Goal: Task Accomplishment & Management: Complete application form

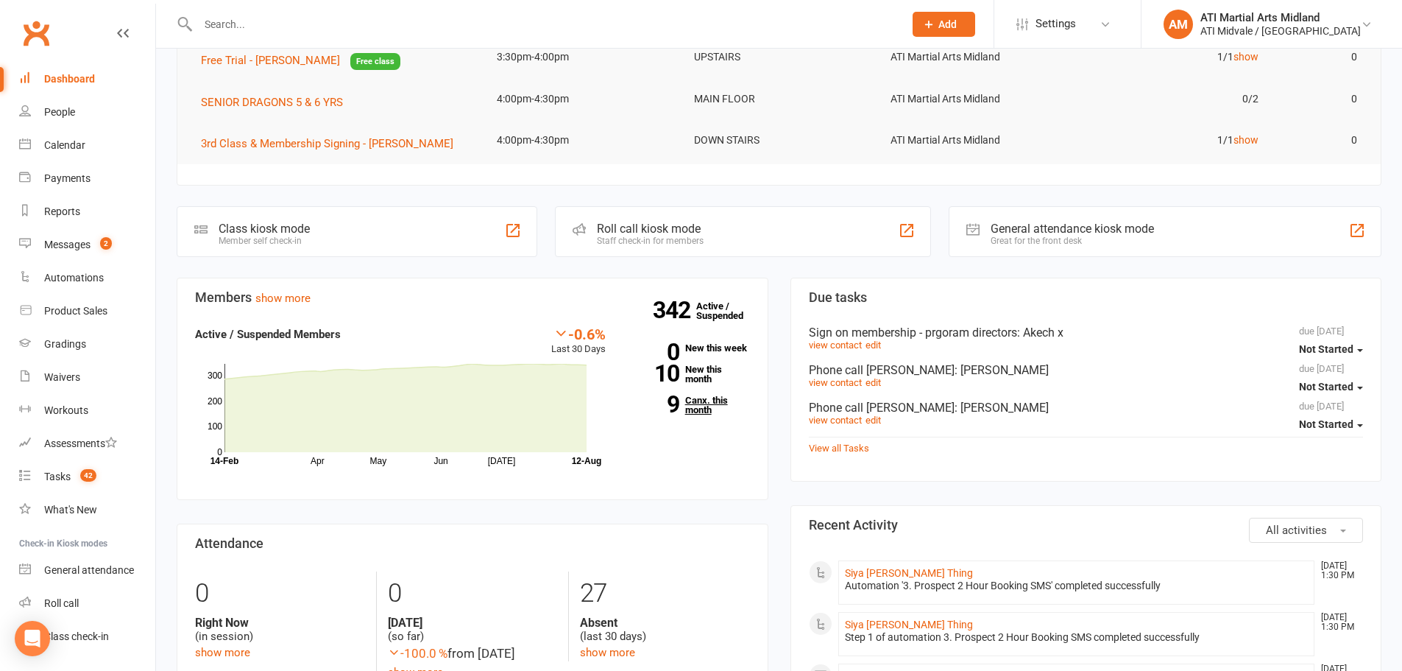
scroll to position [221, 0]
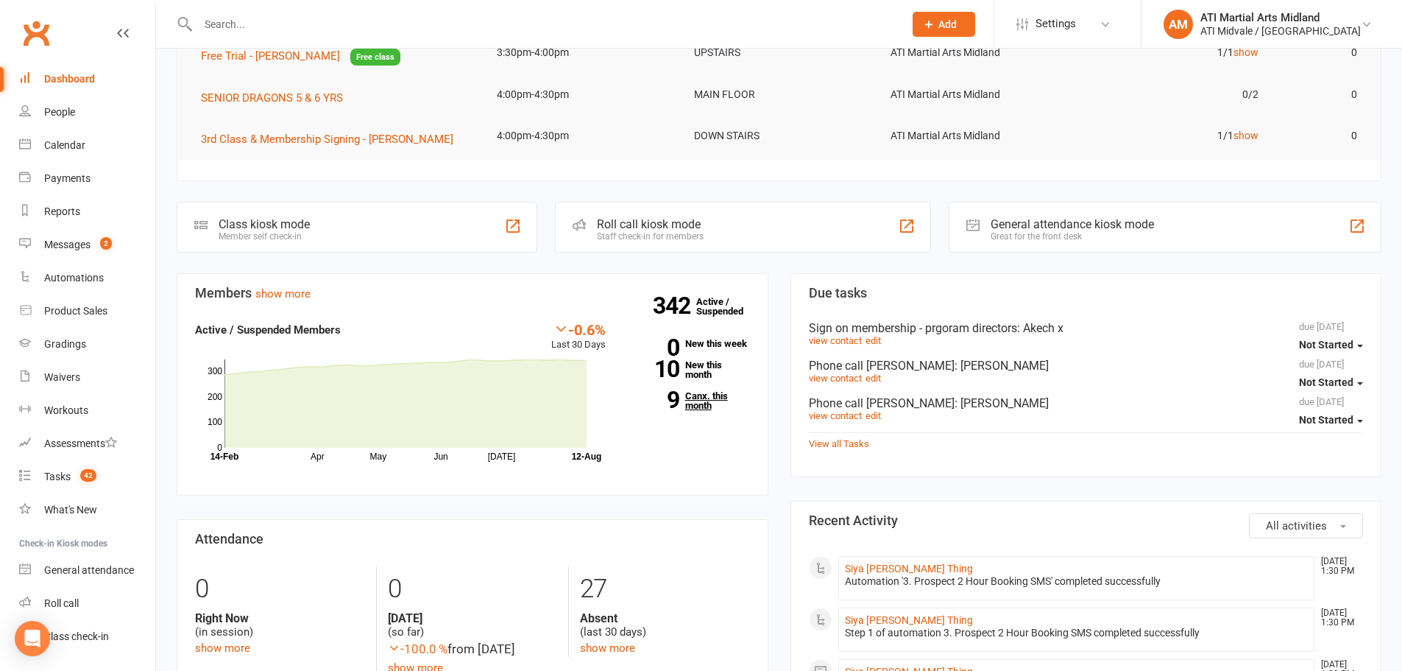
click at [685, 392] on link "9 Canx. this month" at bounding box center [689, 400] width 122 height 19
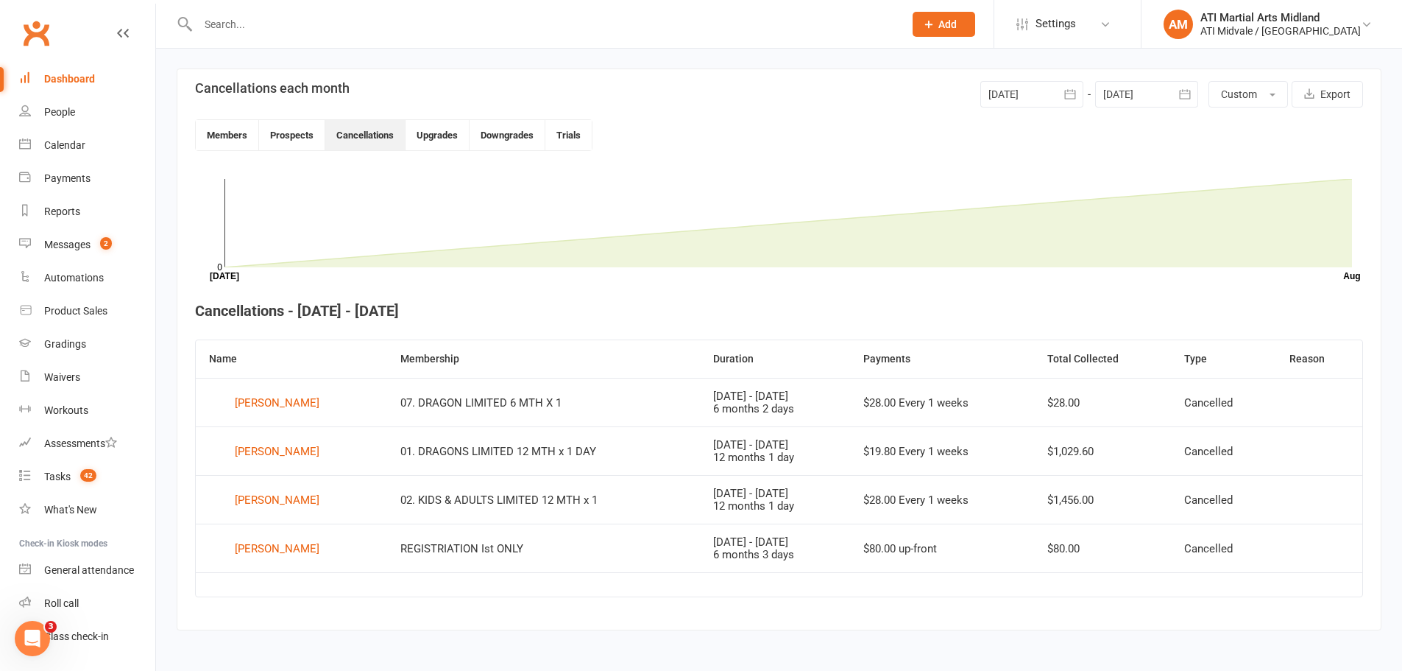
scroll to position [338, 0]
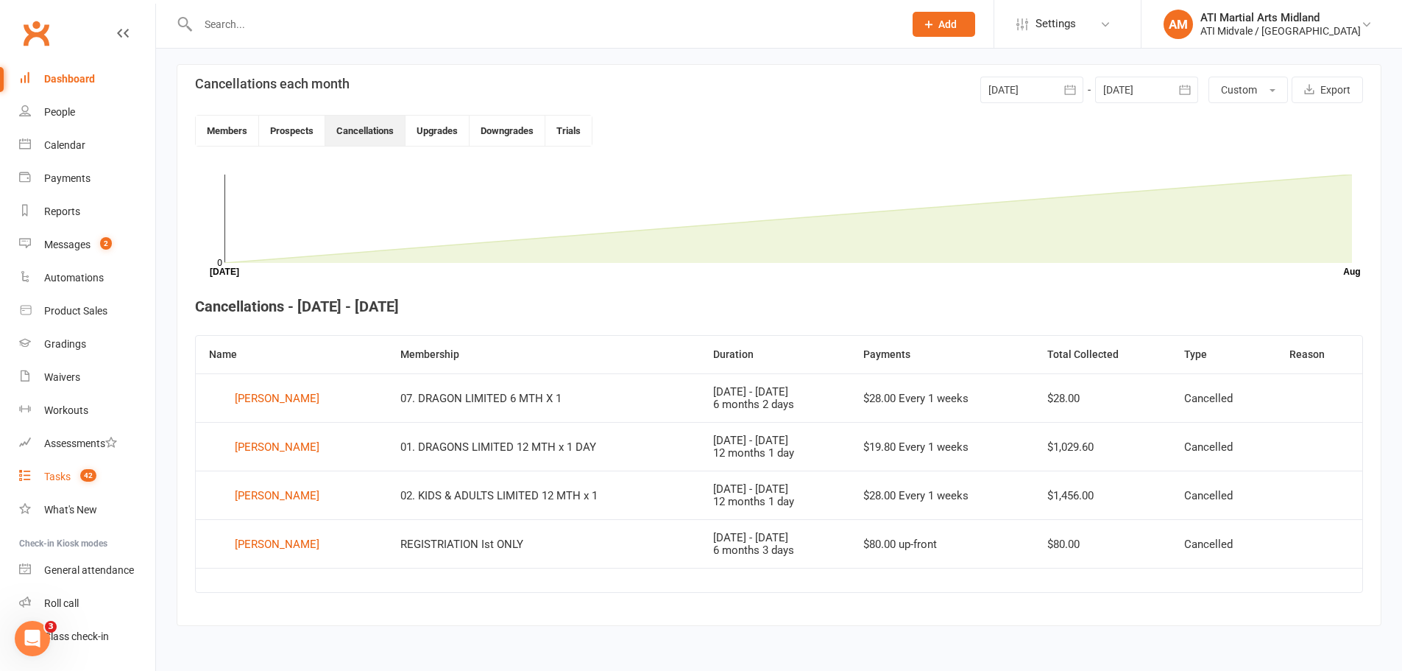
click at [80, 469] on link "Tasks 42" at bounding box center [87, 476] width 136 height 33
select select "incomplete"
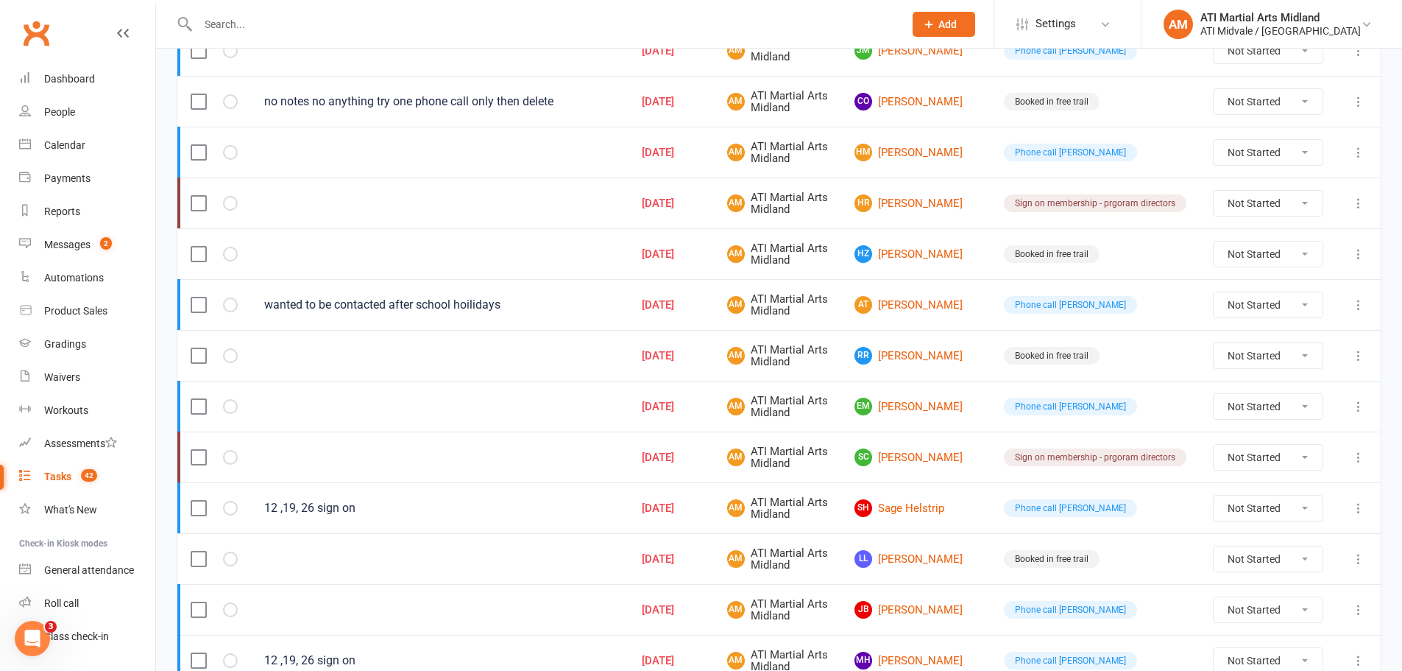
scroll to position [908, 0]
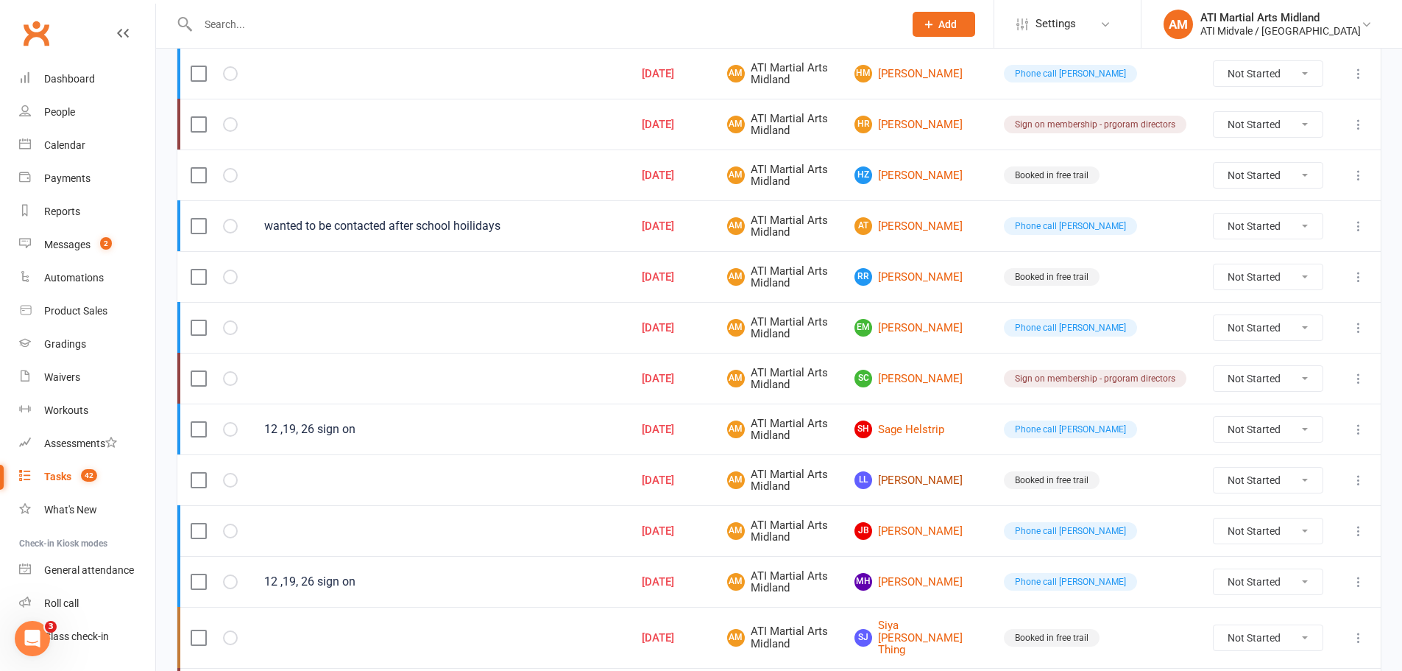
click at [937, 481] on link "LL [PERSON_NAME]" at bounding box center [916, 480] width 123 height 18
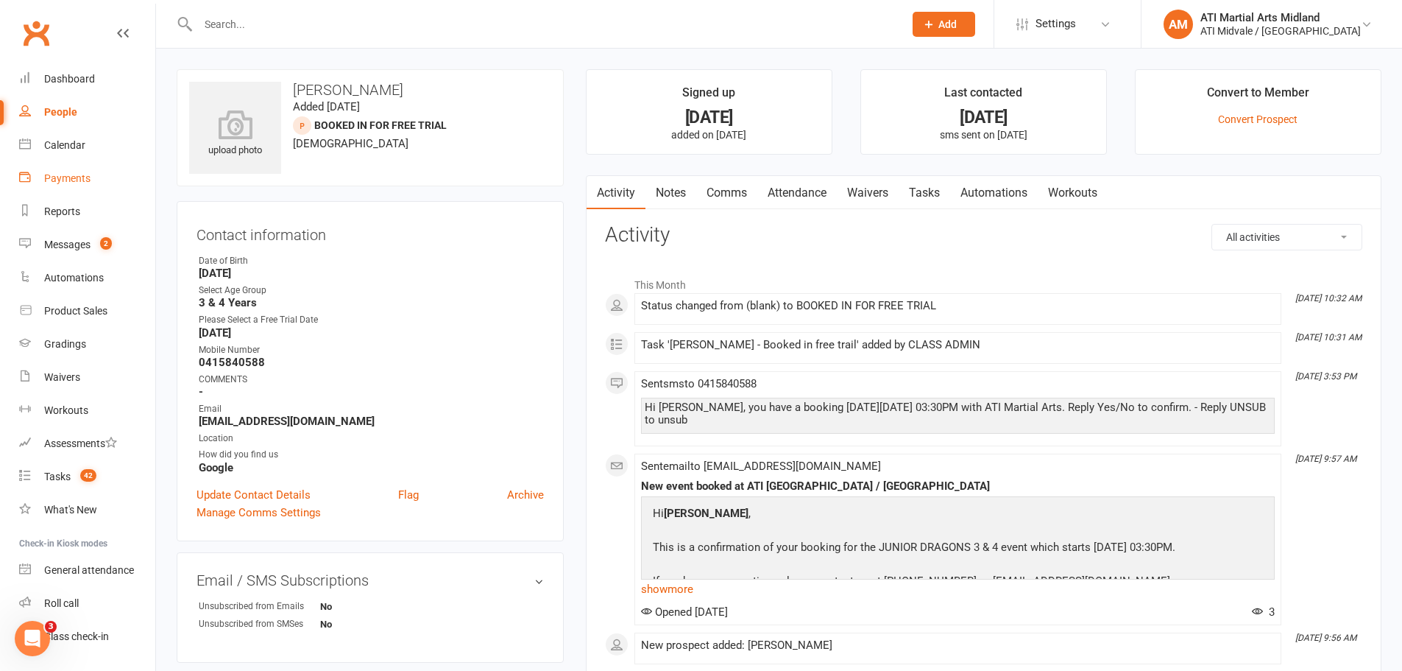
click at [60, 180] on div "Payments" at bounding box center [67, 178] width 46 height 12
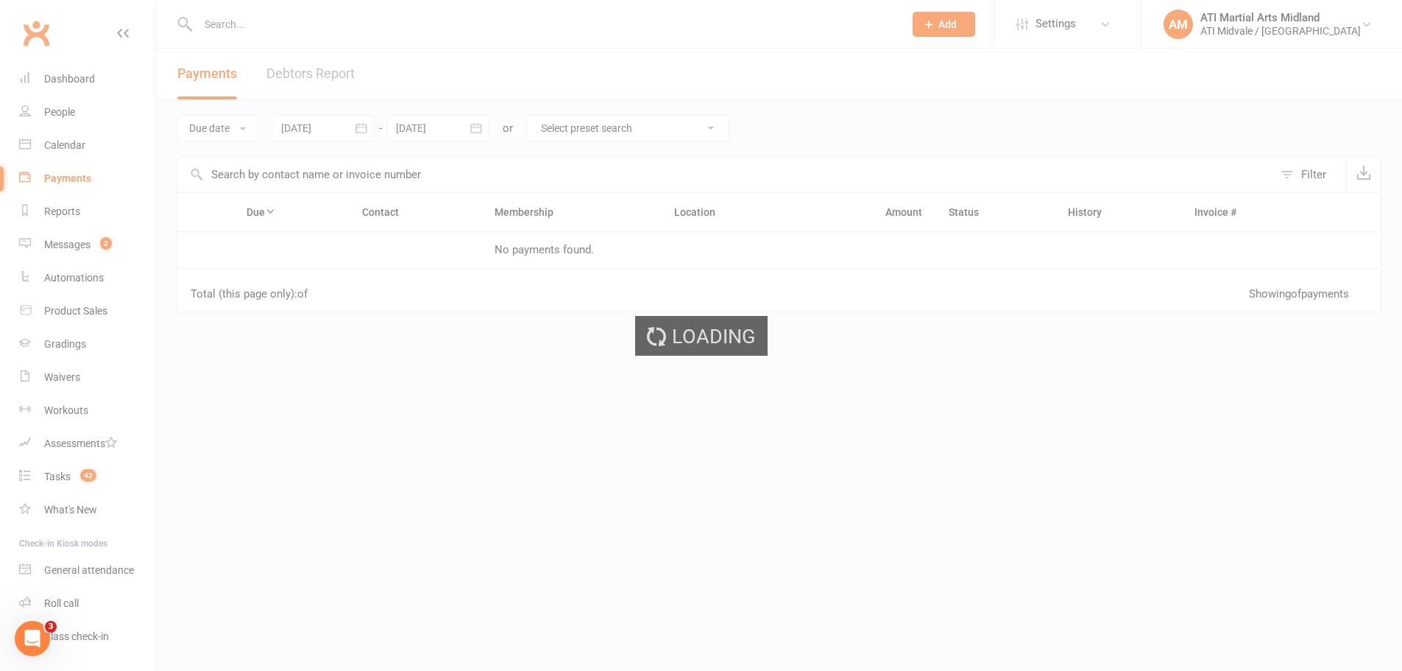
click at [330, 60] on link "Debtors Report" at bounding box center [310, 74] width 88 height 51
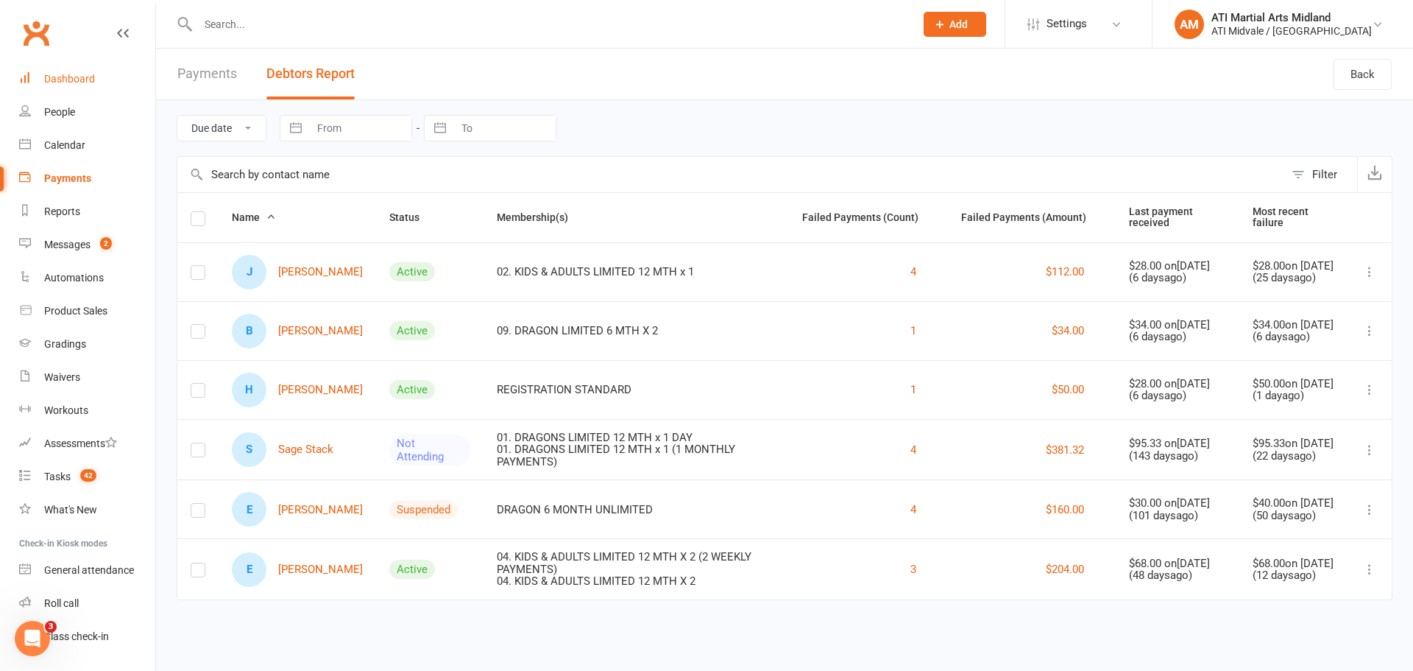
click at [62, 71] on link "Dashboard" at bounding box center [87, 79] width 136 height 33
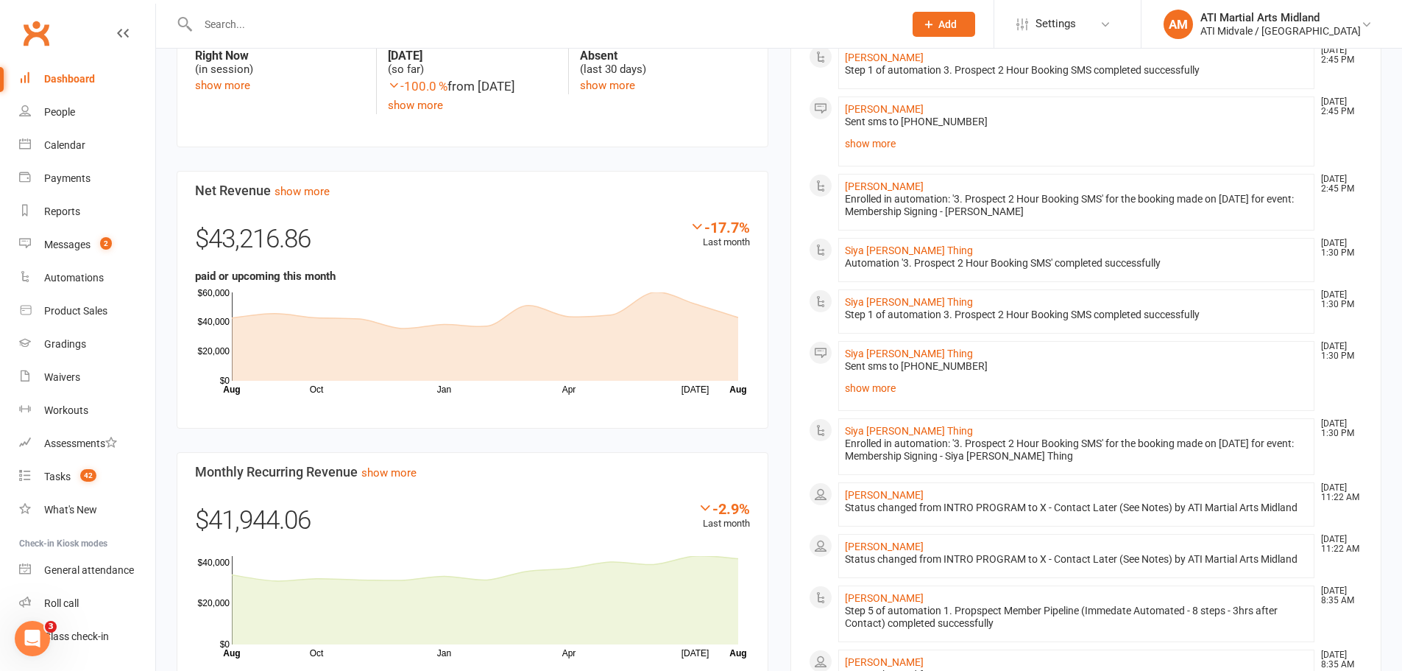
scroll to position [810, 0]
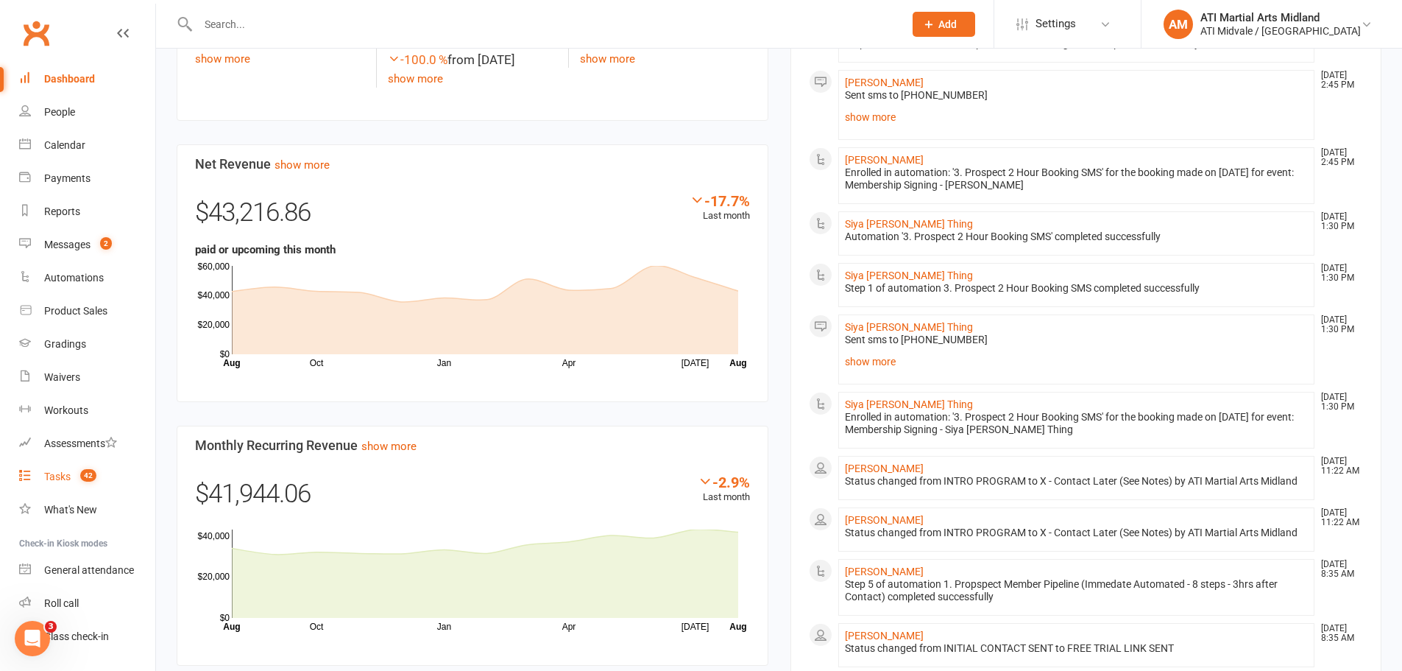
click at [44, 470] on div "Tasks" at bounding box center [57, 476] width 26 height 12
select select "incomplete"
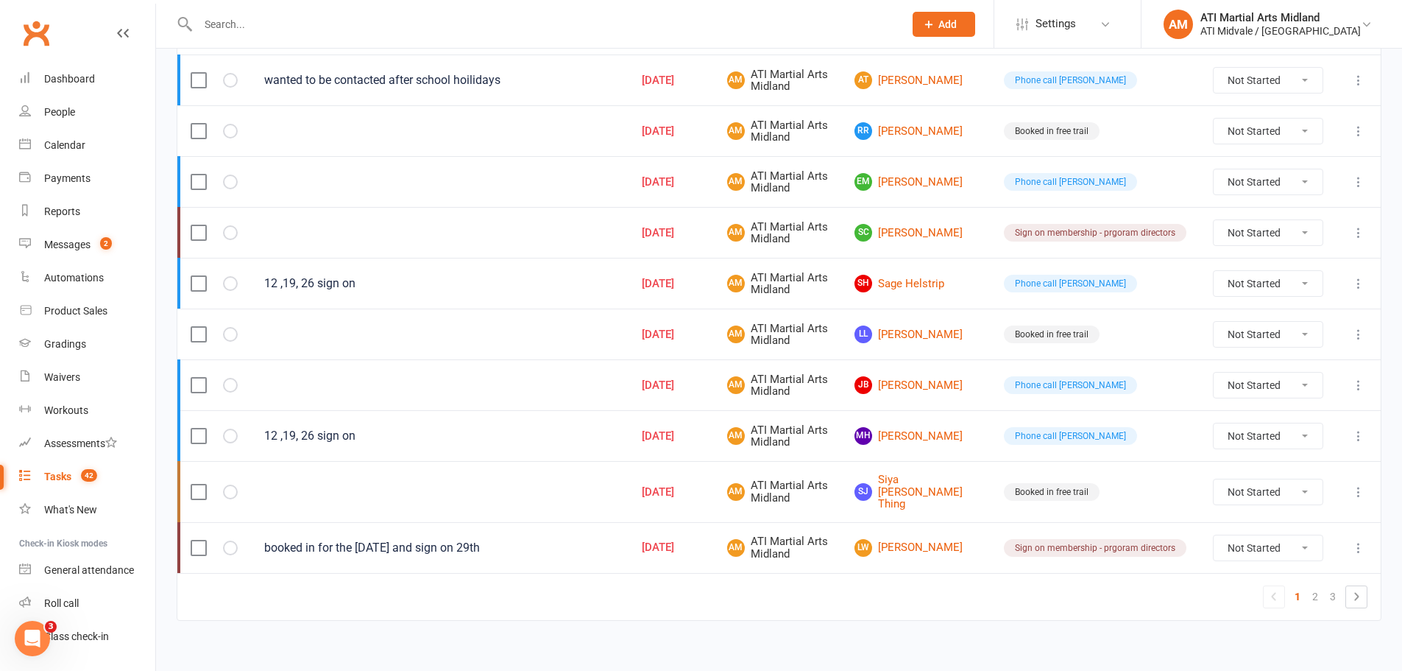
scroll to position [1056, 0]
click at [1315, 586] on link "2" at bounding box center [1316, 594] width 18 height 21
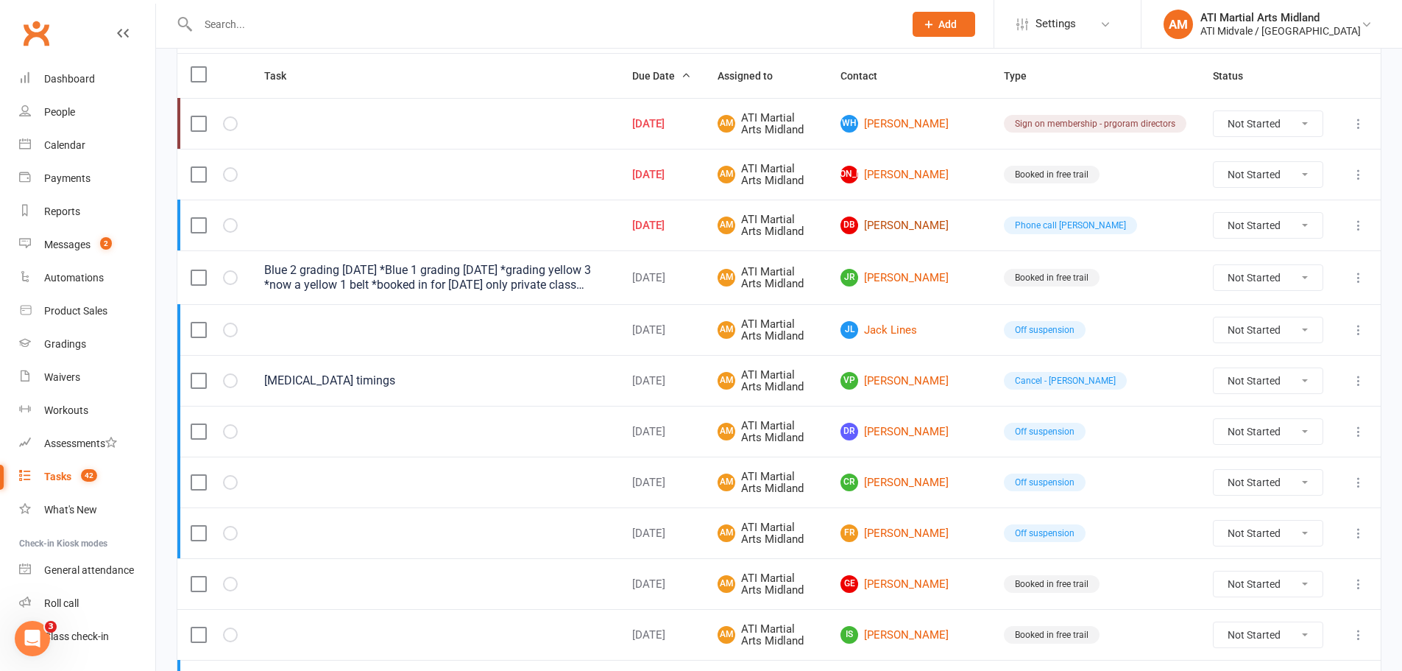
scroll to position [172, 0]
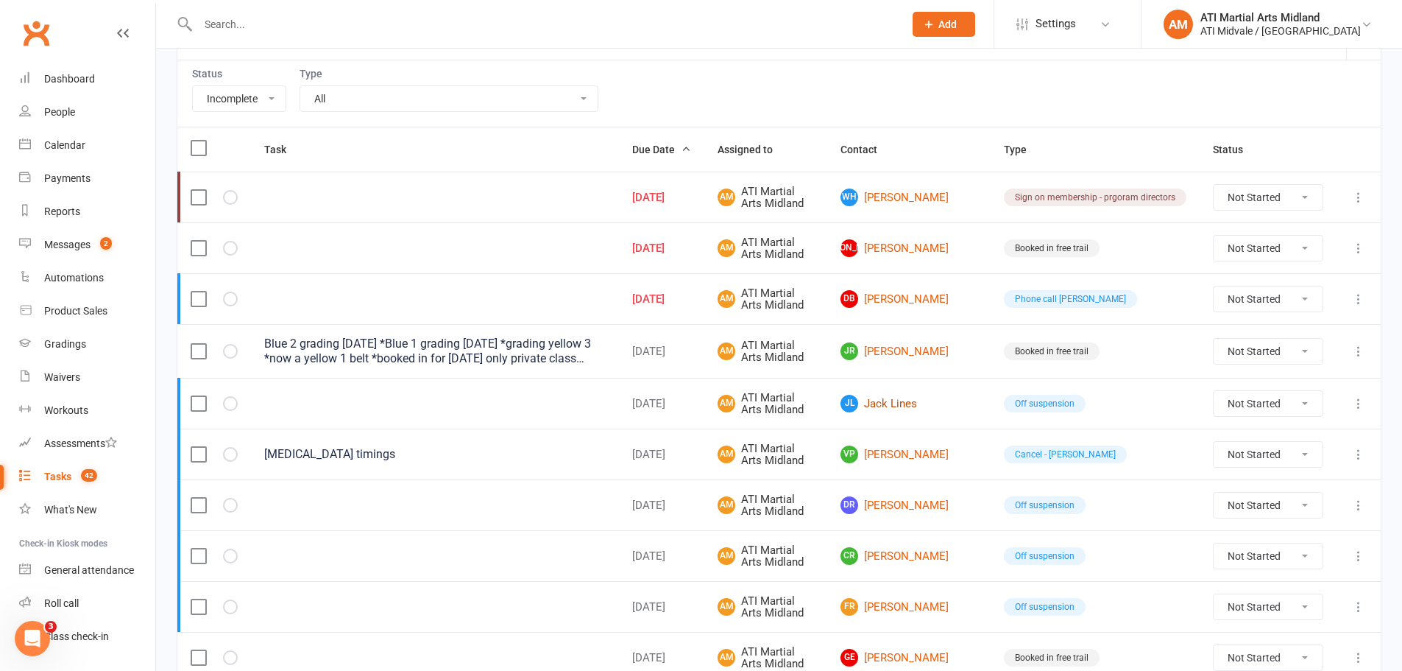
click at [944, 403] on link "[PERSON_NAME] Lines" at bounding box center [909, 404] width 137 height 18
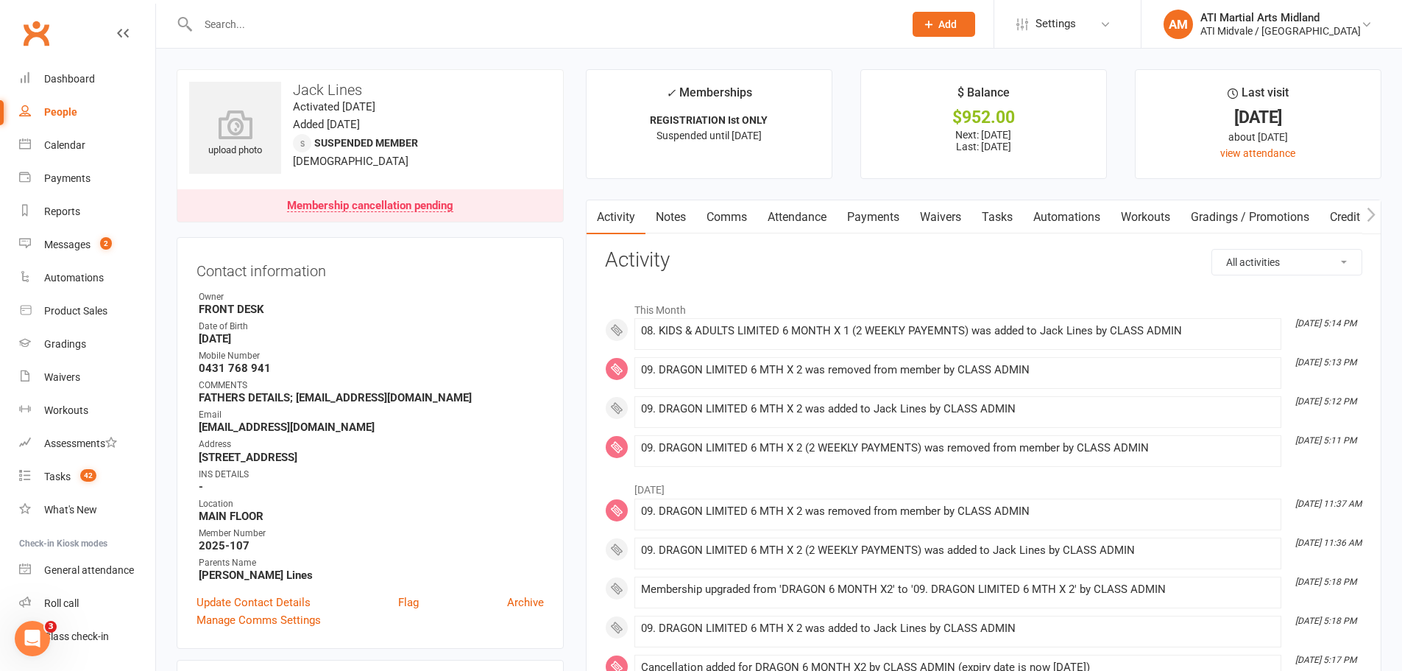
click at [1000, 205] on link "Tasks" at bounding box center [998, 217] width 52 height 34
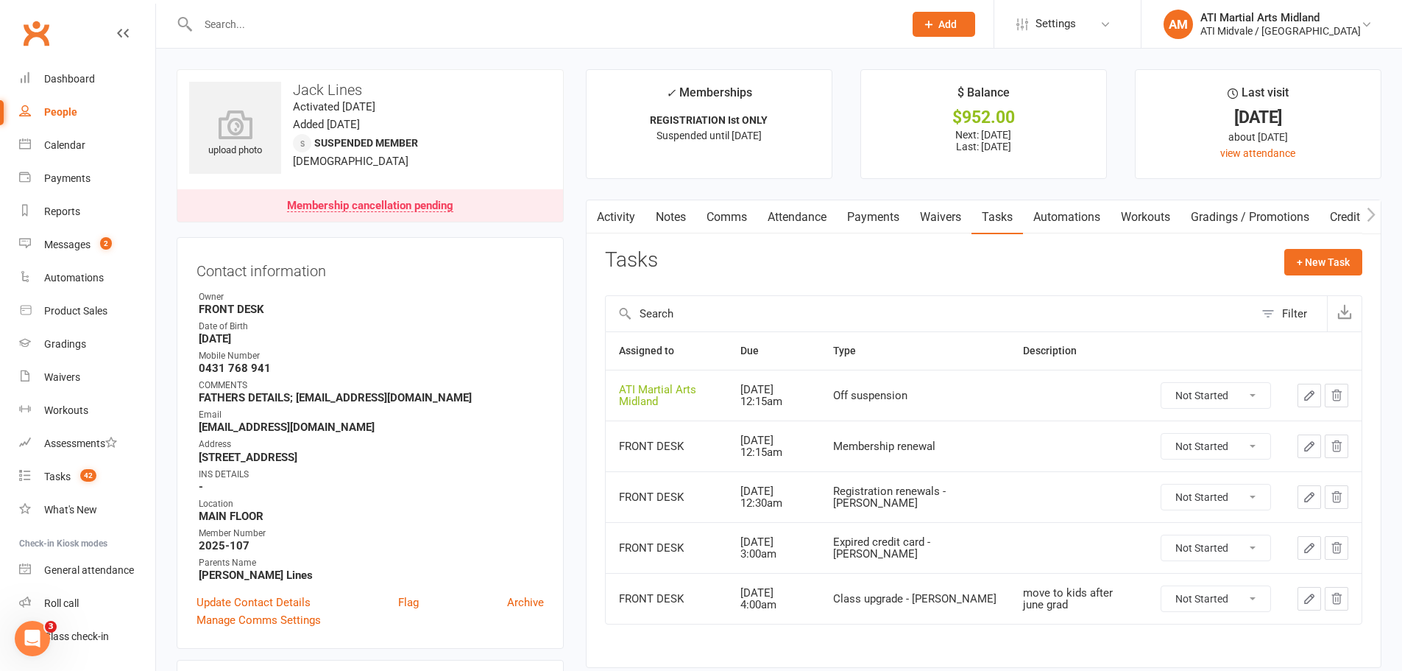
click at [261, 19] on input "text" at bounding box center [544, 24] width 700 height 21
click at [264, 26] on input "text" at bounding box center [544, 24] width 700 height 21
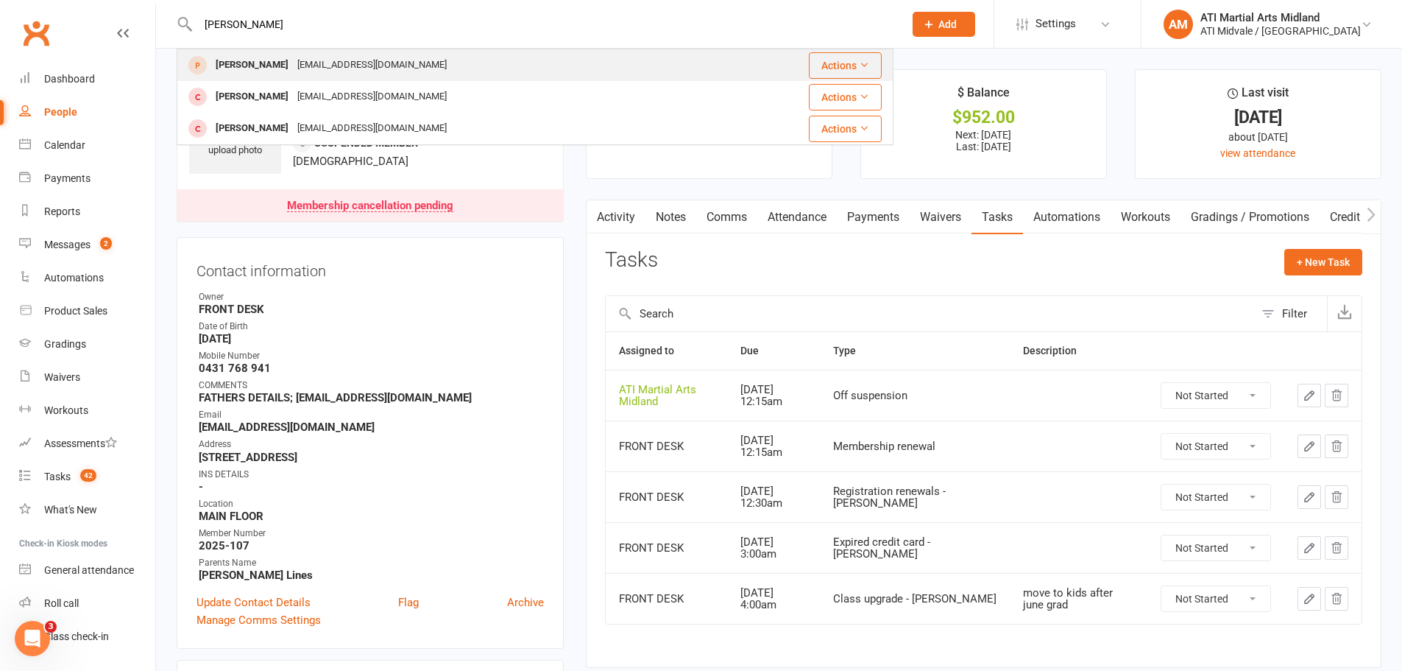
type input "[PERSON_NAME]"
click at [328, 65] on div "[EMAIL_ADDRESS][DOMAIN_NAME]" at bounding box center [372, 64] width 158 height 21
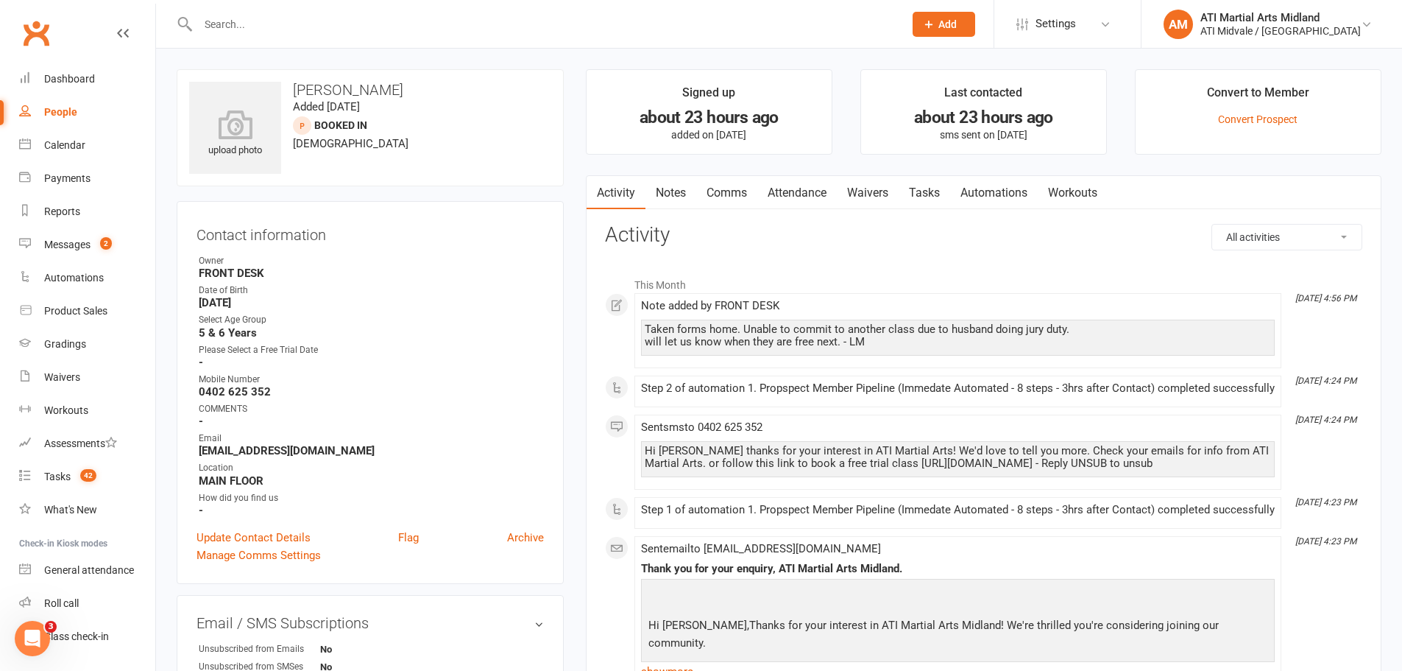
click at [685, 192] on link "Notes" at bounding box center [671, 193] width 51 height 34
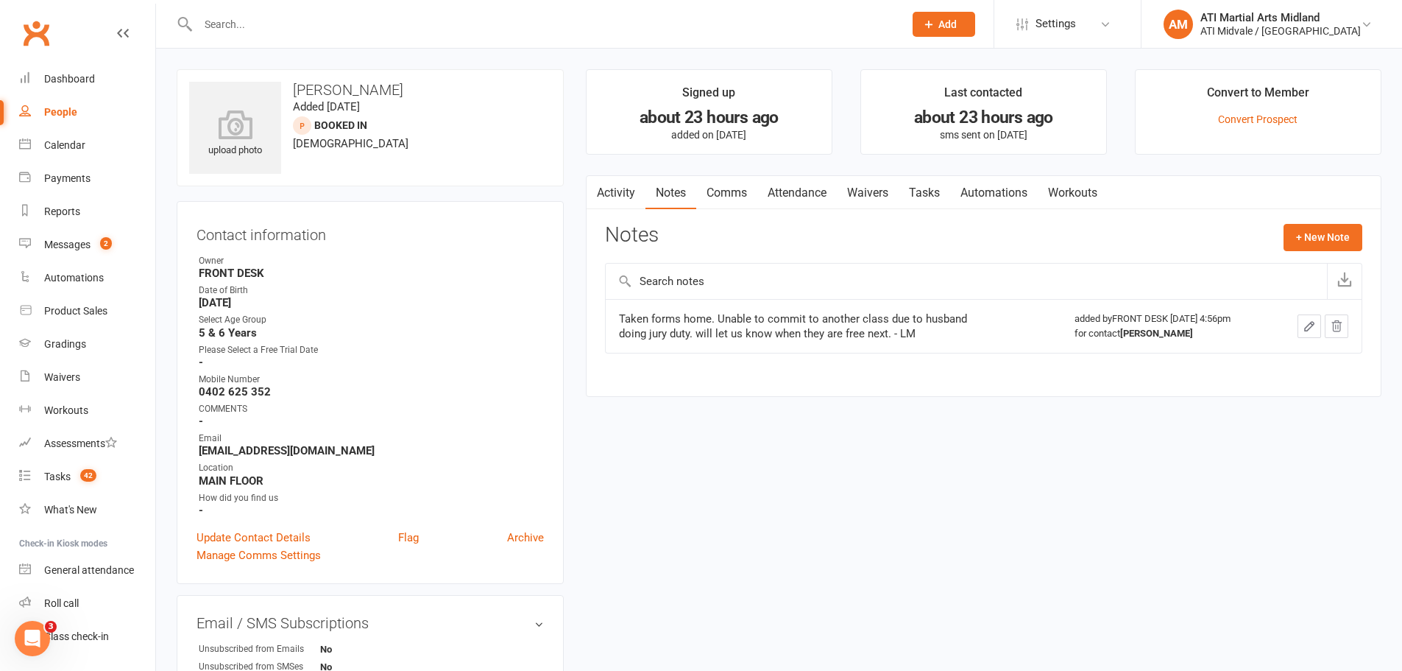
click at [943, 197] on link "Tasks" at bounding box center [925, 193] width 52 height 34
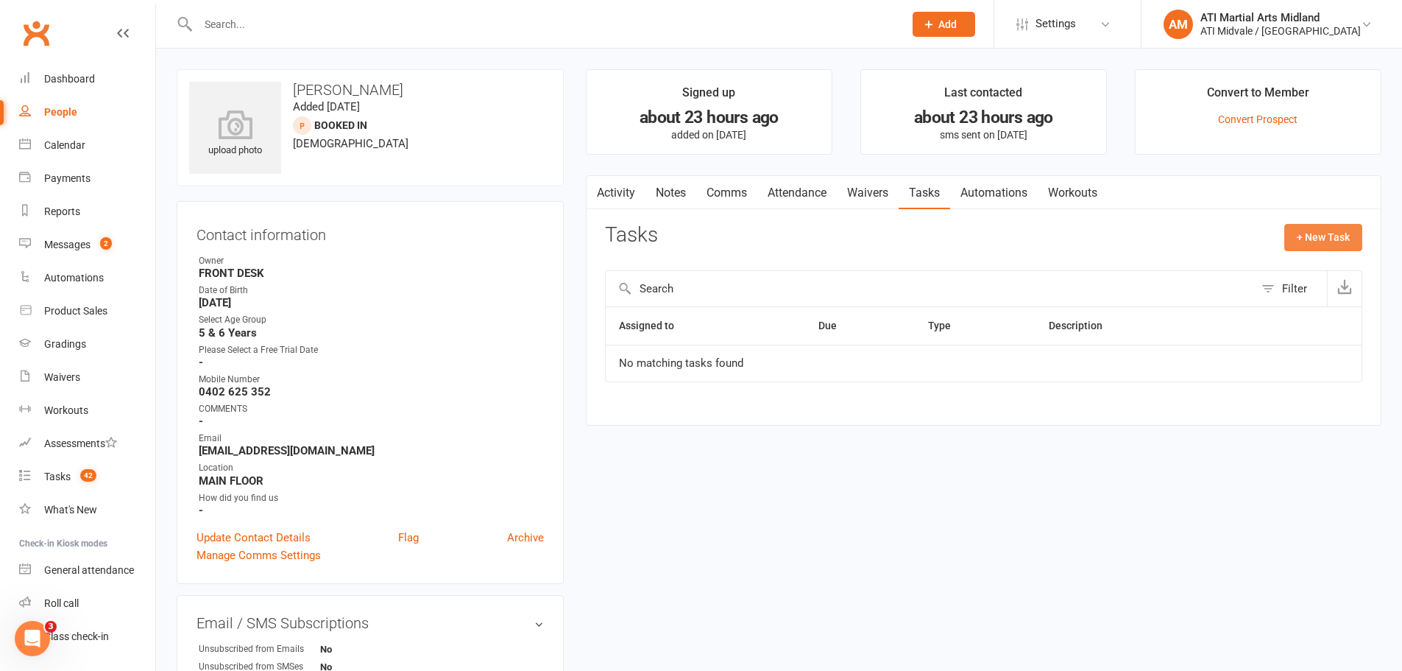
click at [1331, 233] on button "+ New Task" at bounding box center [1323, 237] width 78 height 26
select select "32859"
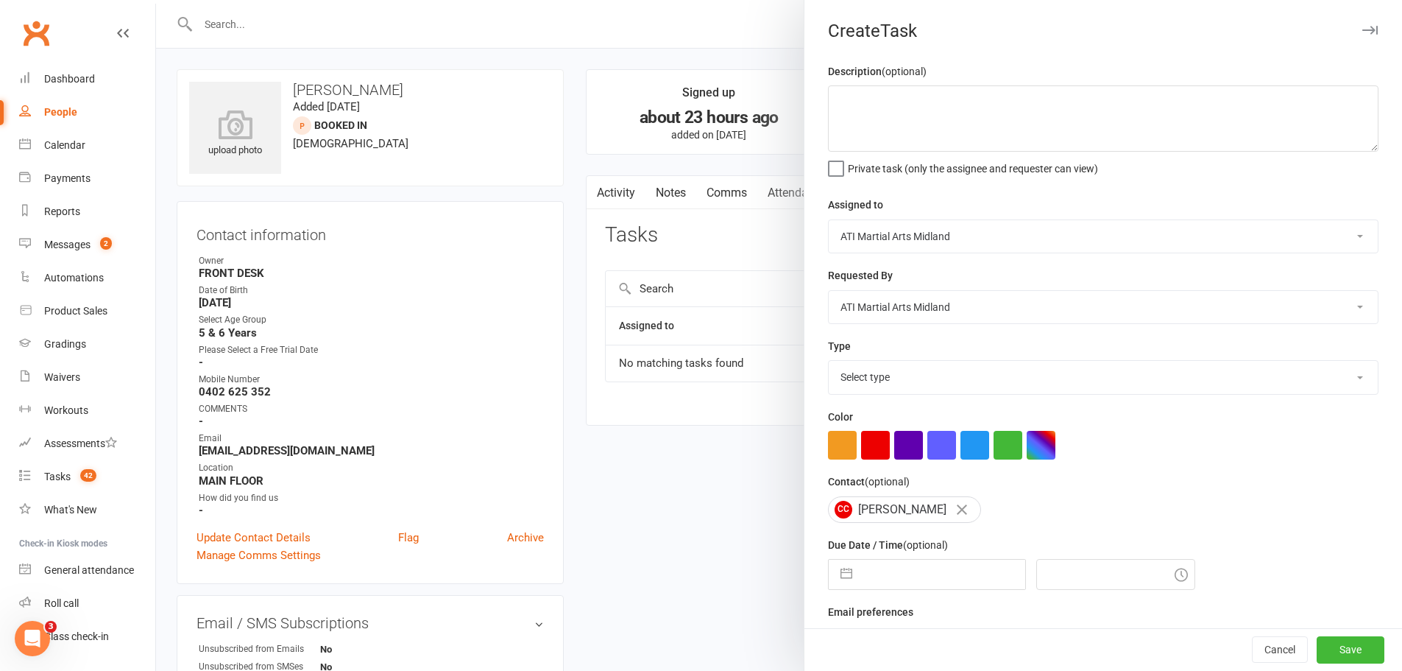
click at [900, 364] on select "Select type Add info to task Automatic renewal checking Booked in for 1st trial…" at bounding box center [1103, 377] width 549 height 32
select select "28178"
click at [829, 364] on select "Select type Add info to task Automatic renewal checking Booked in for 1st trial…" at bounding box center [1103, 377] width 549 height 32
click at [849, 585] on button "button" at bounding box center [846, 573] width 26 height 29
select select "6"
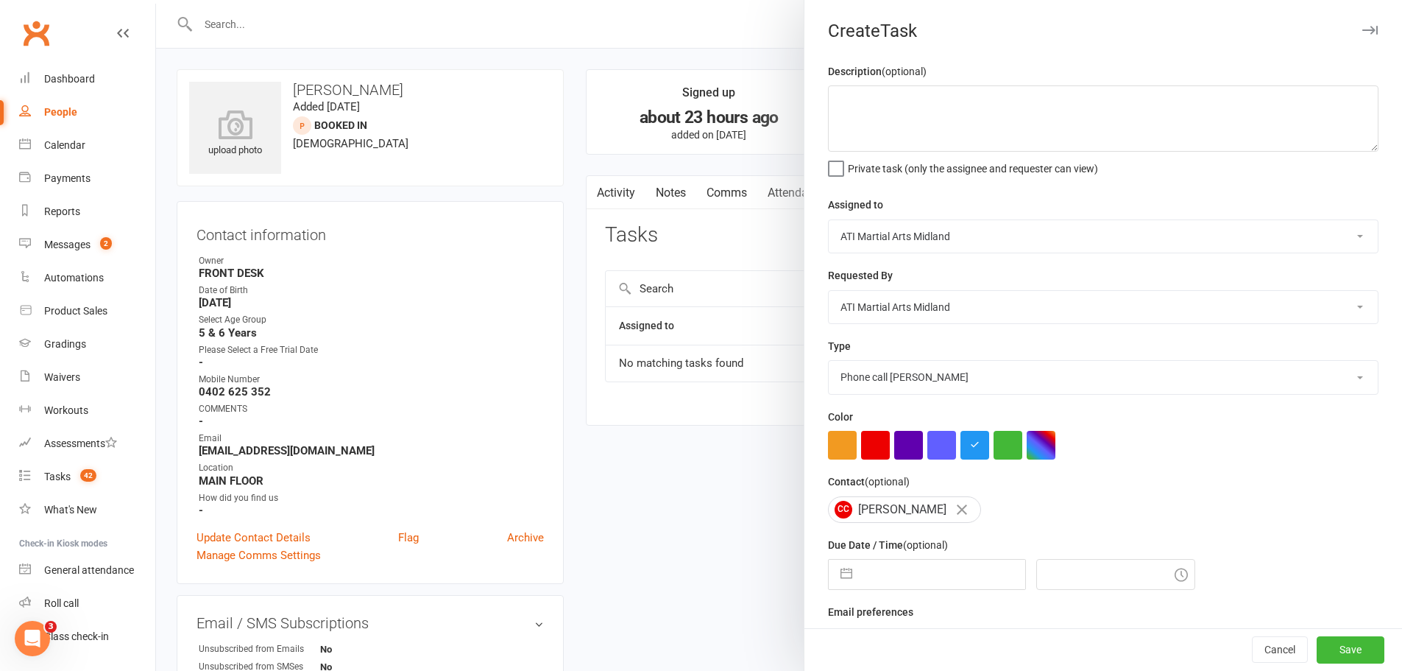
select select "2025"
select select "7"
select select "2025"
select select "8"
select select "2025"
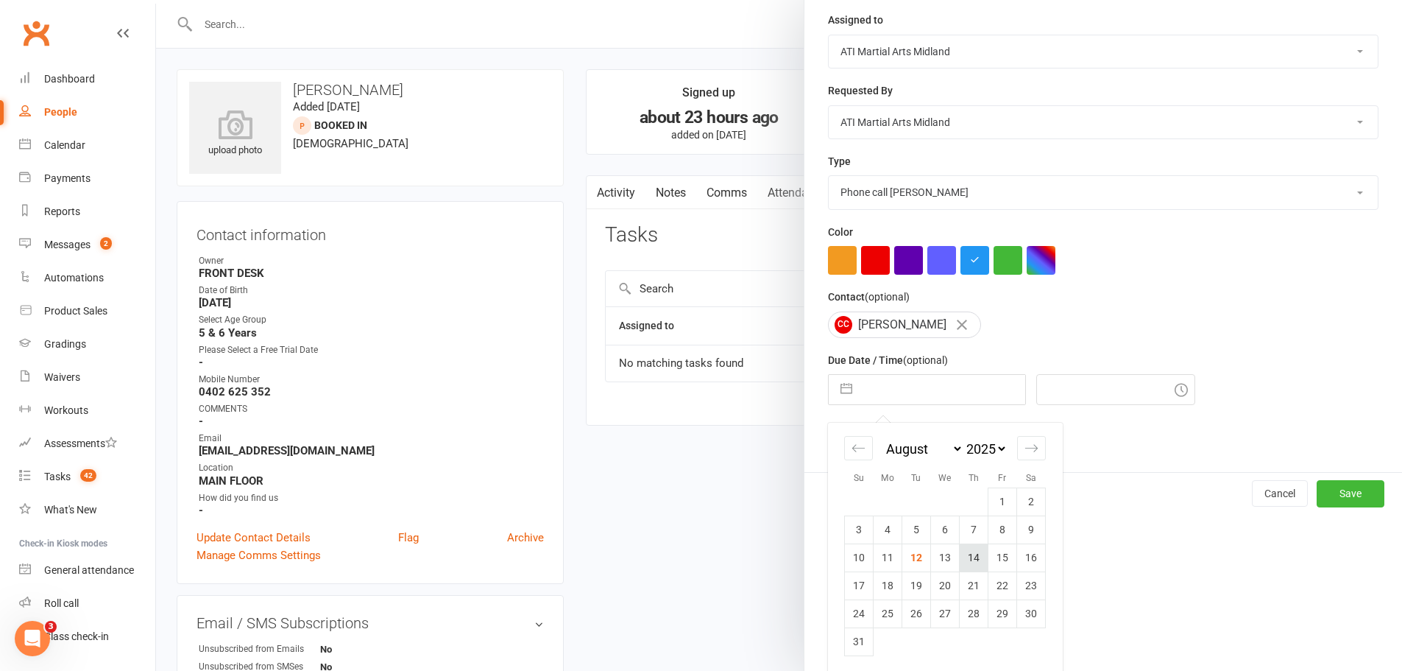
scroll to position [192, 0]
click at [976, 554] on td "14" at bounding box center [974, 555] width 29 height 28
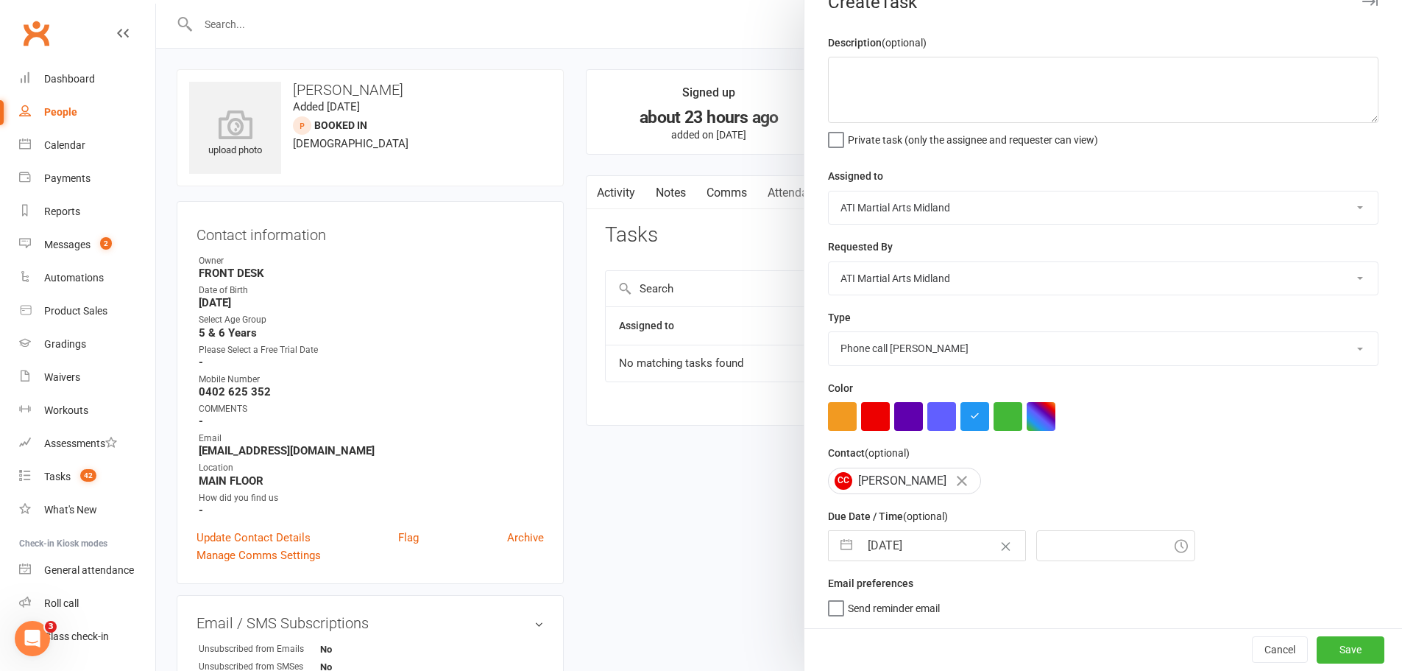
type input "[DATE]"
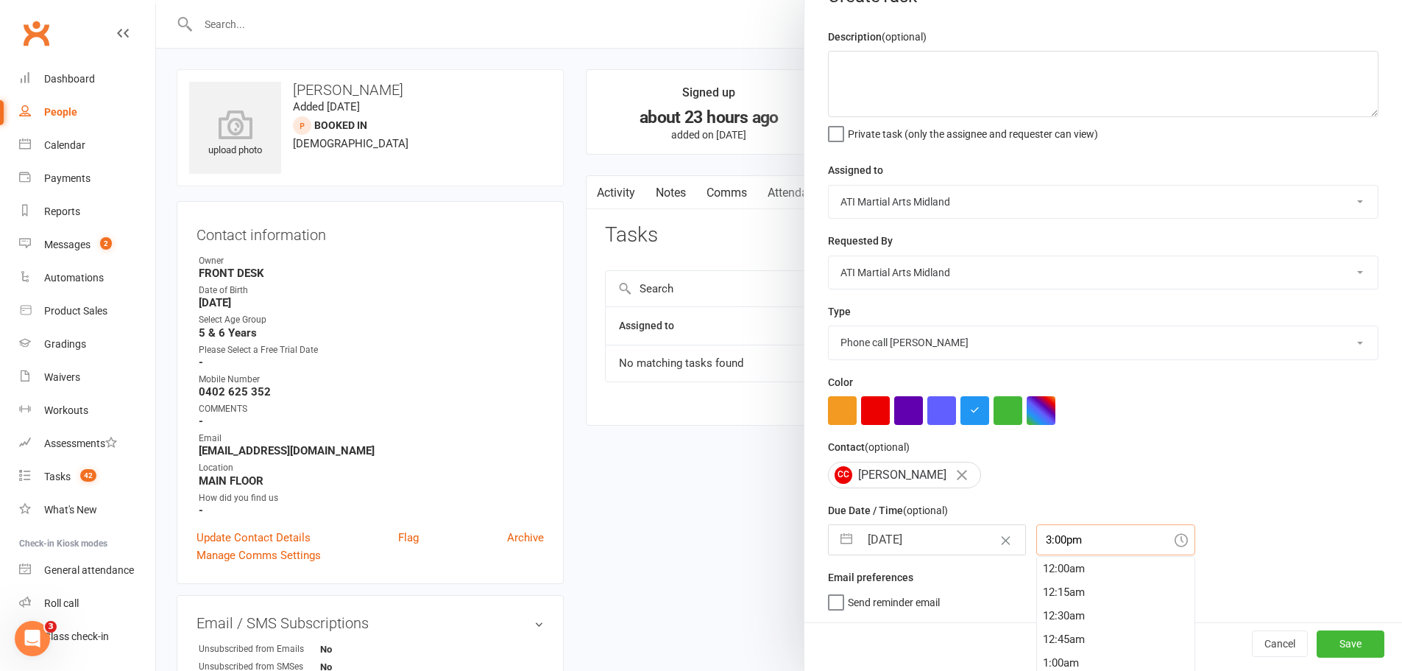
scroll to position [72, 0]
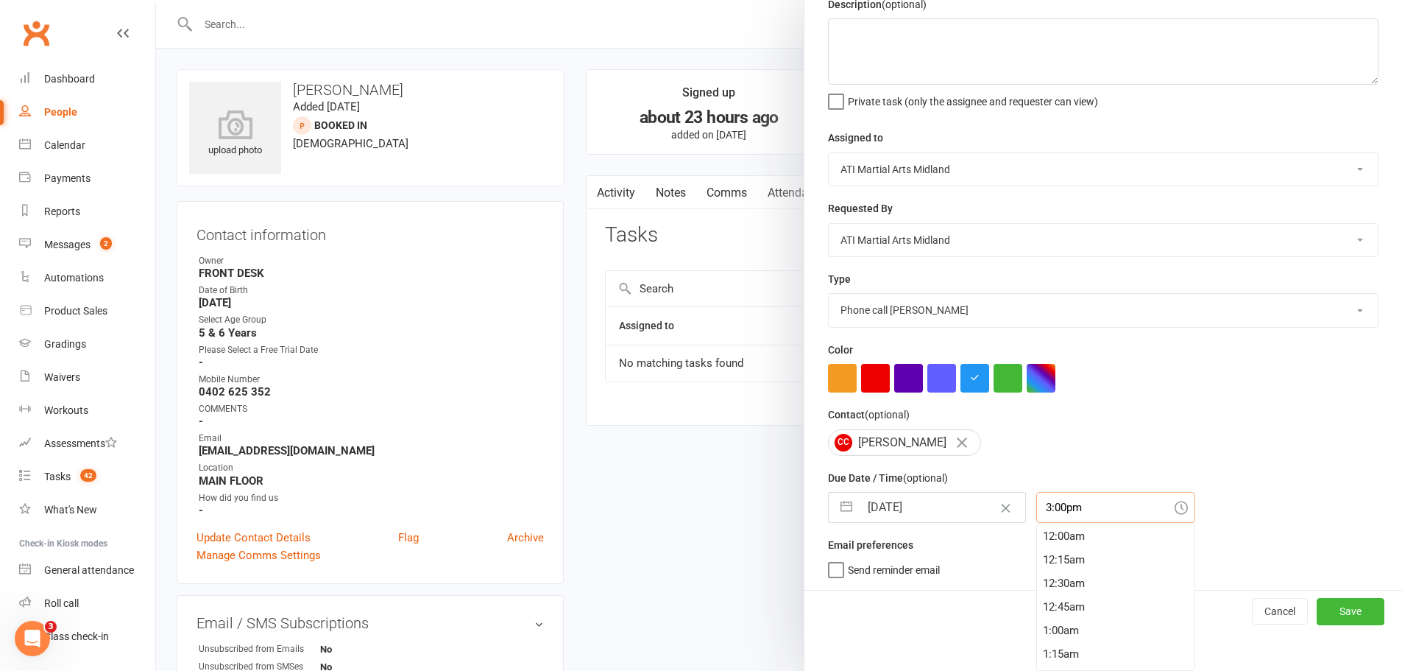
click at [1087, 523] on div "3:00pm 12:00am 12:15am 12:30am 12:45am 1:00am 1:15am 1:30am 1:45am 2:00am 2:15a…" at bounding box center [1115, 507] width 159 height 31
click at [1083, 562] on div "10:15am" at bounding box center [1116, 554] width 158 height 24
type input "10:15am"
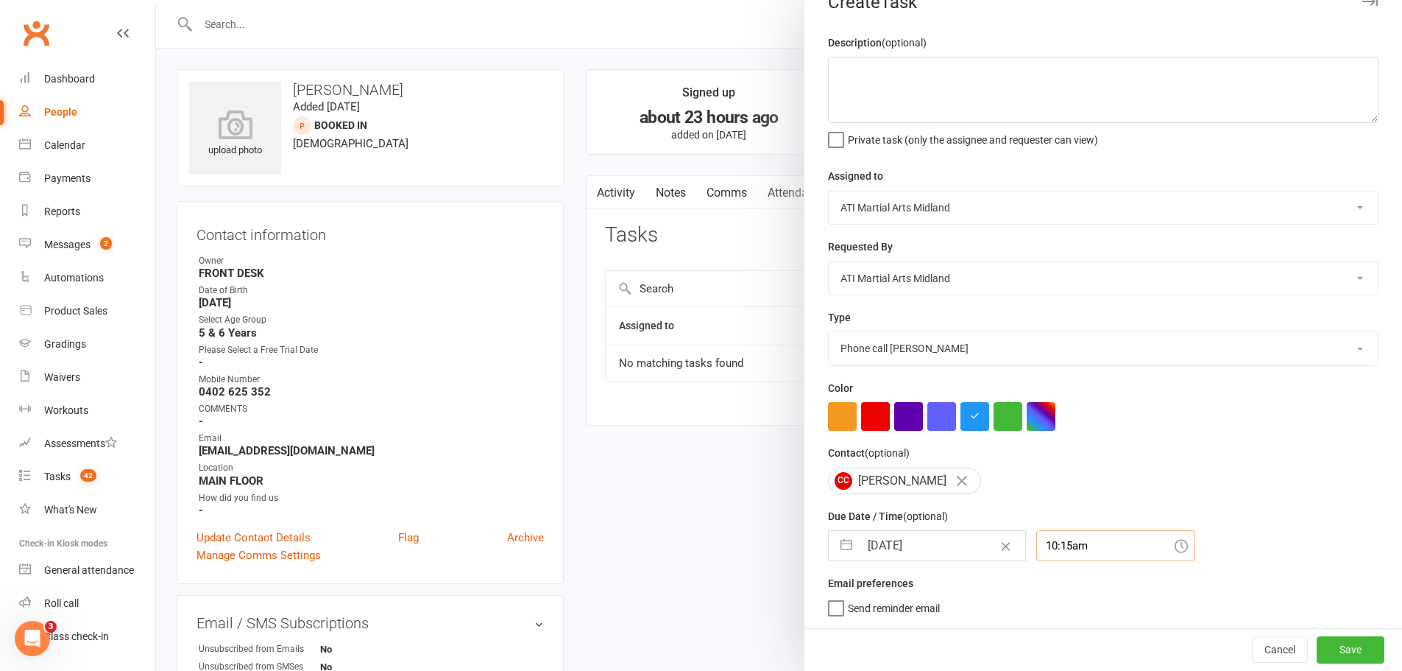
scroll to position [35, 0]
click at [1346, 649] on button "Save" at bounding box center [1351, 649] width 68 height 26
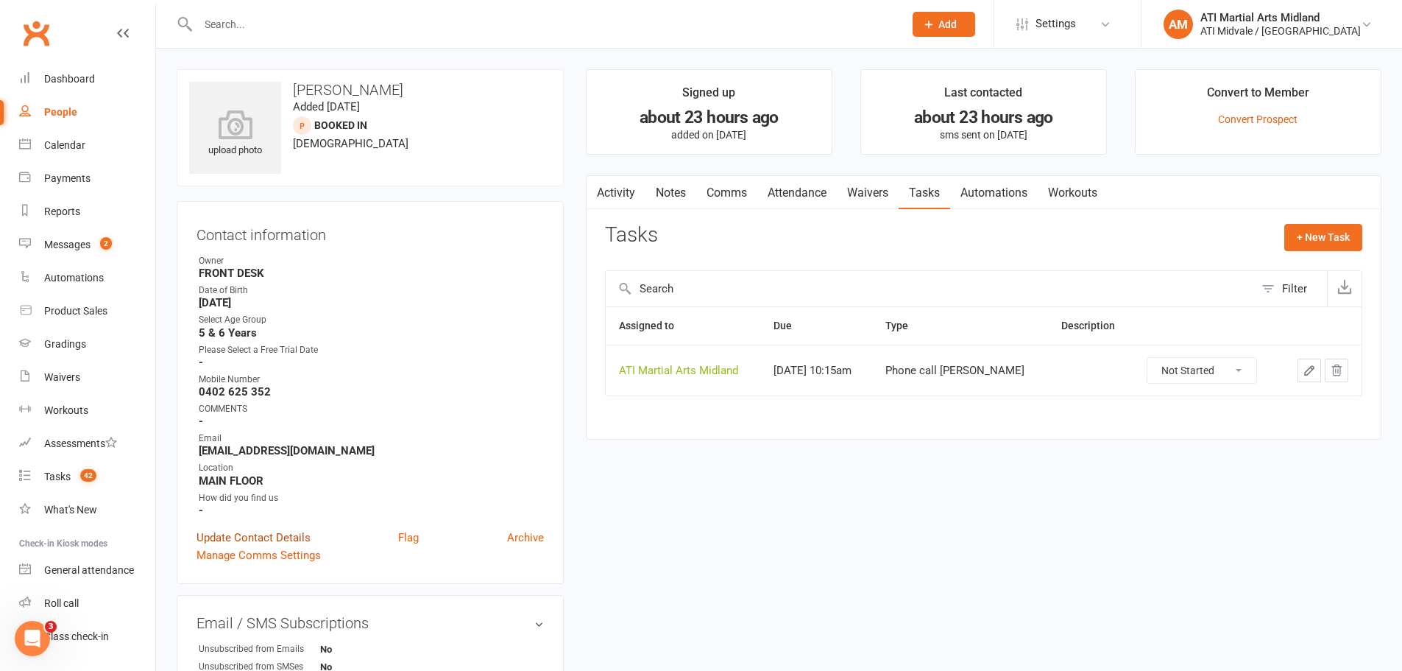
click at [245, 535] on link "Update Contact Details" at bounding box center [254, 538] width 114 height 18
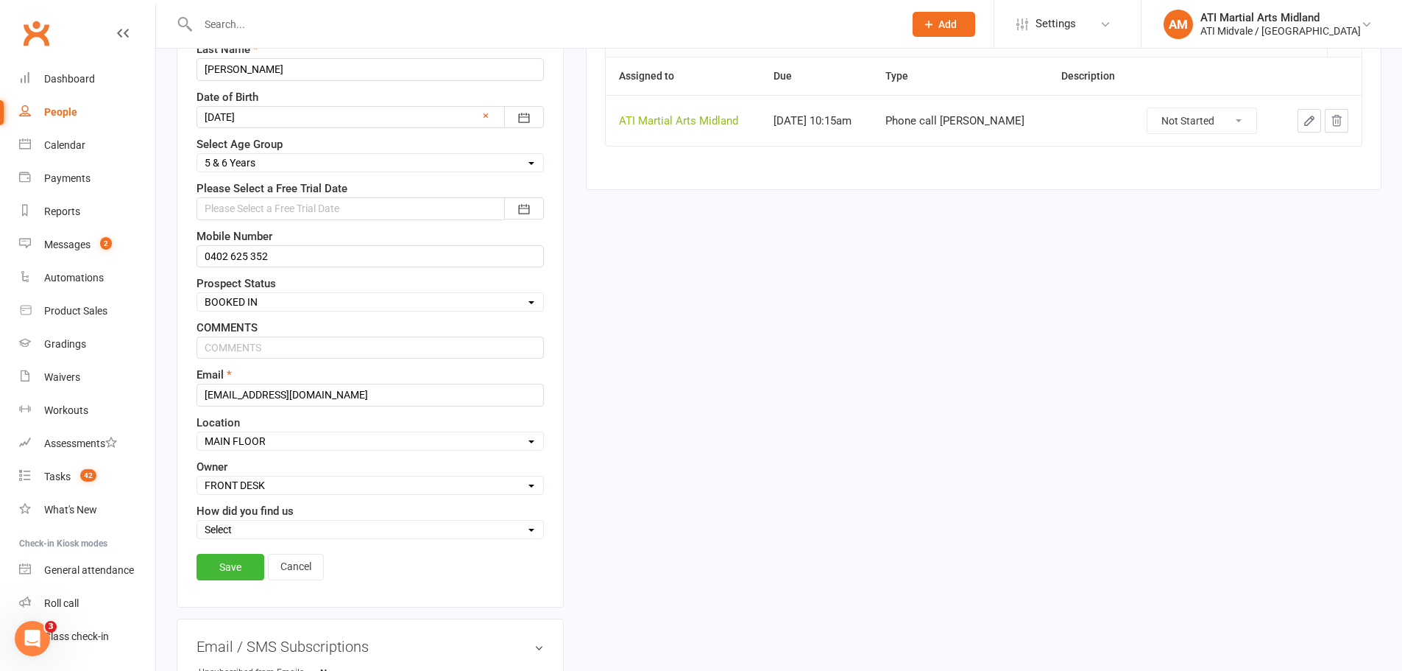
scroll to position [216, 0]
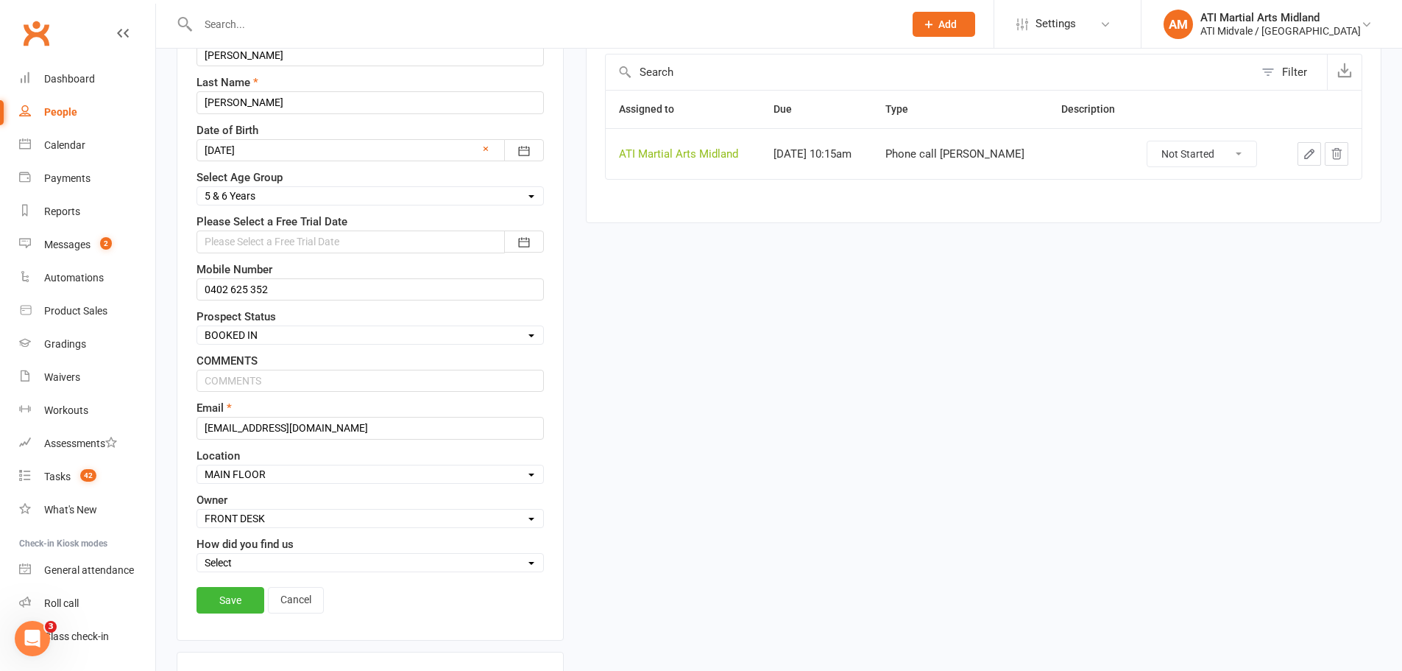
click at [250, 339] on select "Select Set a Status BOOKED IN FOR FREE TRIAL DID FREE TRAIL BOOKED IN AFTER FRE…" at bounding box center [370, 335] width 346 height 16
select select "DID FREE TRAIL"
click at [197, 328] on select "Select Set a Status BOOKED IN FOR FREE TRIAL DID FREE TRAIL BOOKED IN AFTER FRE…" at bounding box center [370, 335] width 346 height 16
click at [231, 600] on link "Save" at bounding box center [231, 600] width 68 height 26
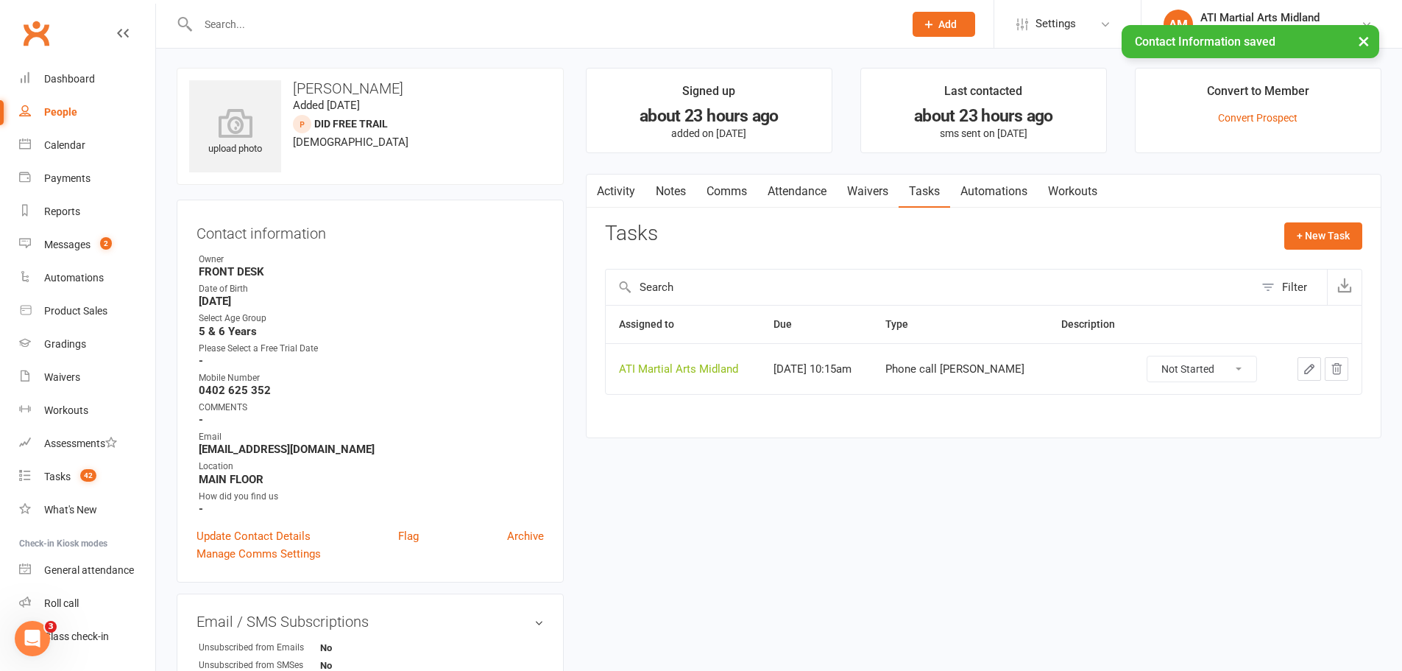
scroll to position [0, 0]
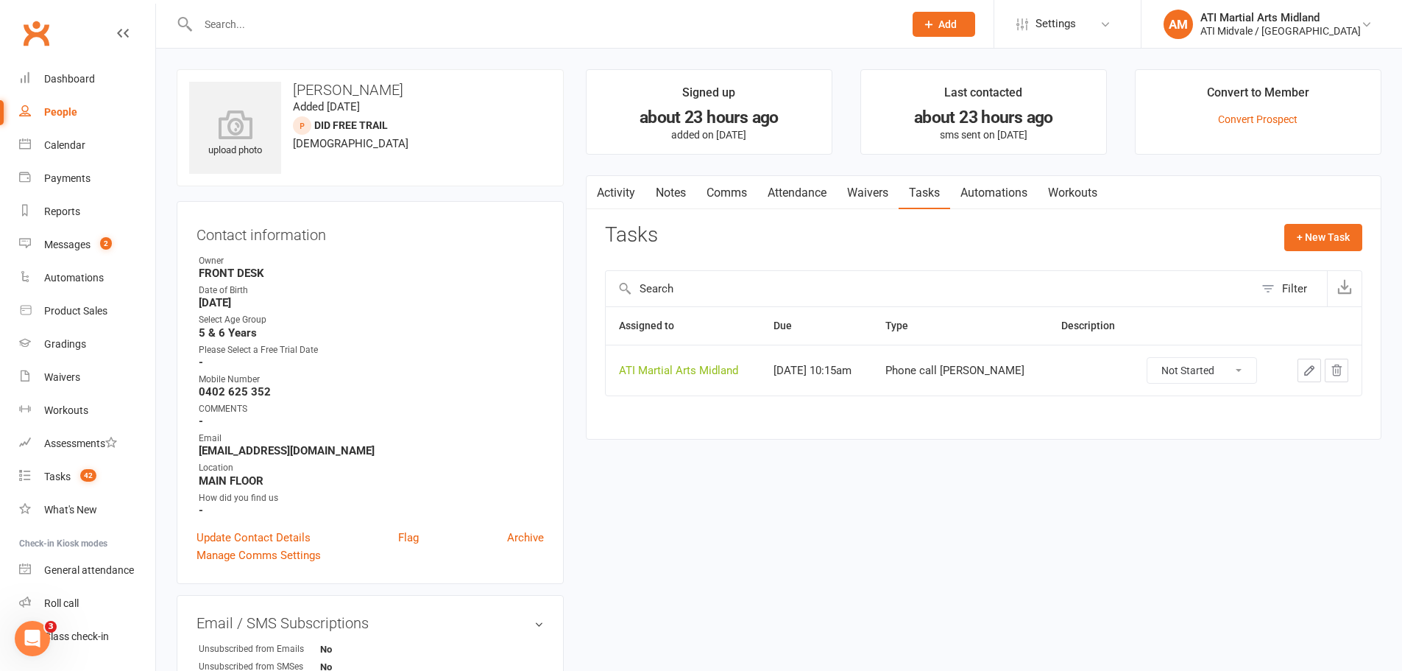
click at [67, 106] on div "People" at bounding box center [60, 112] width 33 height 12
select select "100"
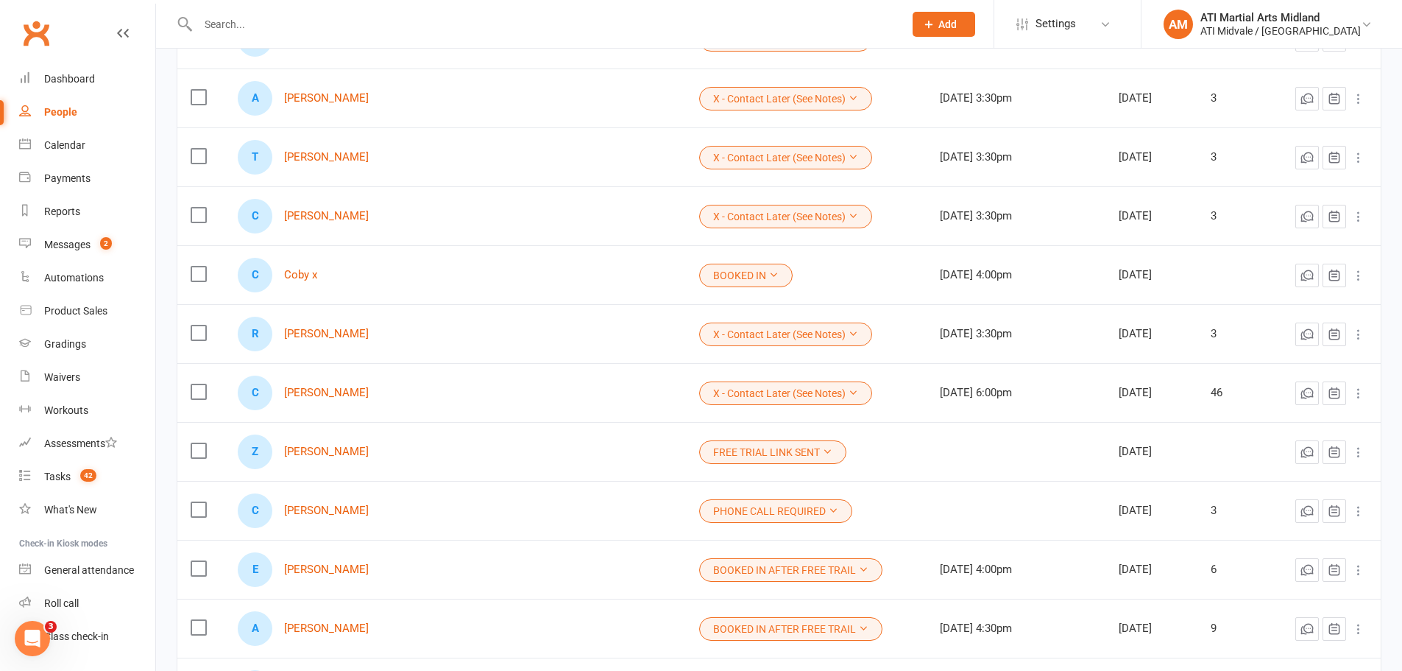
scroll to position [1840, 0]
click at [699, 454] on button "FREE TRIAL LINK SENT" at bounding box center [772, 450] width 147 height 24
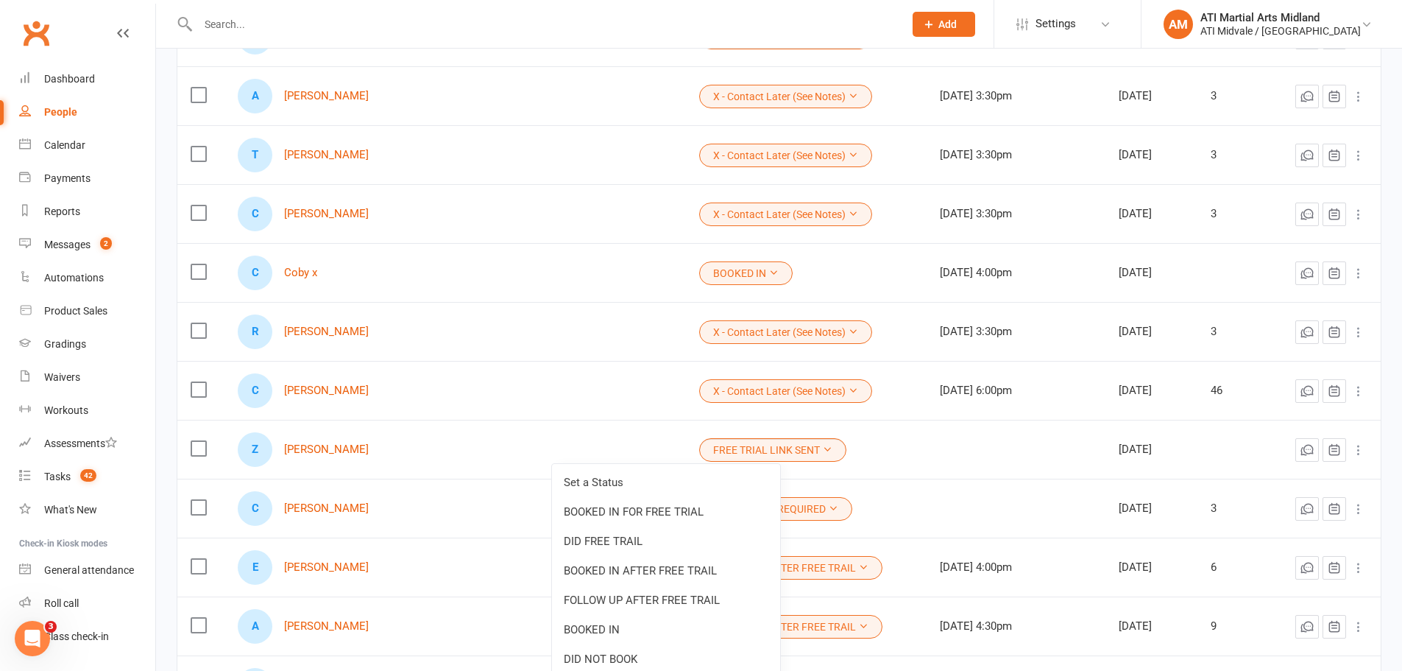
click at [590, 428] on td at bounding box center [596, 449] width 180 height 59
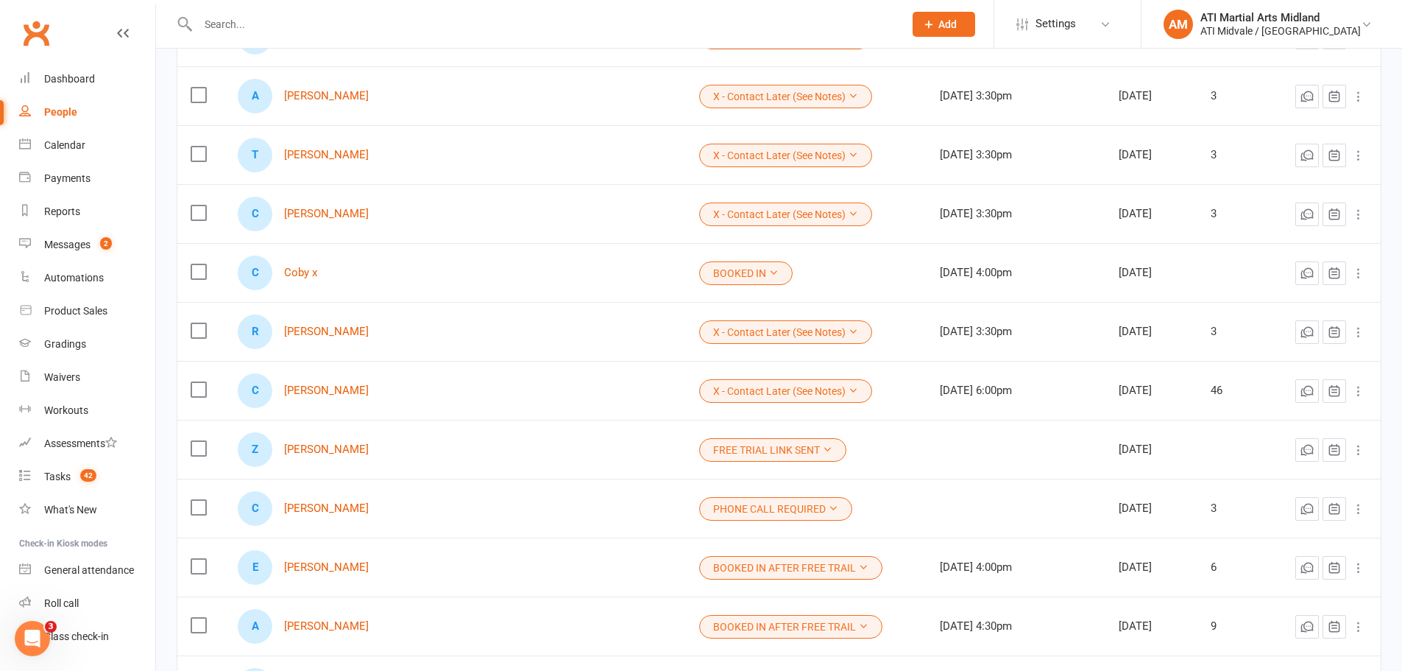
click at [233, 30] on input "text" at bounding box center [544, 24] width 700 height 21
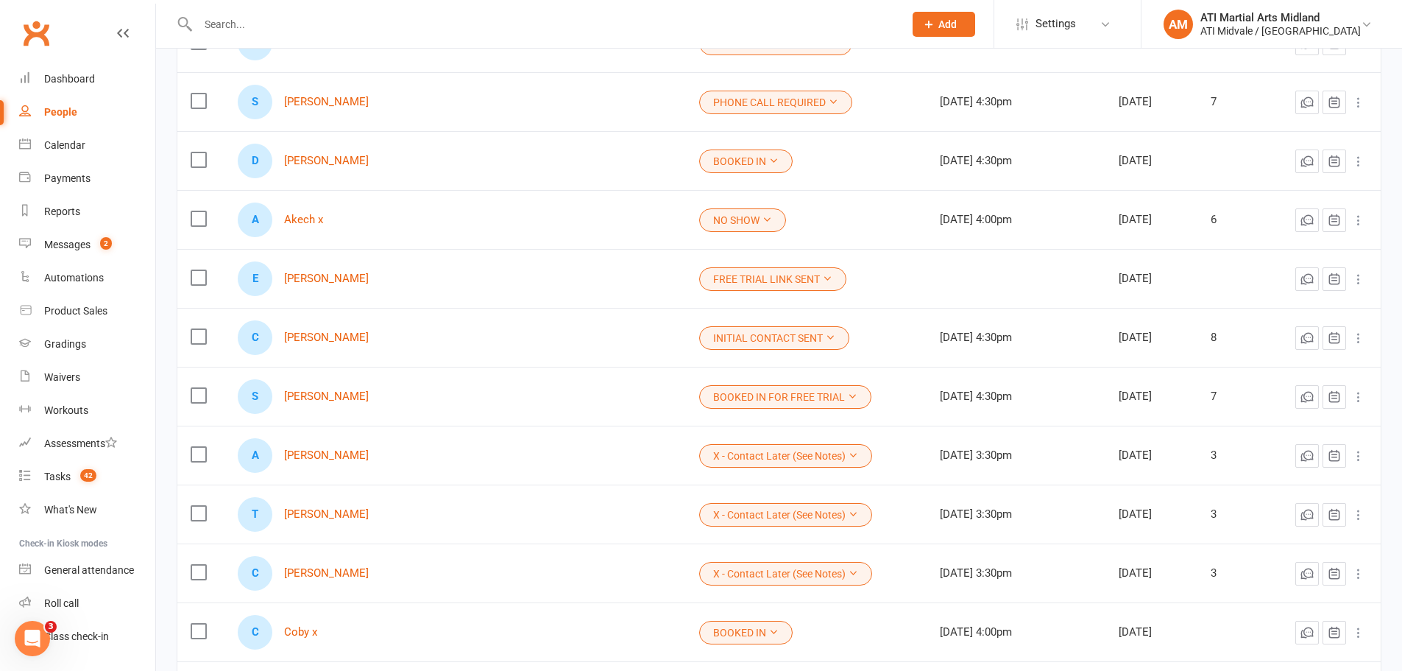
scroll to position [1472, 0]
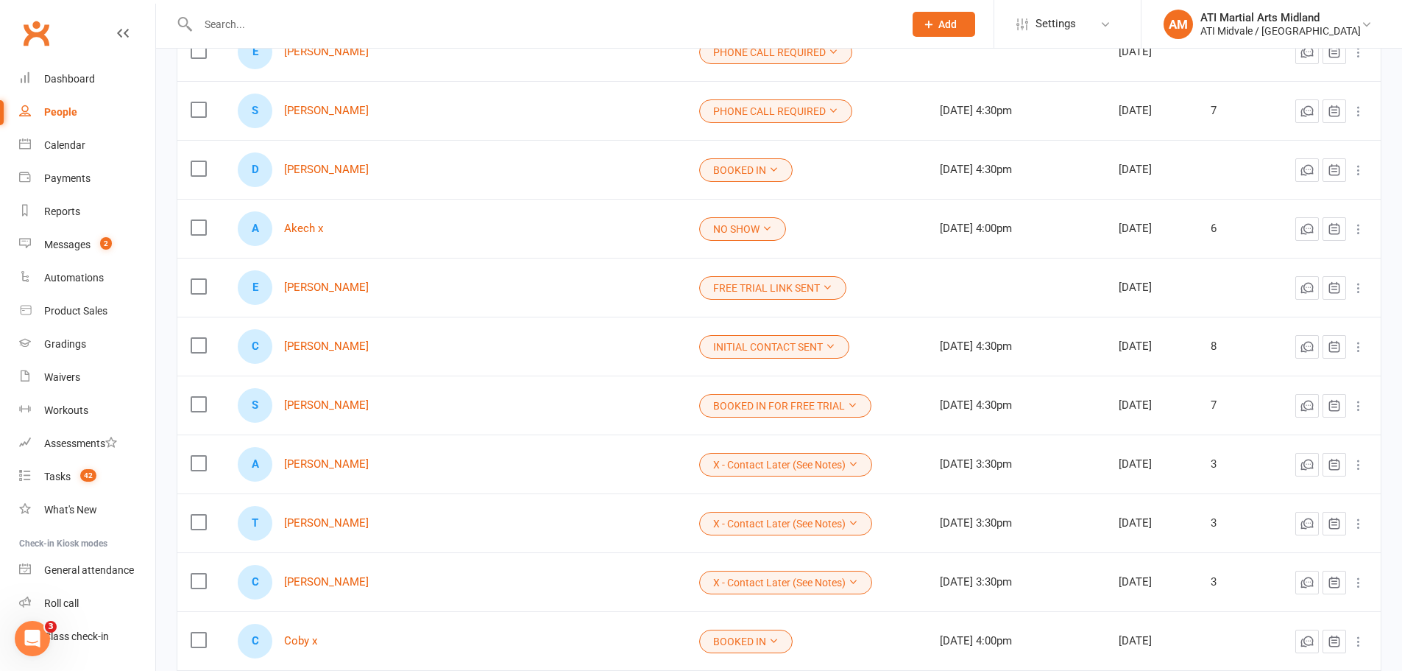
click at [936, 24] on icon at bounding box center [928, 24] width 13 height 13
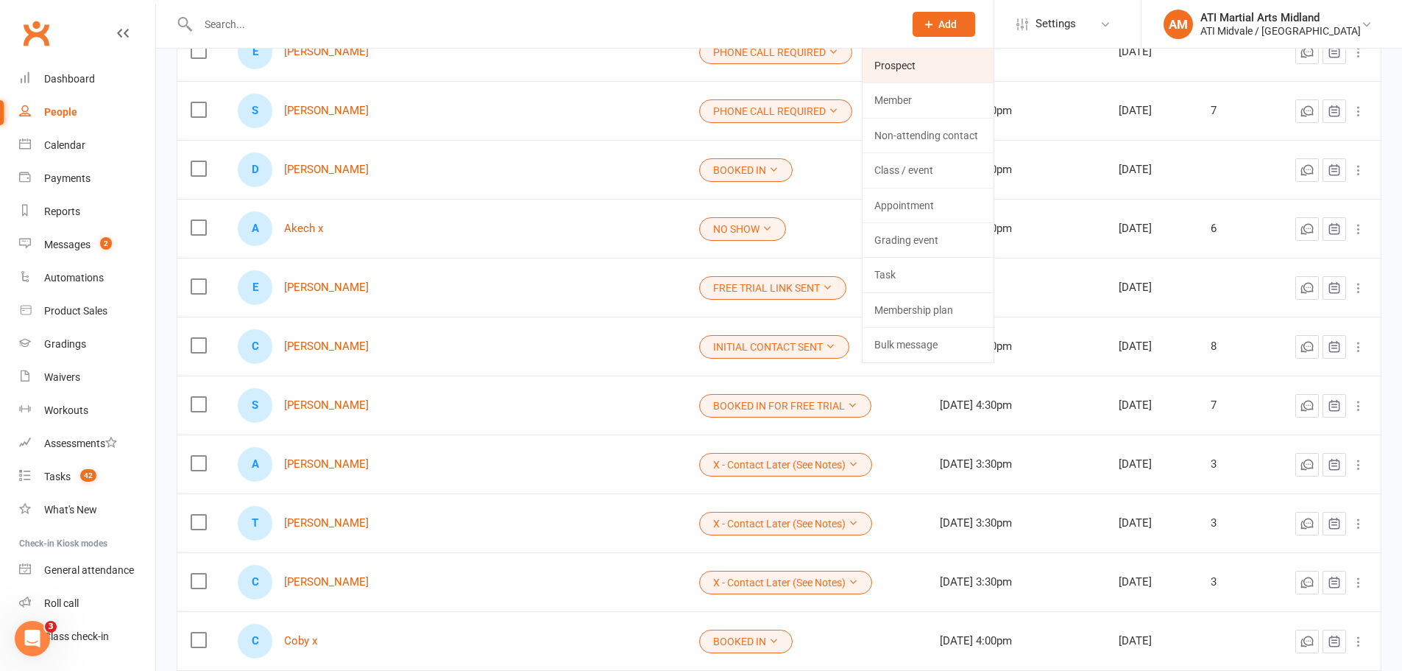
click at [935, 57] on link "Prospect" at bounding box center [928, 66] width 131 height 34
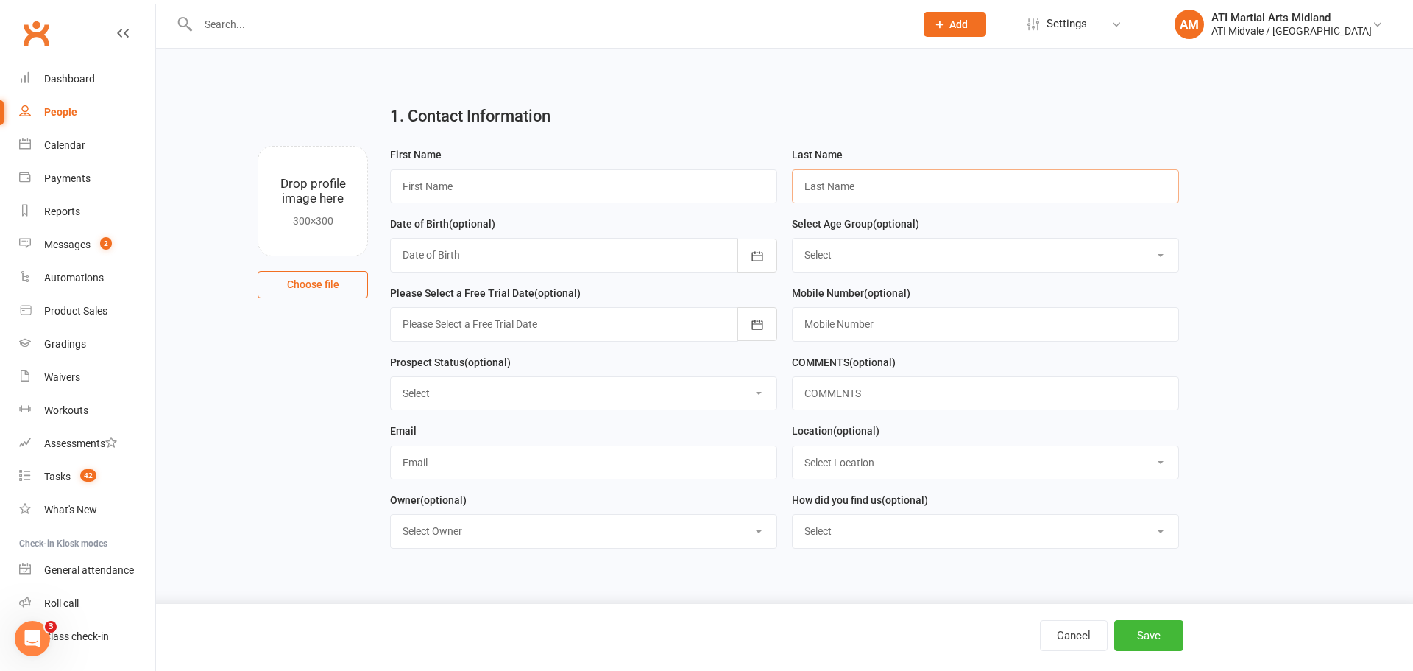
click at [933, 193] on input "text" at bounding box center [985, 186] width 387 height 34
paste input "kouka"
click at [805, 188] on input "kouka" at bounding box center [985, 186] width 387 height 34
click at [807, 188] on input "-Kouka" at bounding box center [985, 186] width 387 height 34
type input "[PERSON_NAME]"
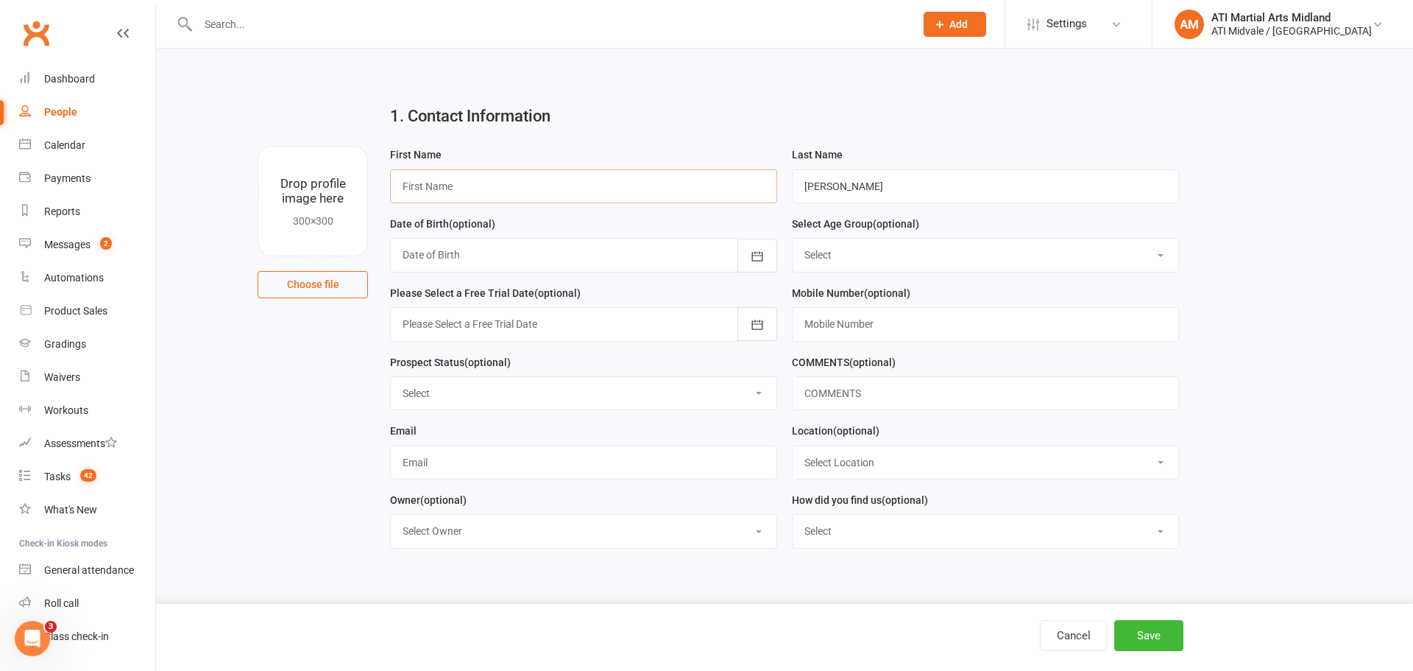
click at [676, 193] on input "text" at bounding box center [583, 186] width 387 height 34
type input "Kaenya"
click at [686, 258] on div at bounding box center [583, 255] width 387 height 34
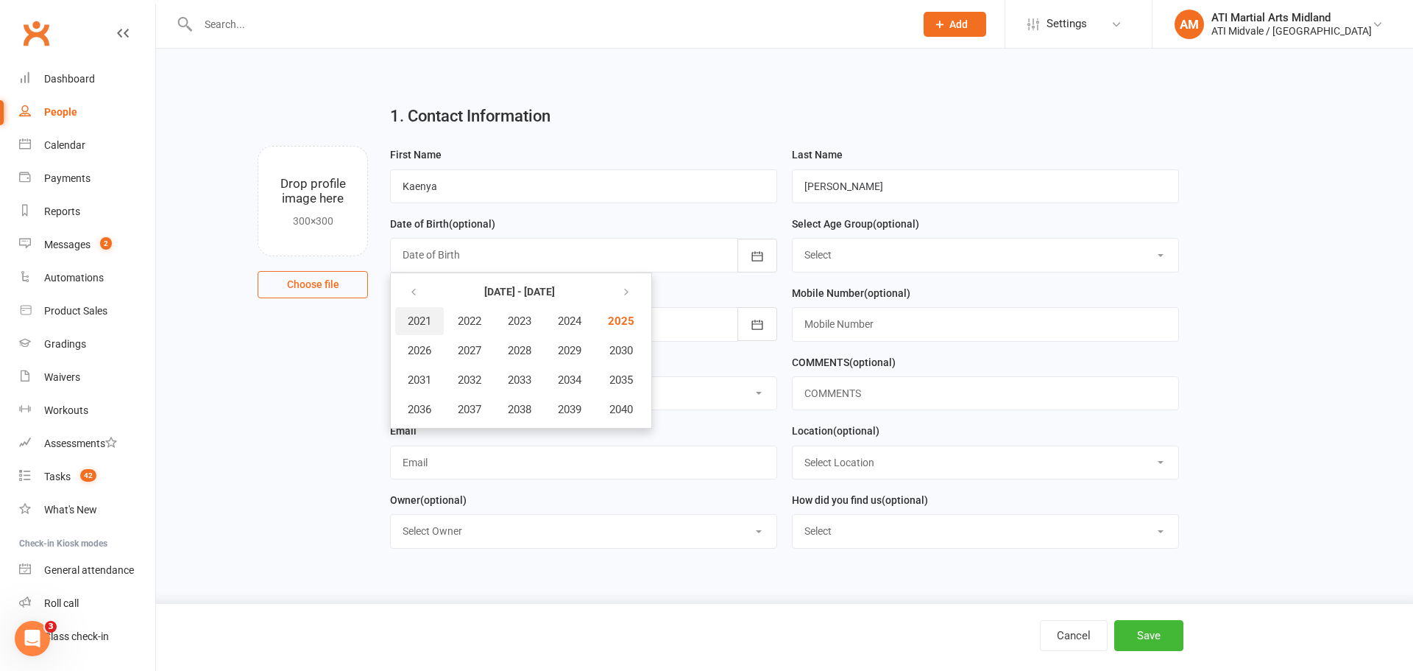
click at [428, 318] on span "2021" at bounding box center [420, 320] width 24 height 13
click at [559, 324] on button "March" at bounding box center [577, 321] width 78 height 28
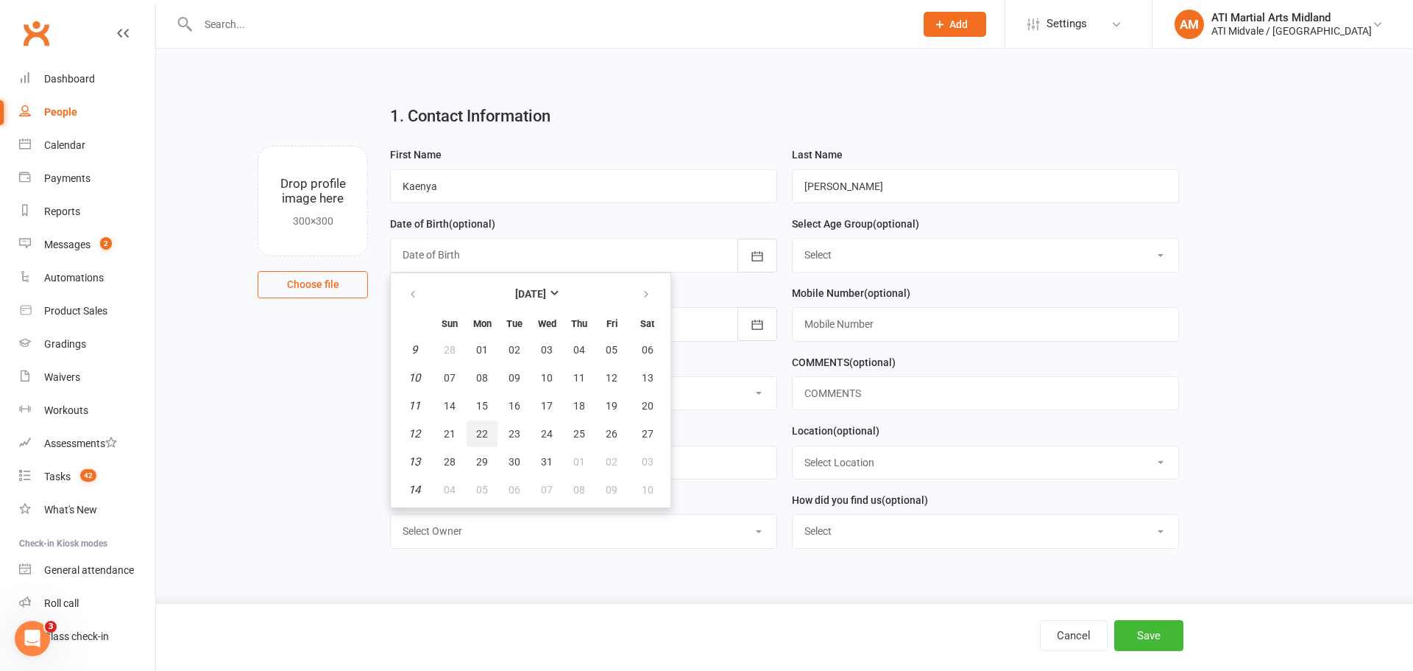
click at [492, 432] on button "22" at bounding box center [482, 433] width 31 height 26
type input "[DATE]"
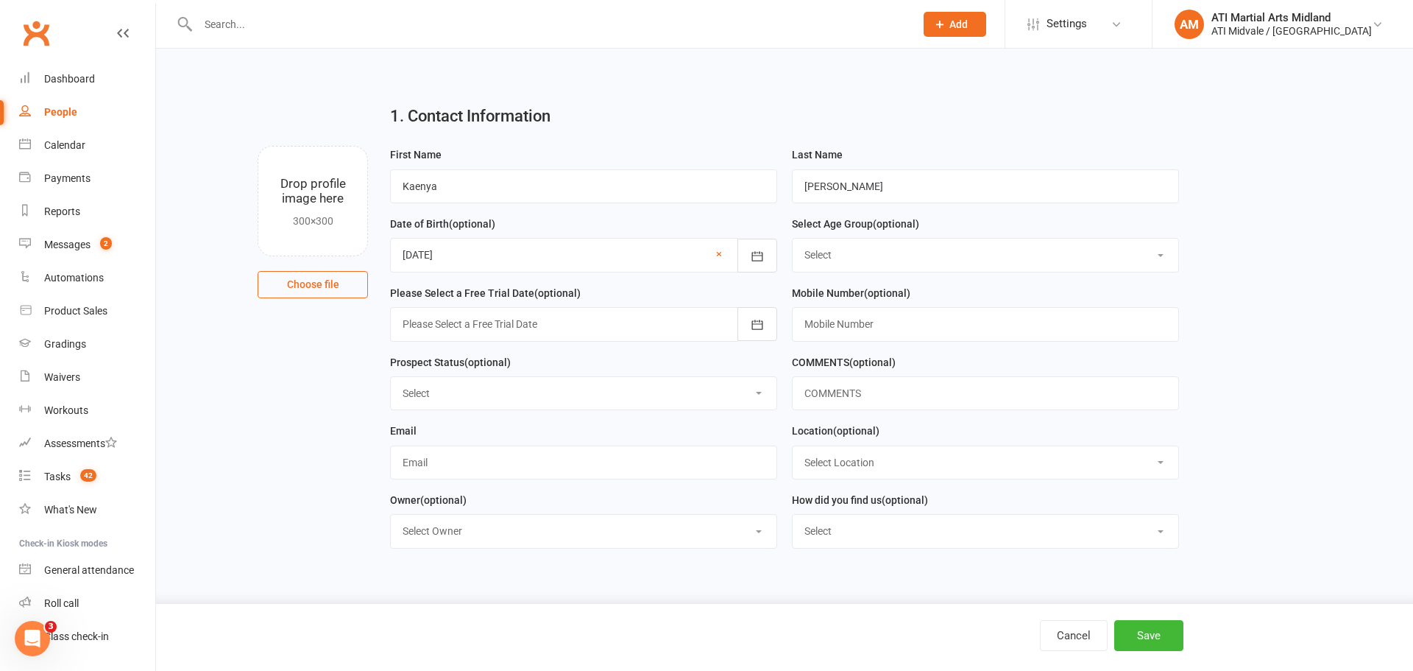
click at [563, 328] on div at bounding box center [583, 324] width 387 height 34
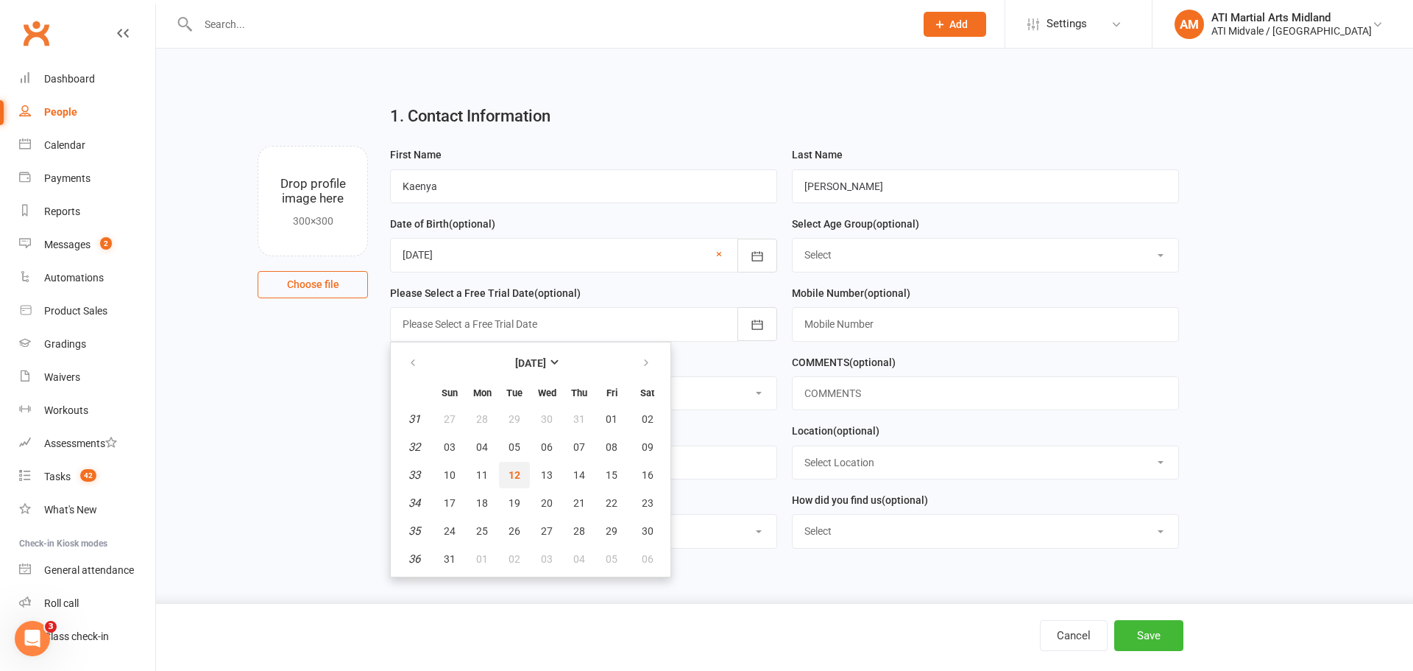
click at [524, 477] on button "12" at bounding box center [514, 475] width 31 height 26
type input "[DATE]"
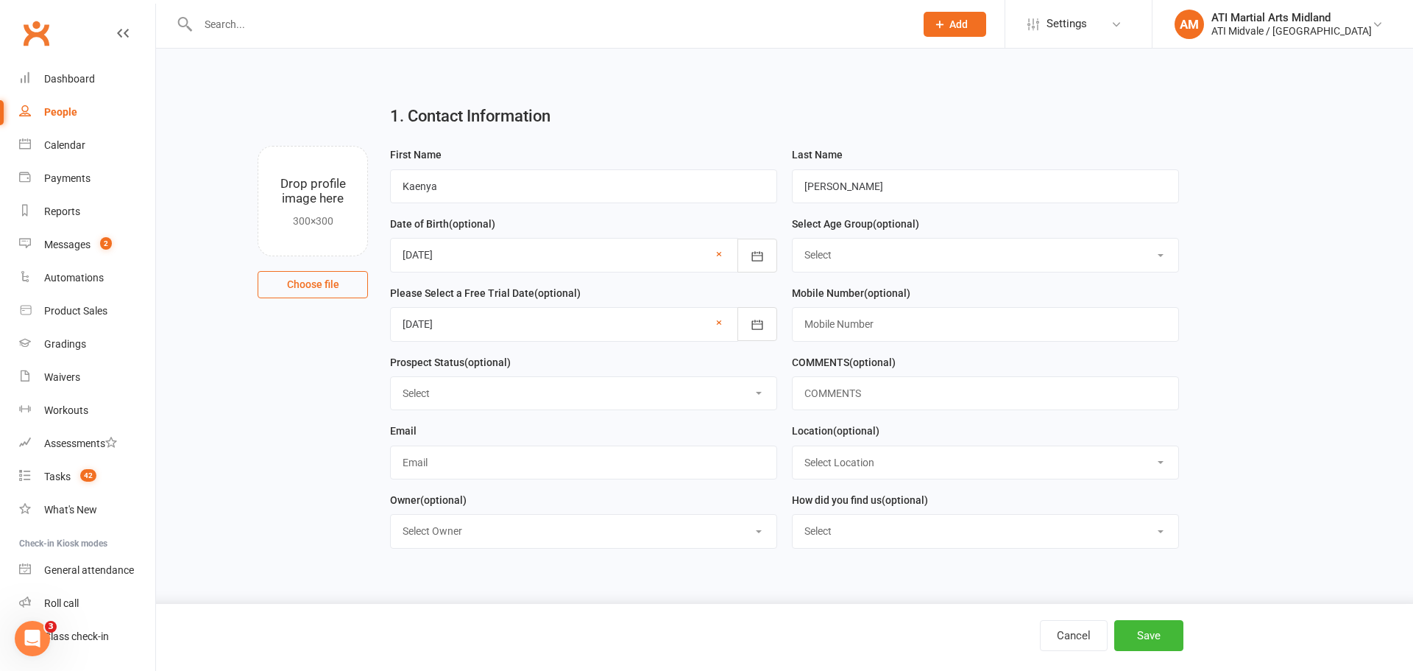
click at [579, 396] on select "Select Set a Status BOOKED IN FOR FREE TRIAL DID FREE TRAIL BOOKED IN AFTER FRE…" at bounding box center [584, 393] width 386 height 32
select select "BOOKED IN FOR FREE TRIAL"
click at [391, 379] on select "Select Set a Status BOOKED IN FOR FREE TRIAL DID FREE TRAIL BOOKED IN AFTER FRE…" at bounding box center [584, 393] width 386 height 32
click at [850, 462] on select "Select Location MAIN FLOOR UPSTAIRS" at bounding box center [986, 462] width 386 height 32
select select "1"
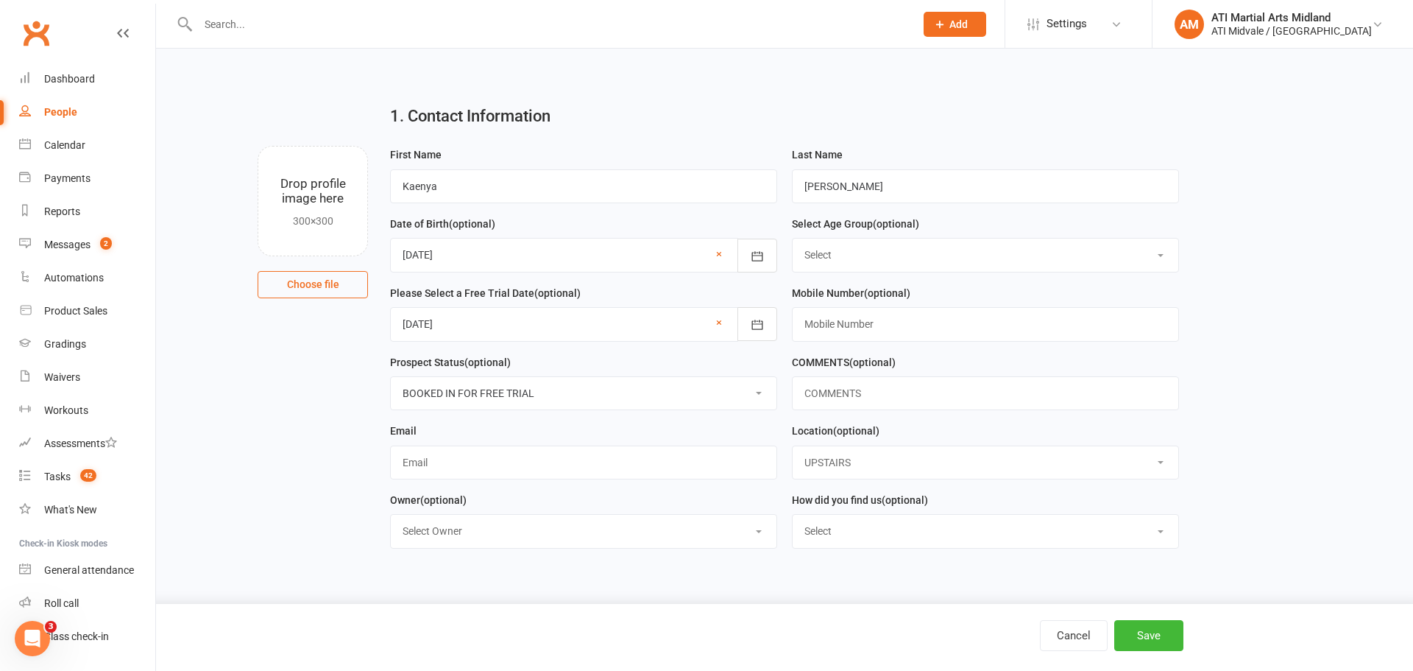
click at [793, 449] on select "Select Location MAIN FLOOR UPSTAIRS" at bounding box center [986, 462] width 386 height 32
click at [857, 527] on select "Select Google Facebook Instagram Ticktok Referral Facebook Campaign" at bounding box center [986, 531] width 386 height 32
click at [846, 529] on select "Select Google Facebook Instagram Ticktok Referral Facebook Campaign" at bounding box center [986, 531] width 386 height 32
select select "Google"
click at [793, 519] on select "Select Google Facebook Instagram Ticktok Referral Facebook Campaign" at bounding box center [986, 531] width 386 height 32
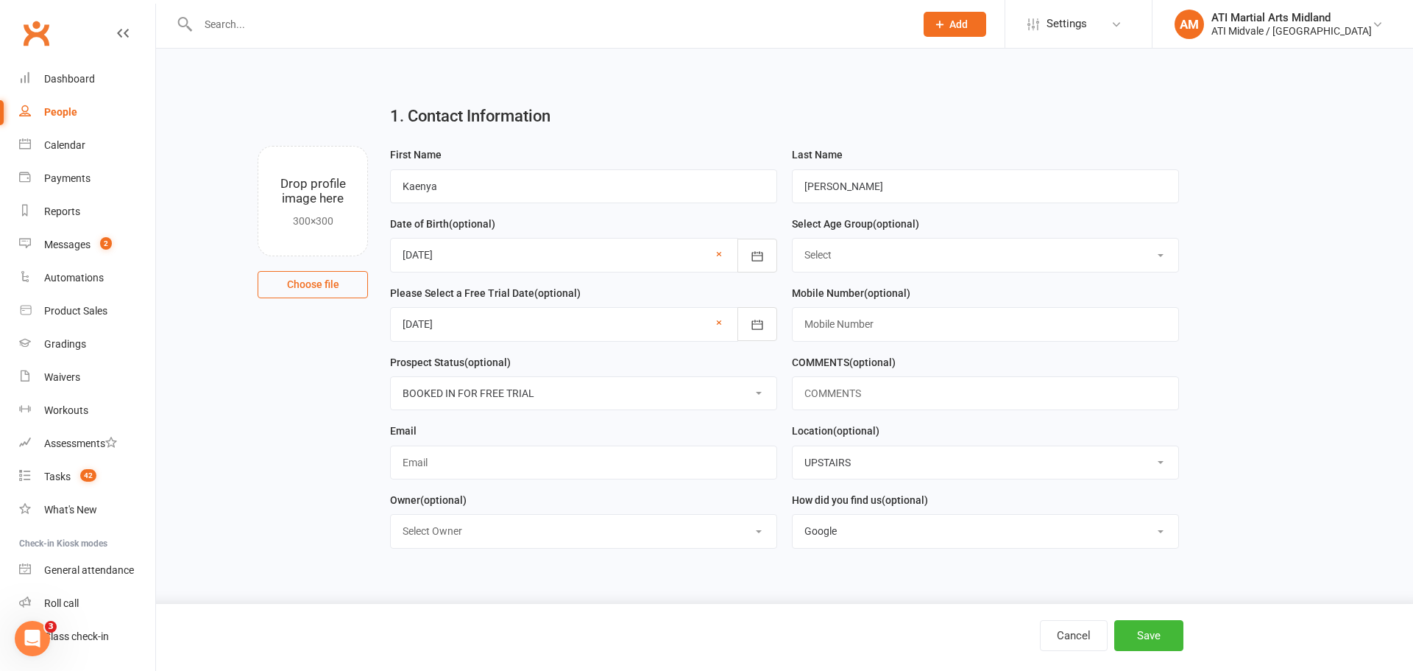
click at [853, 464] on select "Select Location MAIN FLOOR UPSTAIRS" at bounding box center [986, 462] width 386 height 32
click at [869, 327] on input "text" at bounding box center [985, 324] width 387 height 34
paste input "0417241159"
type input "0417241159"
click at [821, 258] on select "Select 3 & 4 Years 5 & 6 Years 7 to 12 Years 13 Plus Years" at bounding box center [986, 254] width 386 height 32
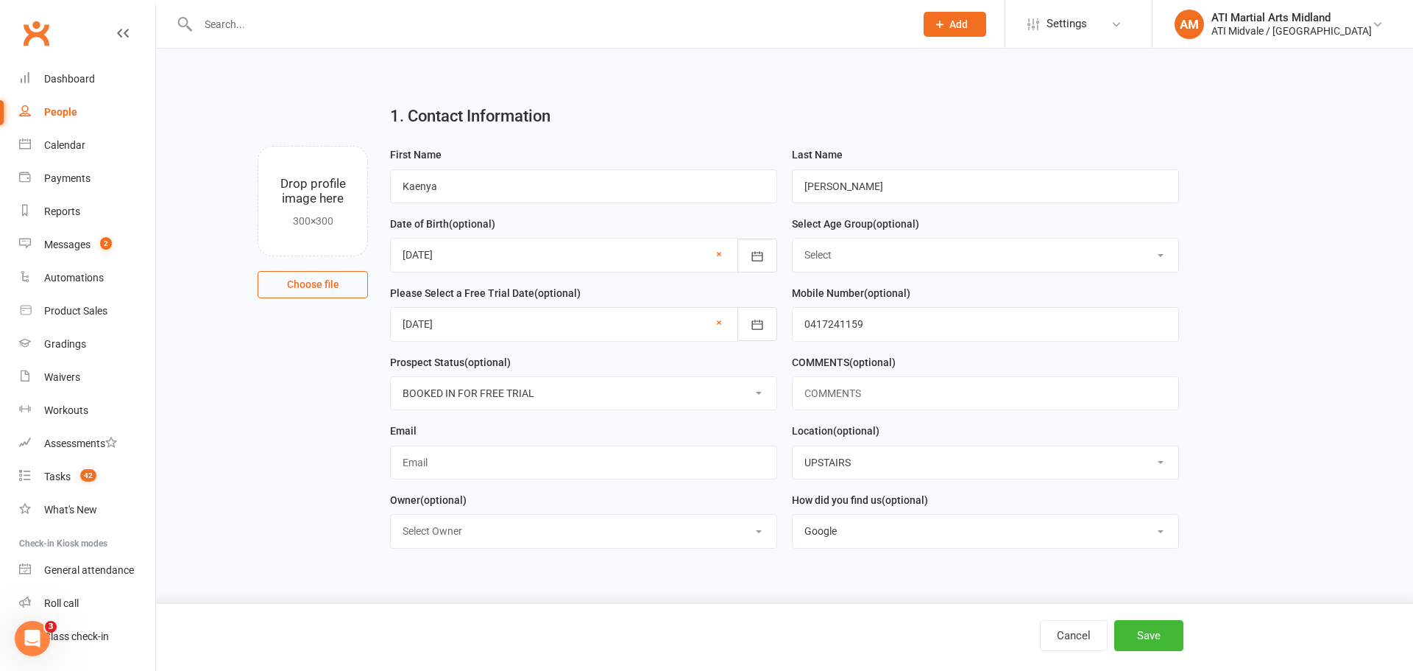
select select "3 & 4 Years"
click at [793, 240] on select "Select 3 & 4 Years 5 & 6 Years 7 to 12 Years 13 Plus Years" at bounding box center [986, 254] width 386 height 32
click at [473, 479] on input "text" at bounding box center [583, 462] width 387 height 34
paste input "[EMAIL_ADDRESS][DOMAIN_NAME]"
type input "[EMAIL_ADDRESS][DOMAIN_NAME]"
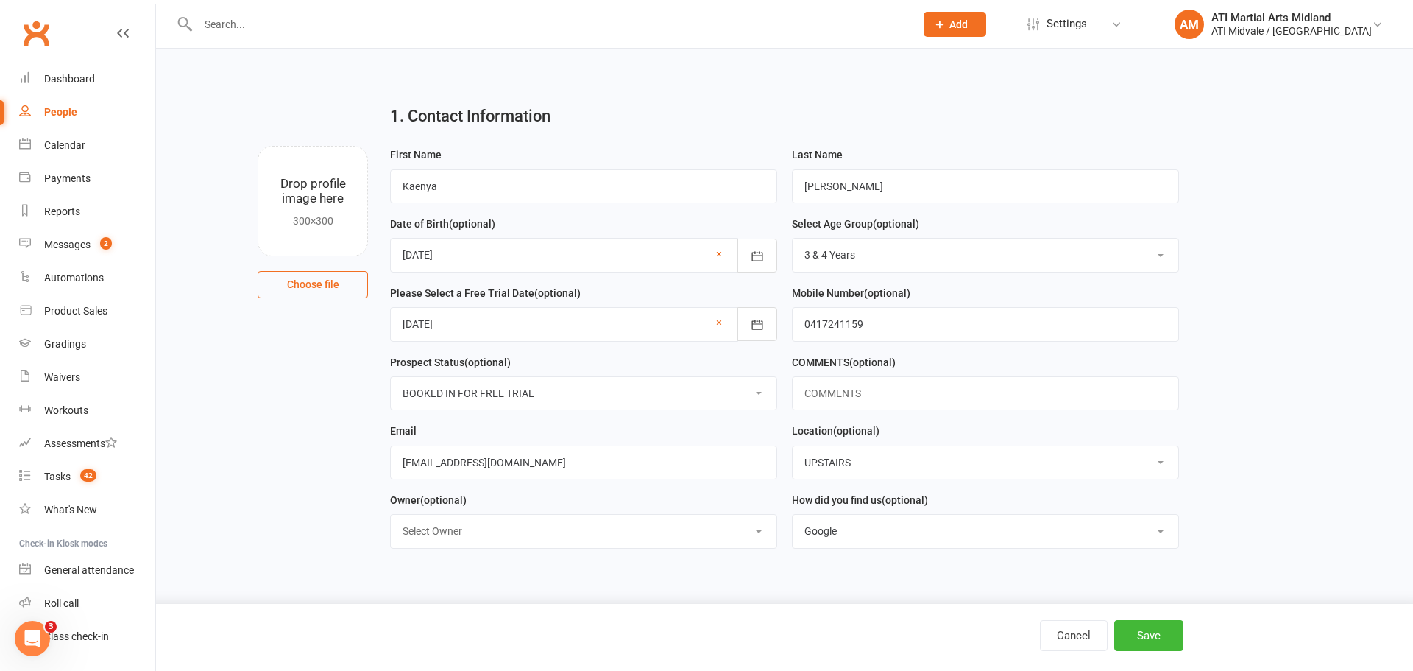
click at [622, 545] on select "Select Owner Accounts Department ATI Martial Arts Midland CLASS ADMIN FRONT DESK" at bounding box center [584, 531] width 386 height 32
select select "1"
click at [391, 519] on select "Select Owner Accounts Department ATI Martial Arts Midland CLASS ADMIN FRONT DESK" at bounding box center [584, 531] width 386 height 32
click at [1134, 630] on button "Save" at bounding box center [1148, 635] width 69 height 31
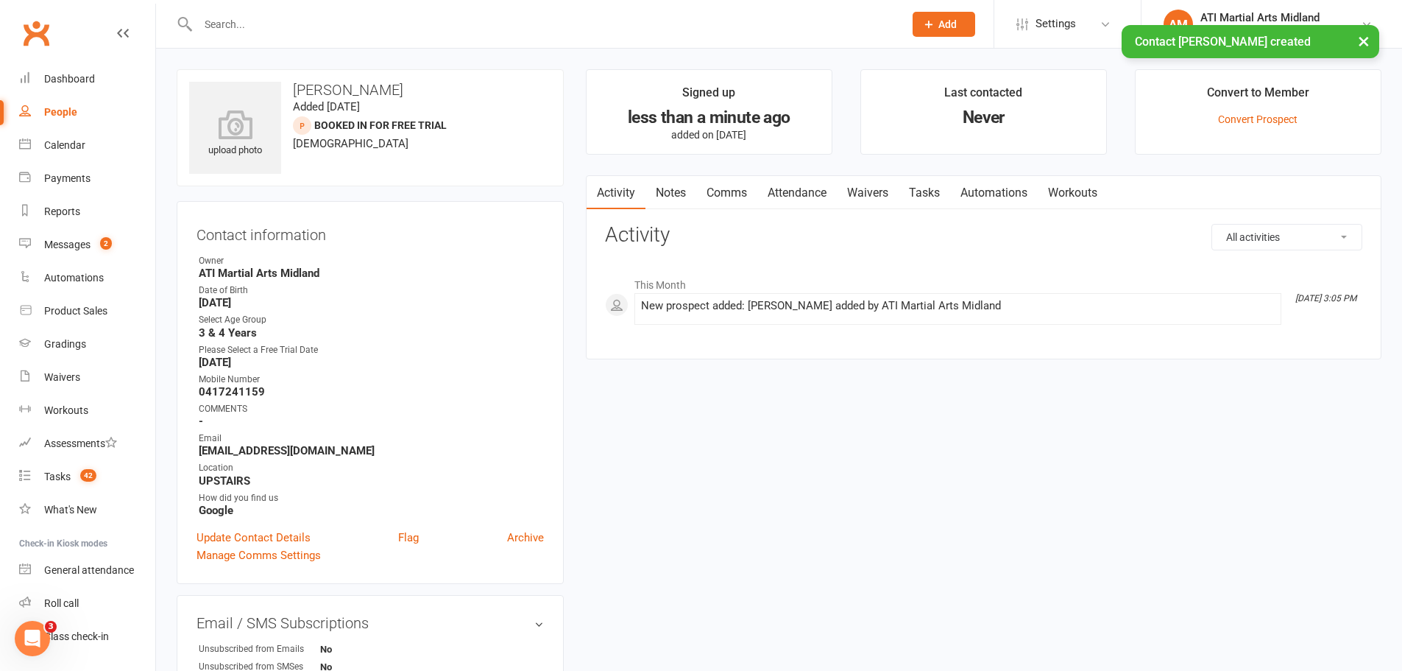
click at [833, 199] on link "Attendance" at bounding box center [796, 193] width 79 height 34
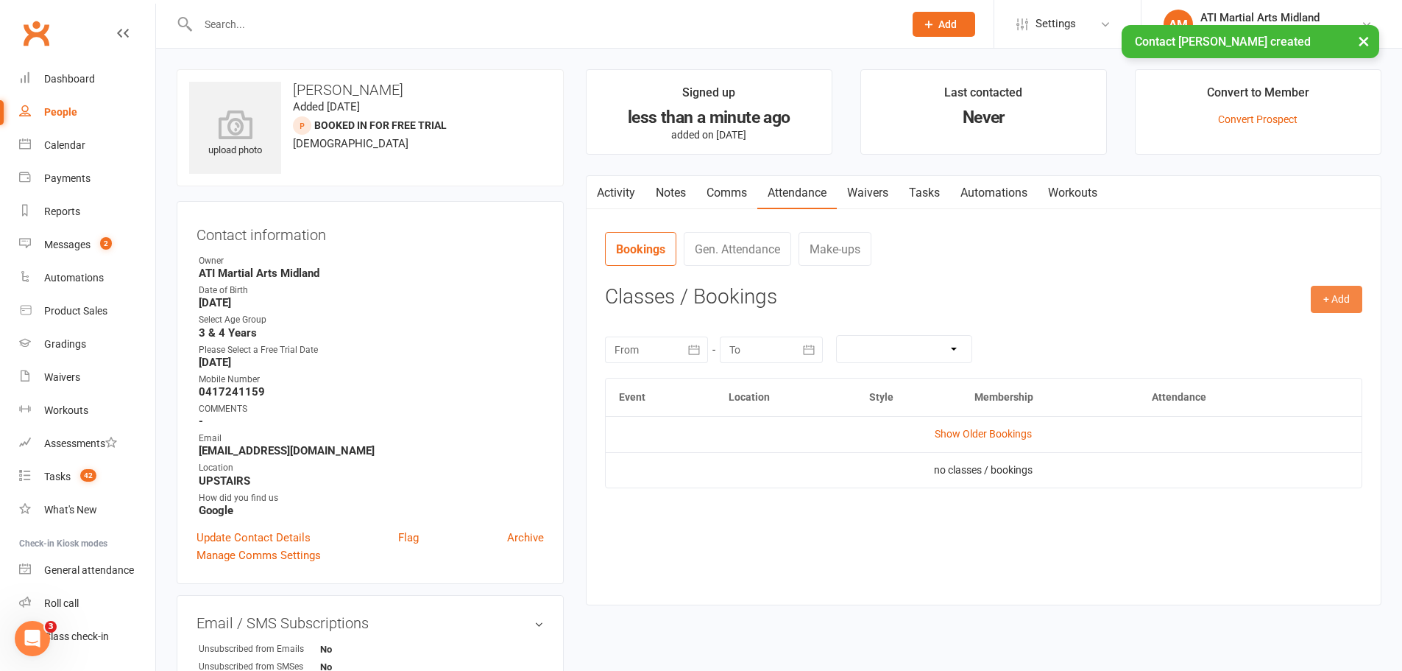
click at [1330, 295] on button "+ Add" at bounding box center [1337, 299] width 52 height 26
click at [1273, 366] on link "Add Appointment" at bounding box center [1289, 361] width 146 height 29
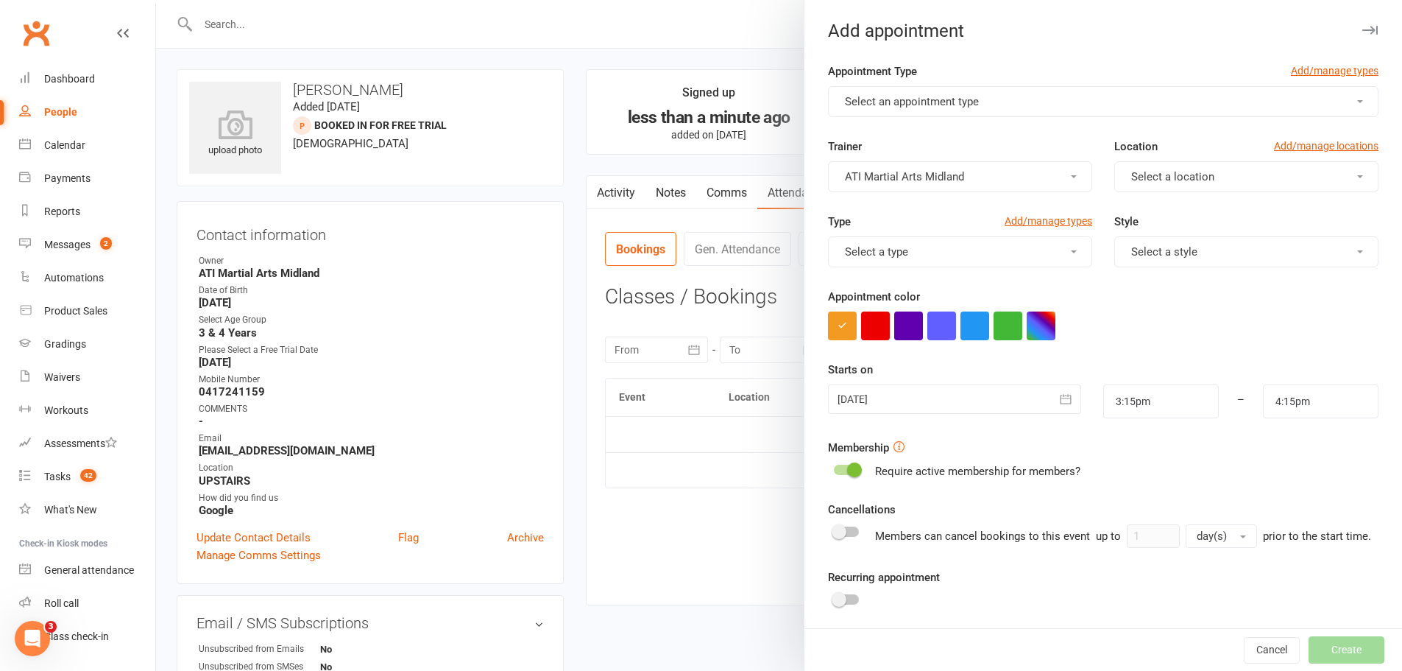
click at [908, 101] on span "Select an appointment type" at bounding box center [912, 101] width 134 height 13
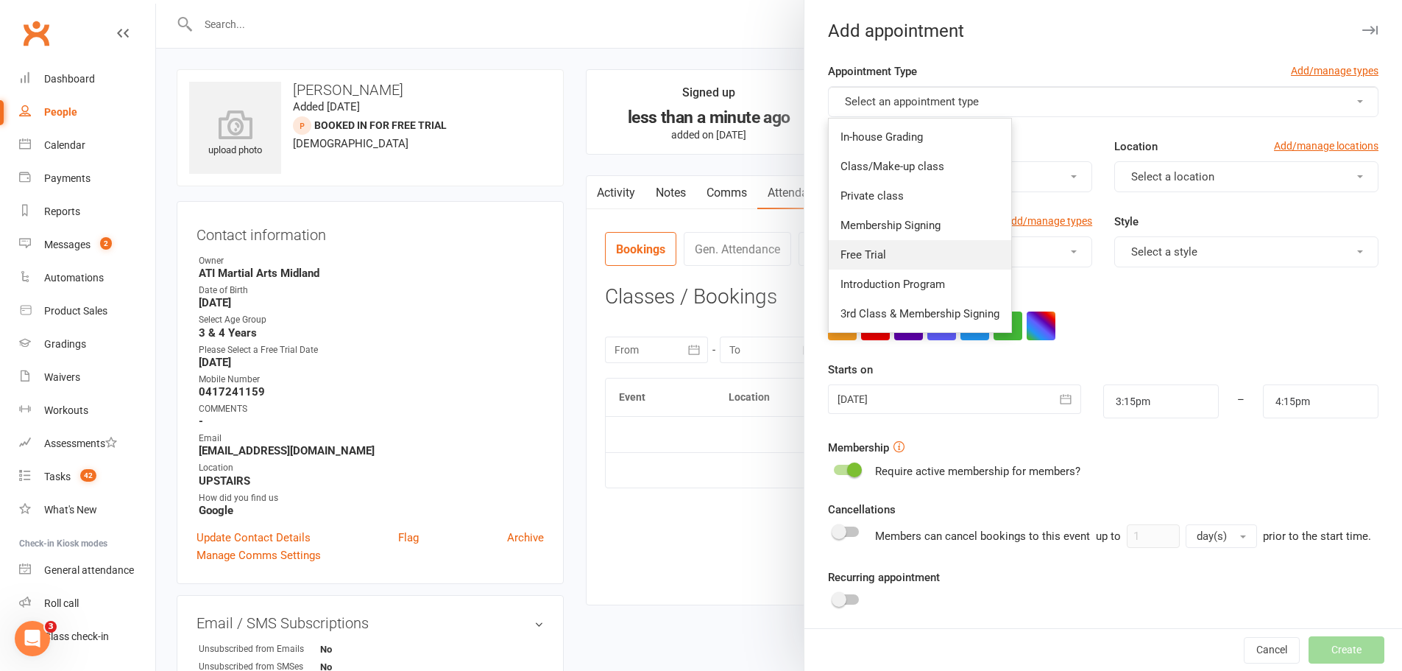
click at [891, 262] on link "Free Trial" at bounding box center [920, 254] width 183 height 29
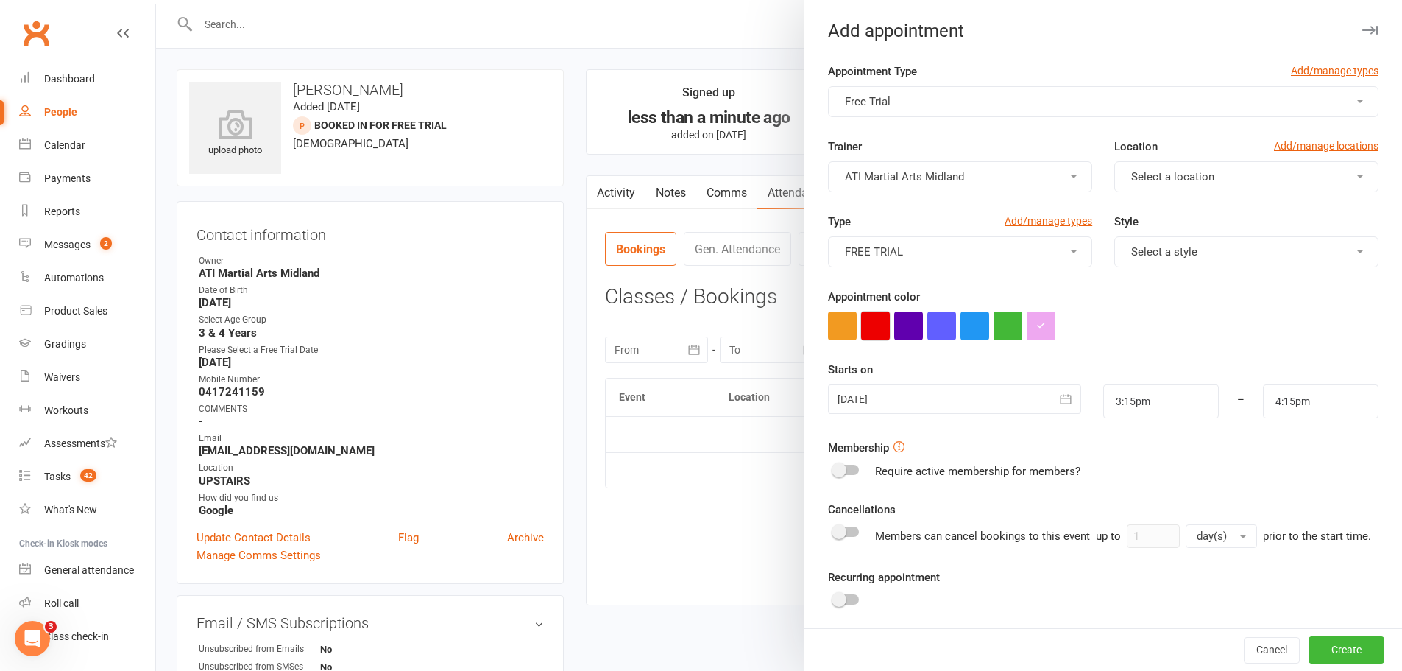
click at [871, 331] on button "button" at bounding box center [875, 325] width 29 height 29
click at [881, 384] on div "Starts on [DATE] [DATE] Sun Mon Tue Wed Thu Fri Sat 31 27 28 29 30 31 01 02 32 …" at bounding box center [1103, 389] width 551 height 57
click at [884, 404] on div at bounding box center [954, 398] width 252 height 29
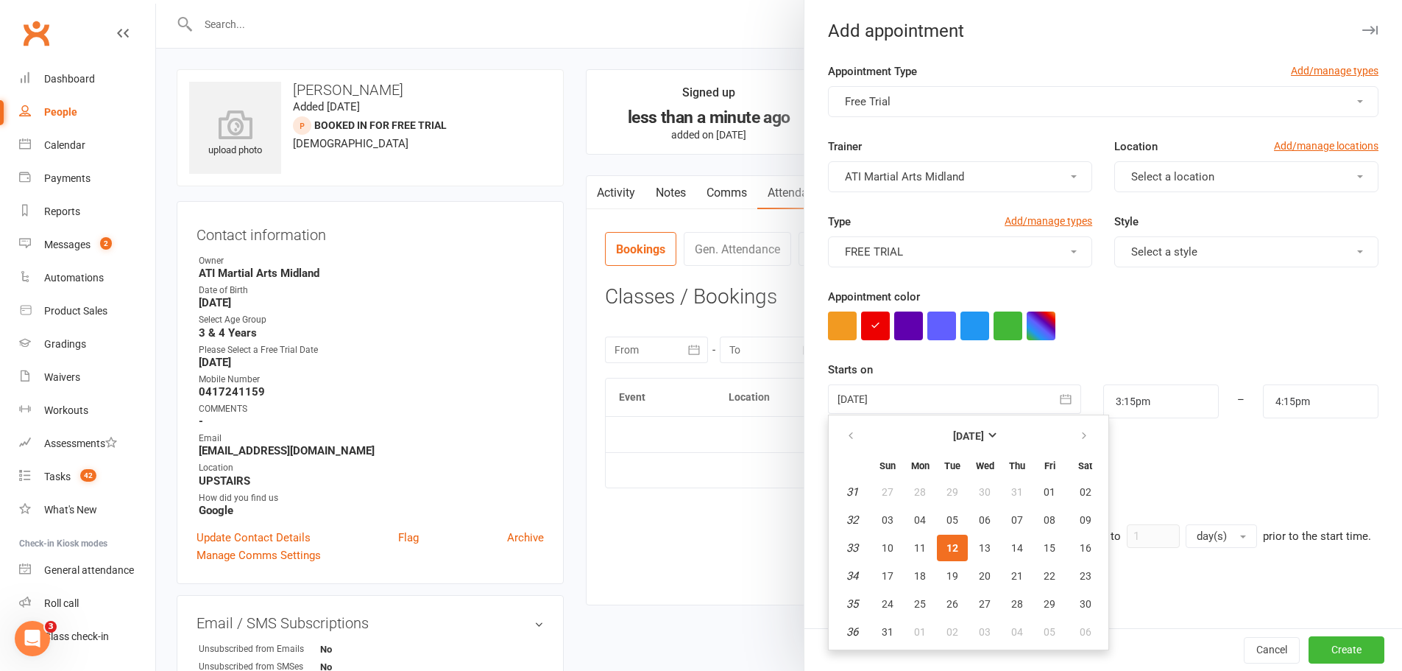
click at [947, 551] on span "12" at bounding box center [953, 548] width 12 height 12
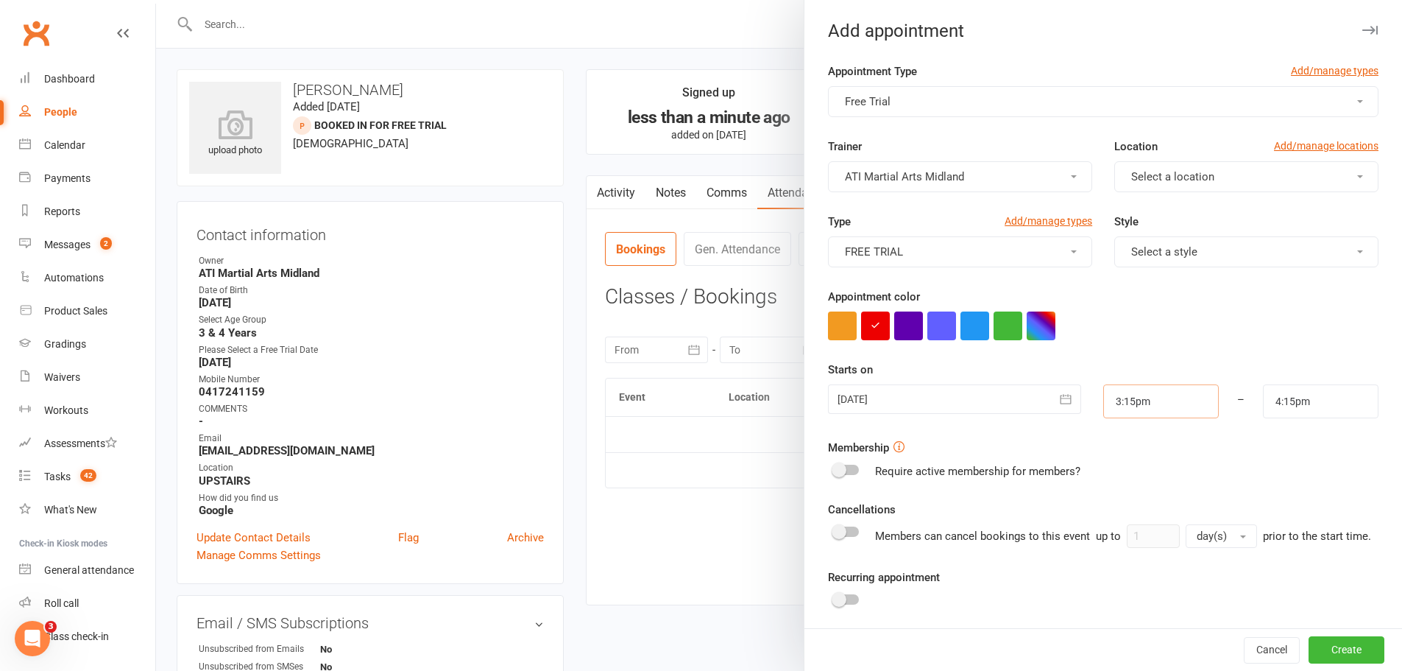
click at [1146, 401] on input "3:15pm" at bounding box center [1161, 401] width 116 height 34
type input "3:30pm"
click at [1116, 473] on li "3:30pm" at bounding box center [1139, 474] width 71 height 22
click at [1273, 389] on input "4:30pm" at bounding box center [1321, 401] width 116 height 34
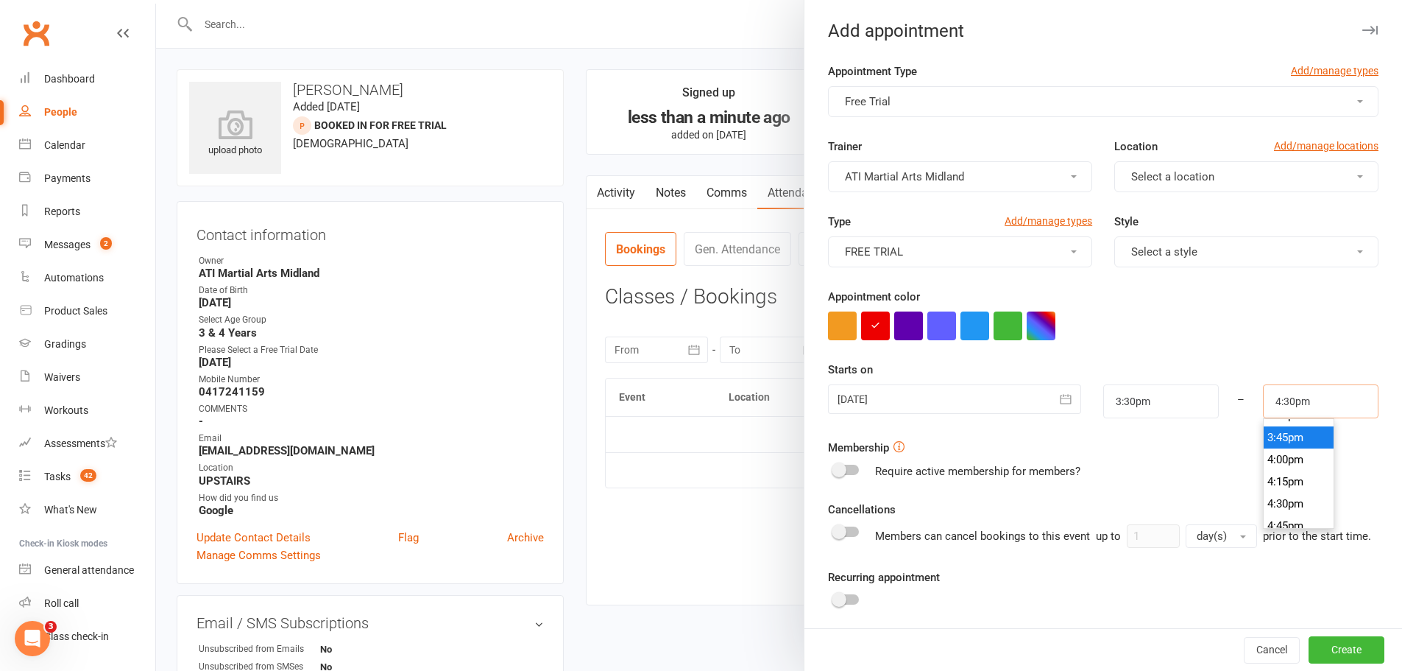
scroll to position [1362, 0]
type input "4:00pm"
click at [1278, 481] on li "4:00pm" at bounding box center [1299, 481] width 71 height 22
click at [1131, 238] on button "Select a style" at bounding box center [1246, 251] width 264 height 31
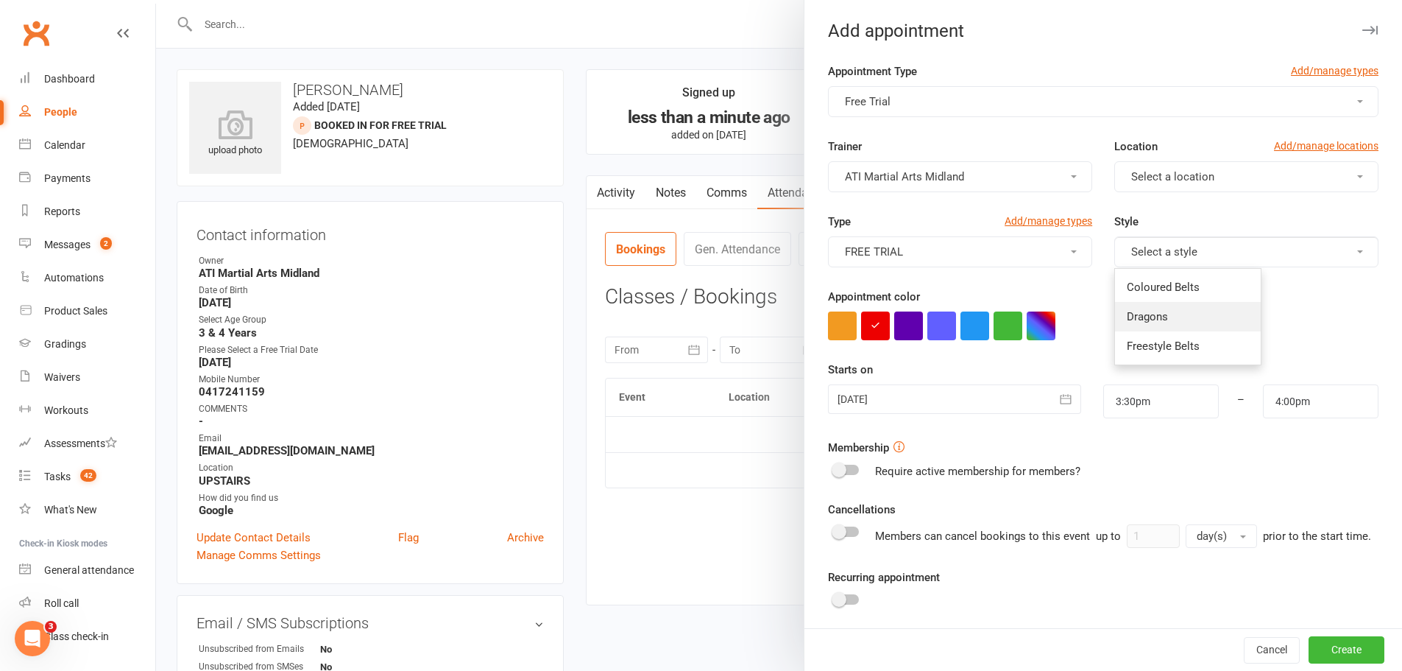
click at [1152, 310] on span "Dragons" at bounding box center [1147, 316] width 41 height 13
click at [1144, 184] on button "Select a location" at bounding box center [1246, 176] width 264 height 31
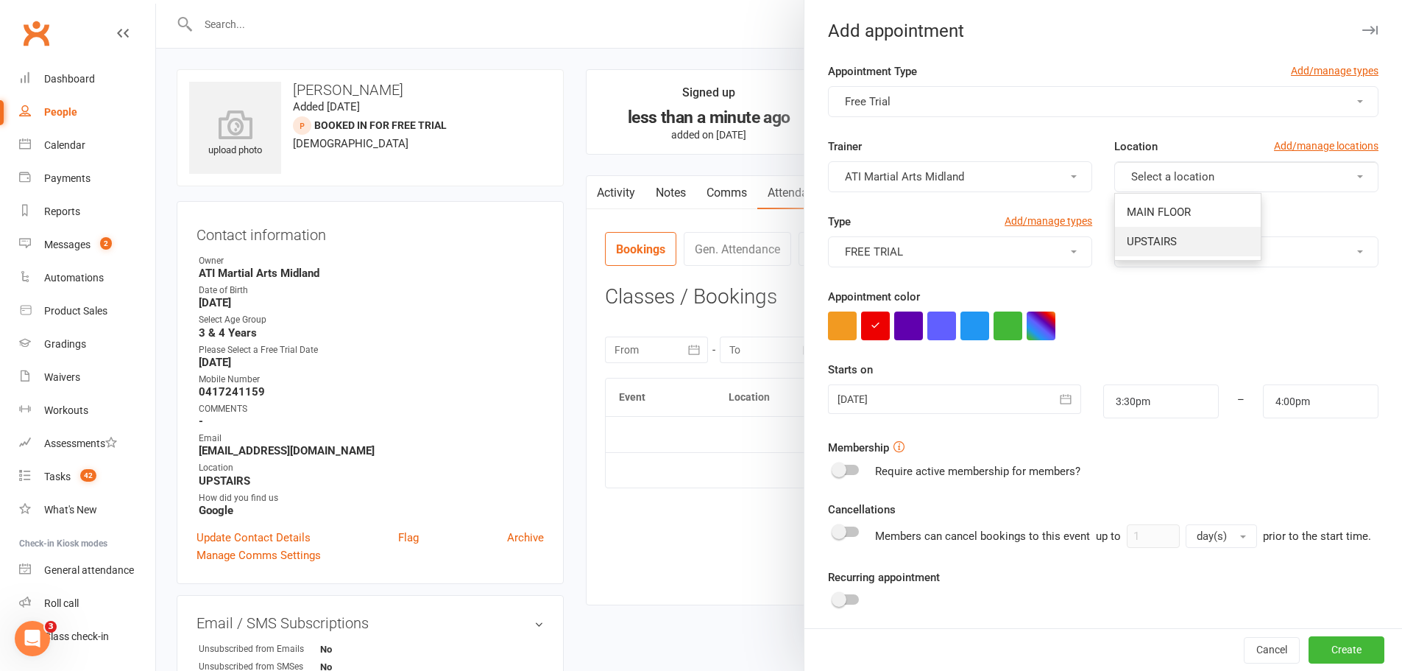
click at [1145, 238] on span "UPSTAIRS" at bounding box center [1152, 241] width 50 height 13
click at [1318, 641] on button "Create" at bounding box center [1347, 650] width 76 height 26
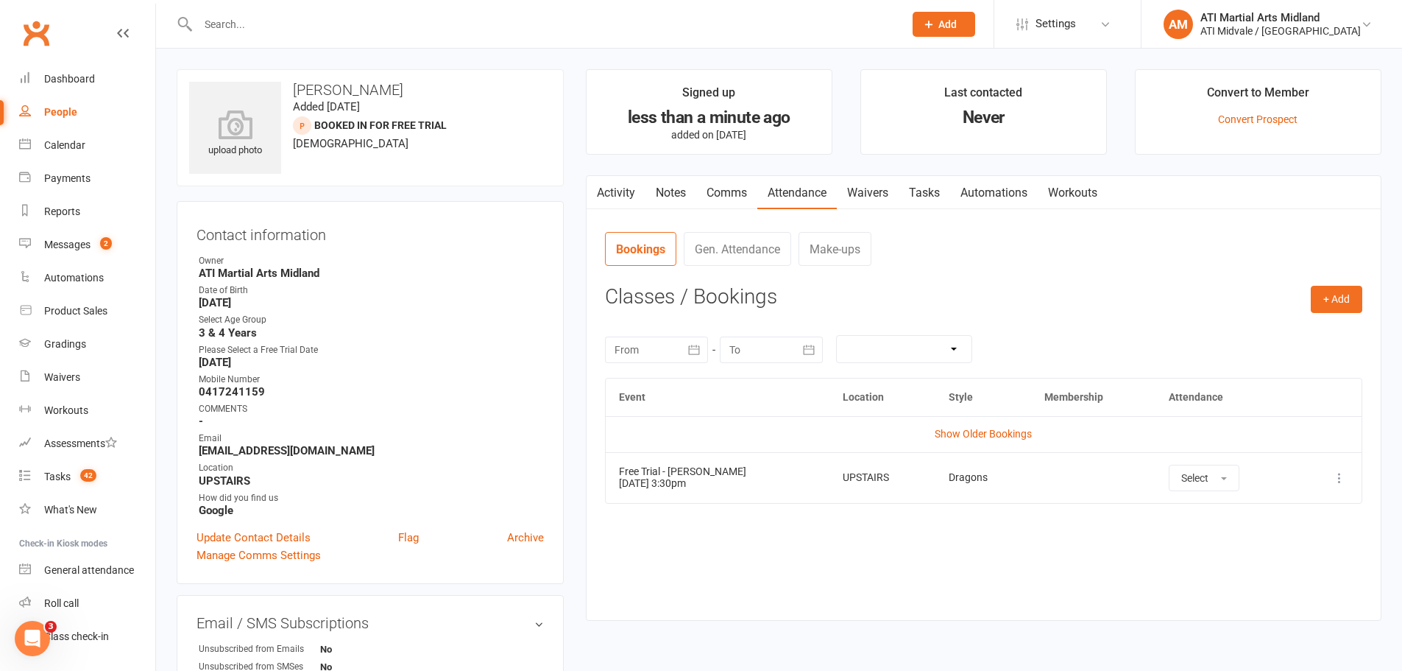
click at [616, 191] on link "Activity" at bounding box center [616, 193] width 59 height 34
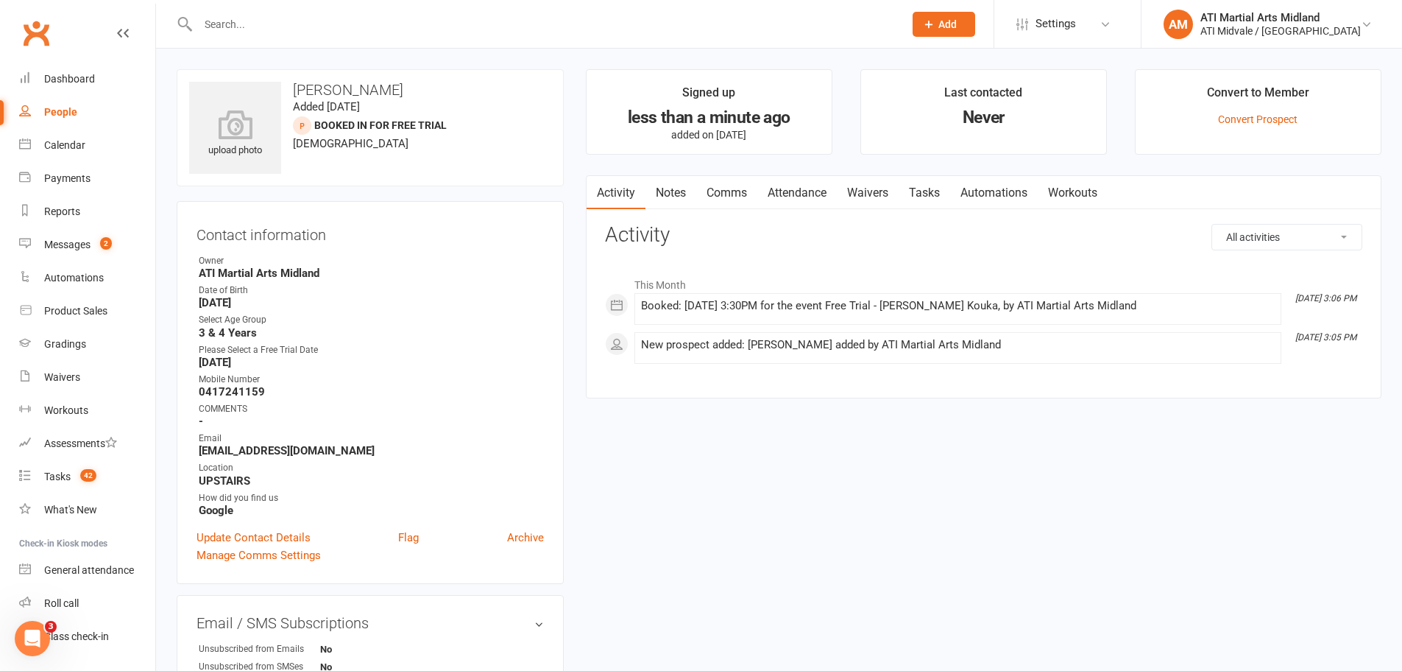
click at [925, 199] on link "Tasks" at bounding box center [925, 193] width 52 height 34
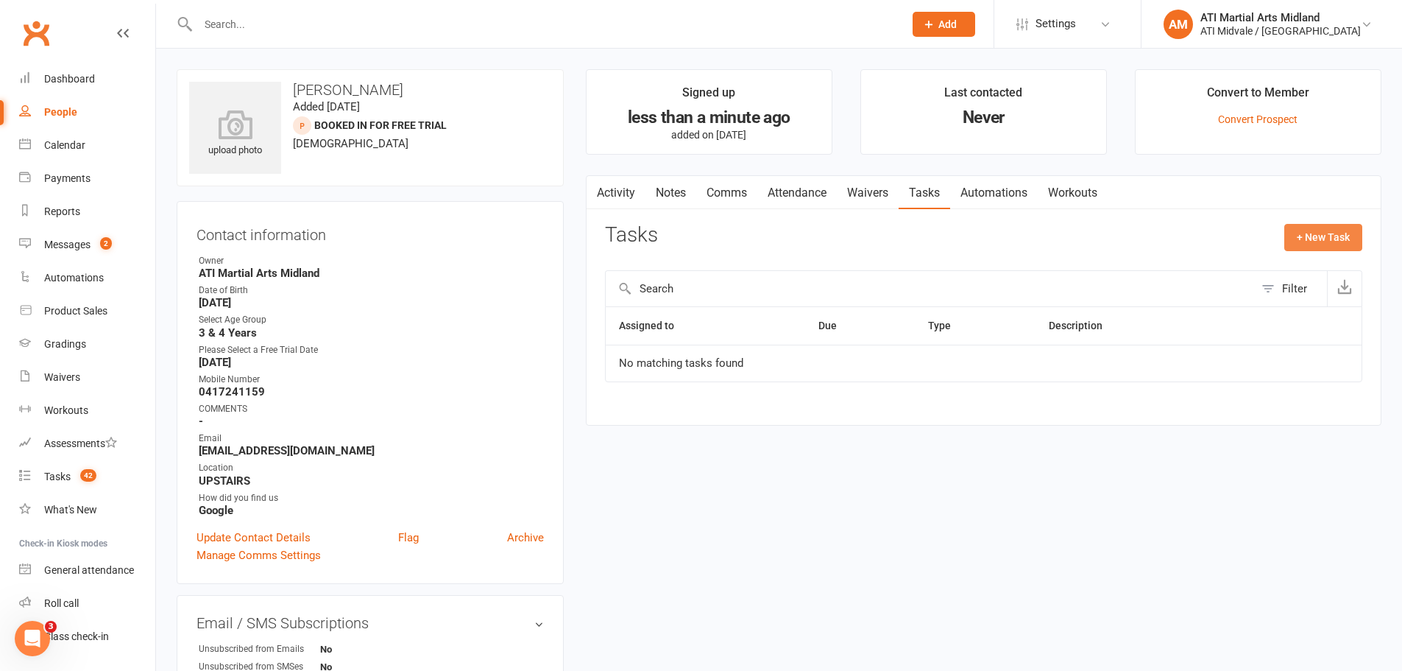
click at [1288, 233] on button "+ New Task" at bounding box center [1323, 237] width 78 height 26
select select "32859"
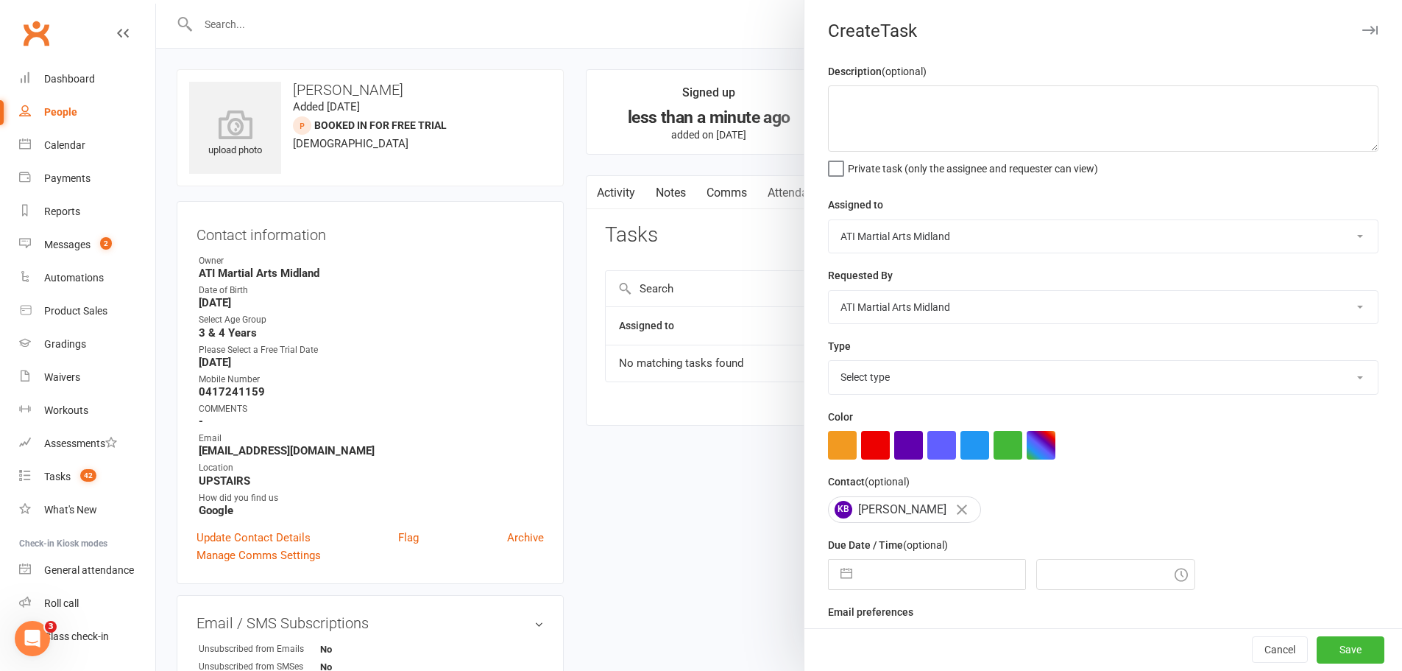
click at [933, 374] on select "Select type Add info to task Automatic renewal checking Booked in for 1st trial…" at bounding box center [1103, 377] width 549 height 32
select select "18608"
click at [829, 364] on select "Select type Add info to task Automatic renewal checking Booked in for 1st trial…" at bounding box center [1103, 377] width 549 height 32
click at [832, 569] on div "Due Date / Time (optional) Navigate forward to interact with the calendar and s…" at bounding box center [1103, 563] width 551 height 54
click at [840, 582] on button "button" at bounding box center [846, 573] width 26 height 29
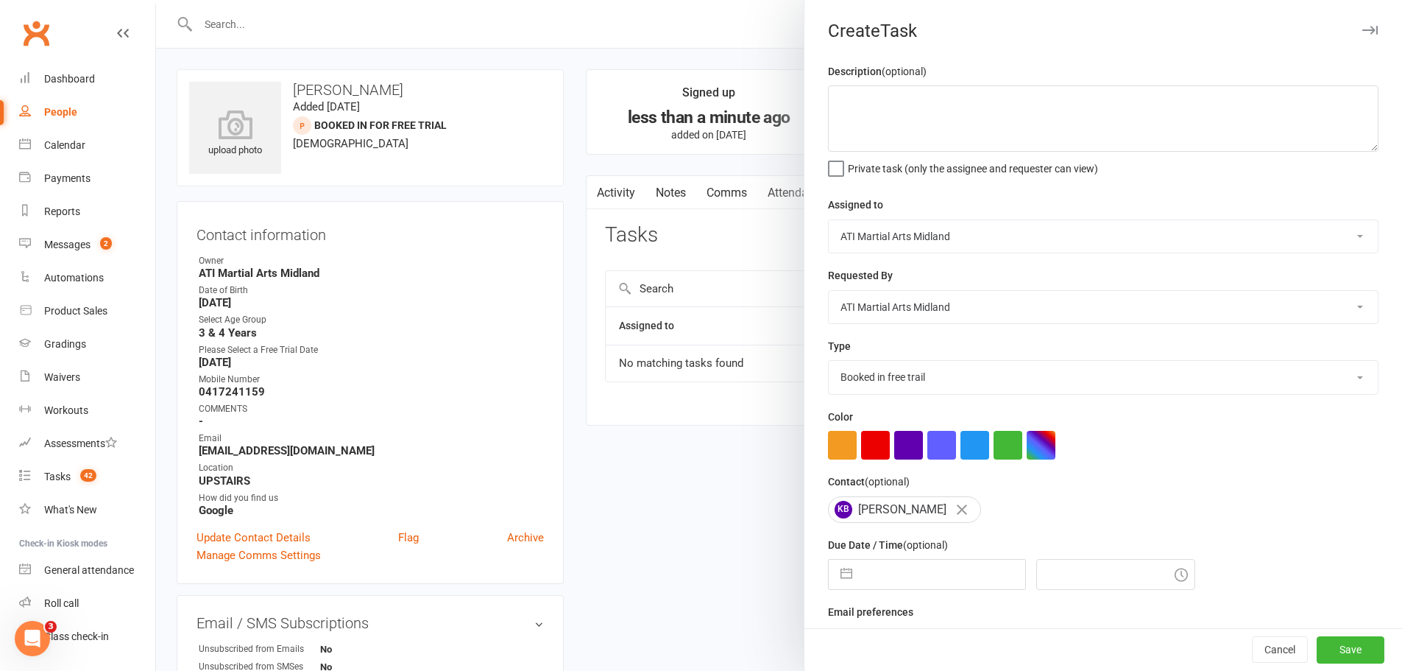
select select "6"
select select "2025"
select select "7"
select select "2025"
select select "8"
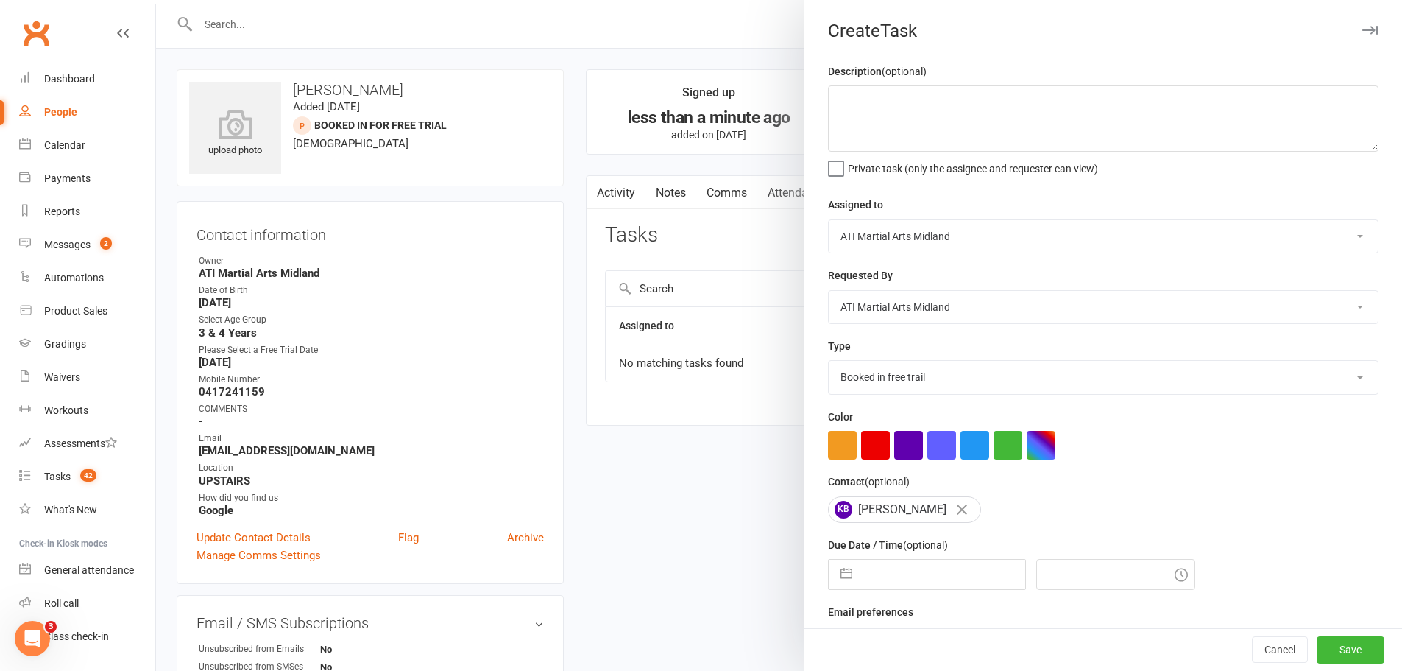
select select "2025"
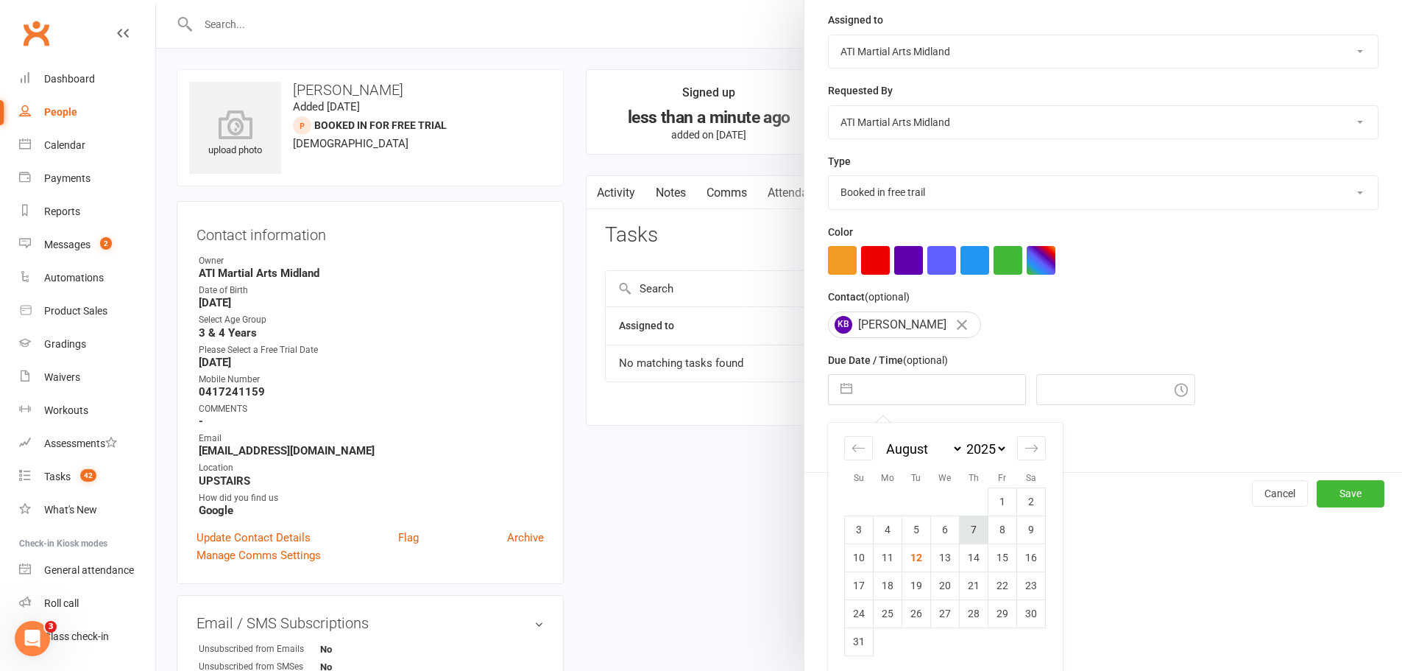
scroll to position [192, 0]
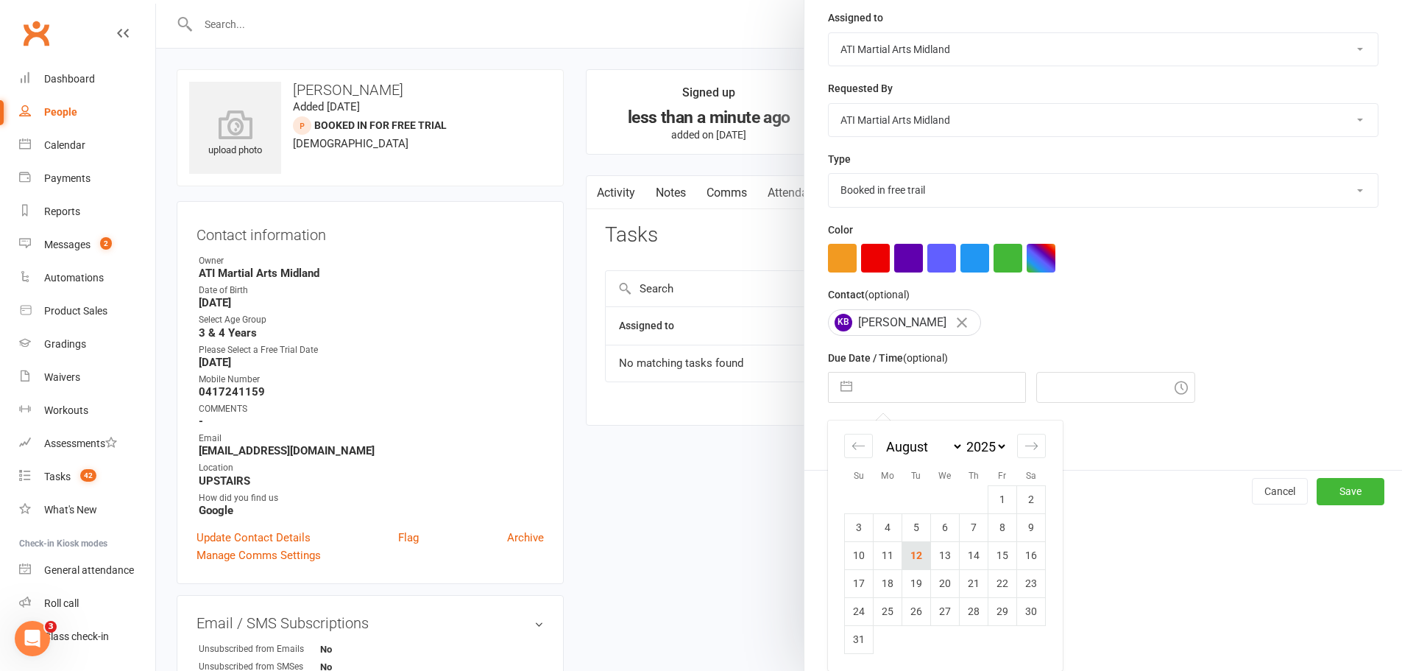
click at [912, 551] on td "12" at bounding box center [916, 555] width 29 height 28
type input "[DATE]"
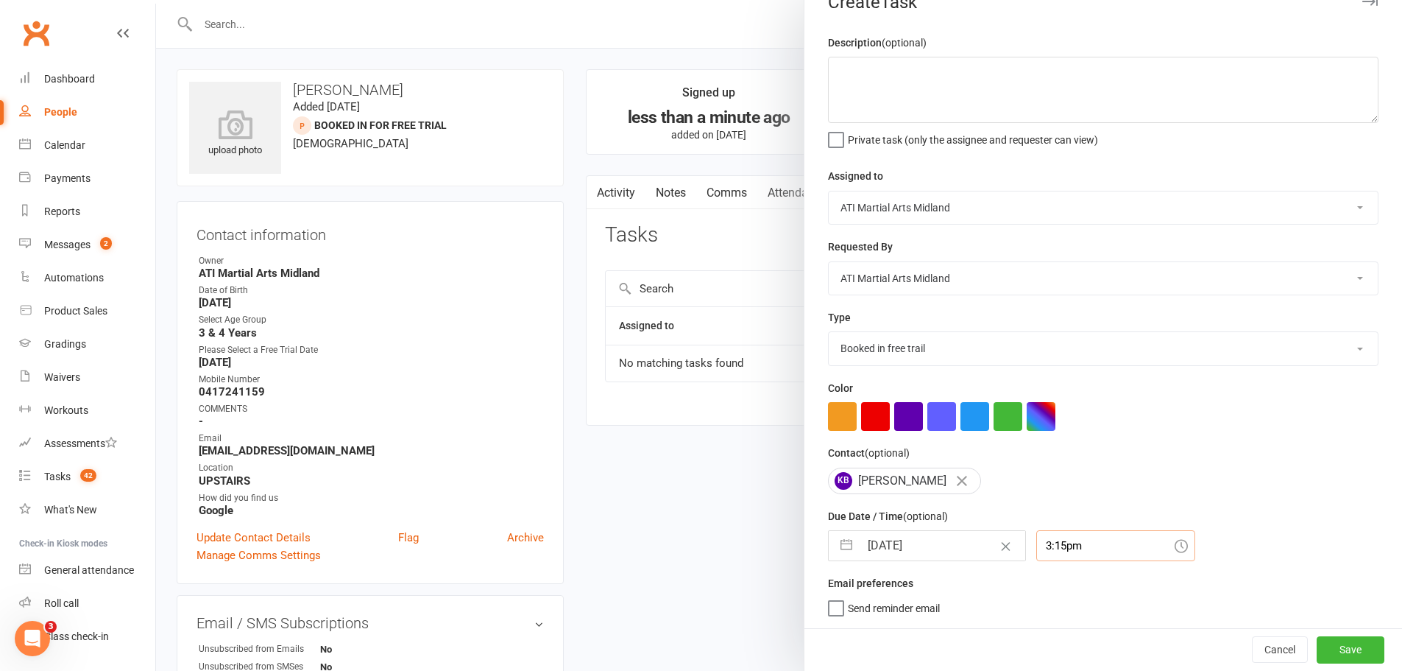
click at [1111, 556] on div "3:15pm" at bounding box center [1115, 545] width 159 height 31
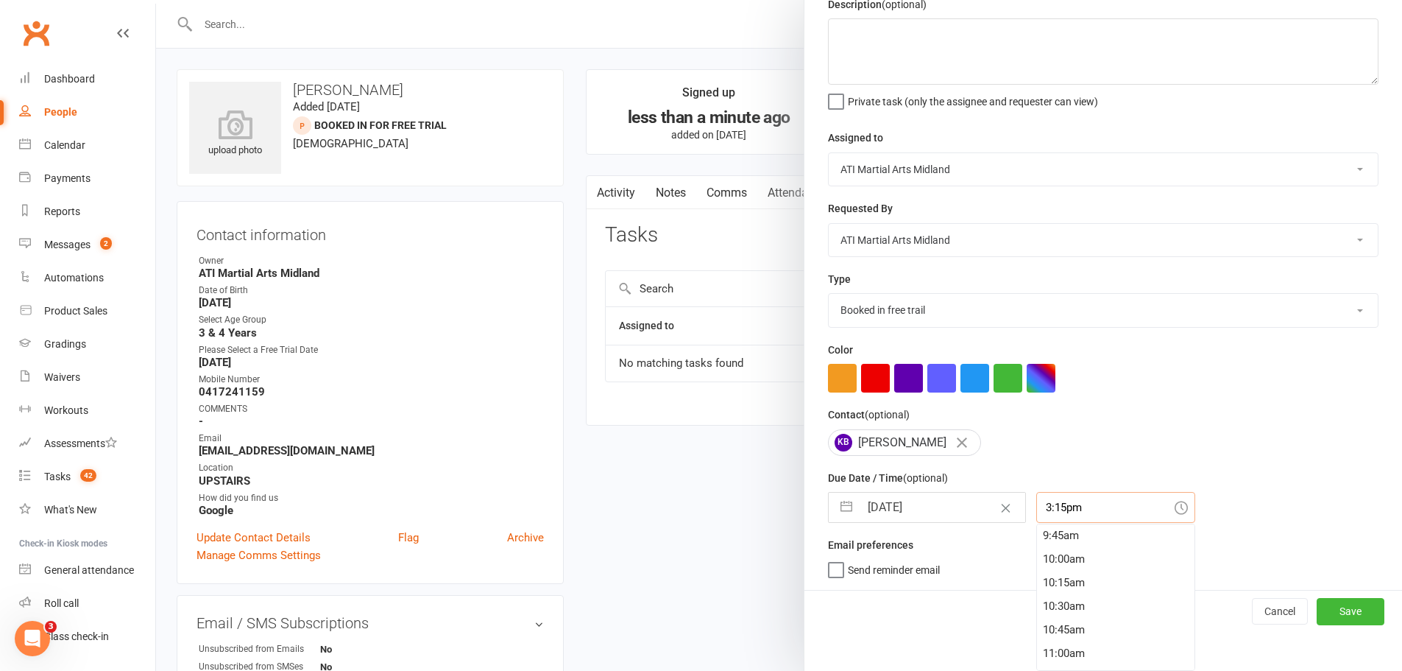
scroll to position [898, 0]
click at [1077, 563] on div "9:45am" at bounding box center [1116, 557] width 158 height 24
type input "9:45am"
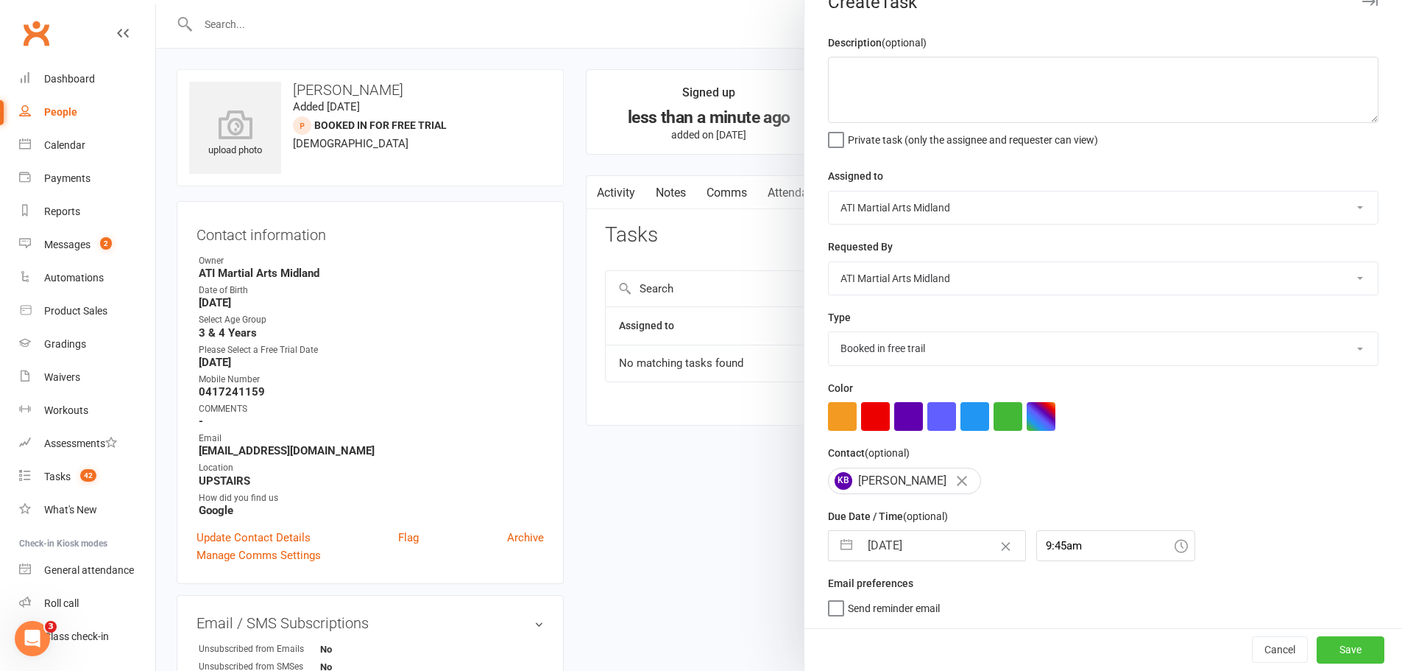
click at [1354, 653] on button "Save" at bounding box center [1351, 649] width 68 height 26
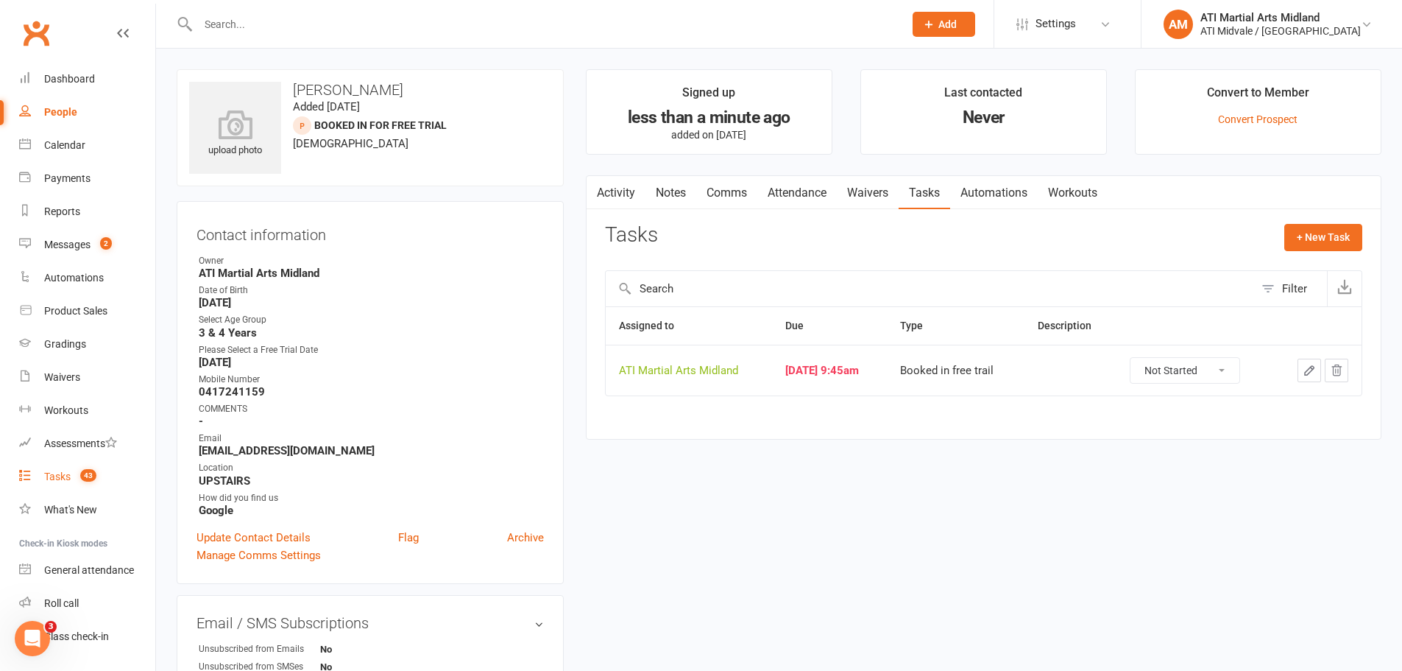
click at [40, 472] on link "Tasks 43" at bounding box center [87, 476] width 136 height 33
select select "incomplete"
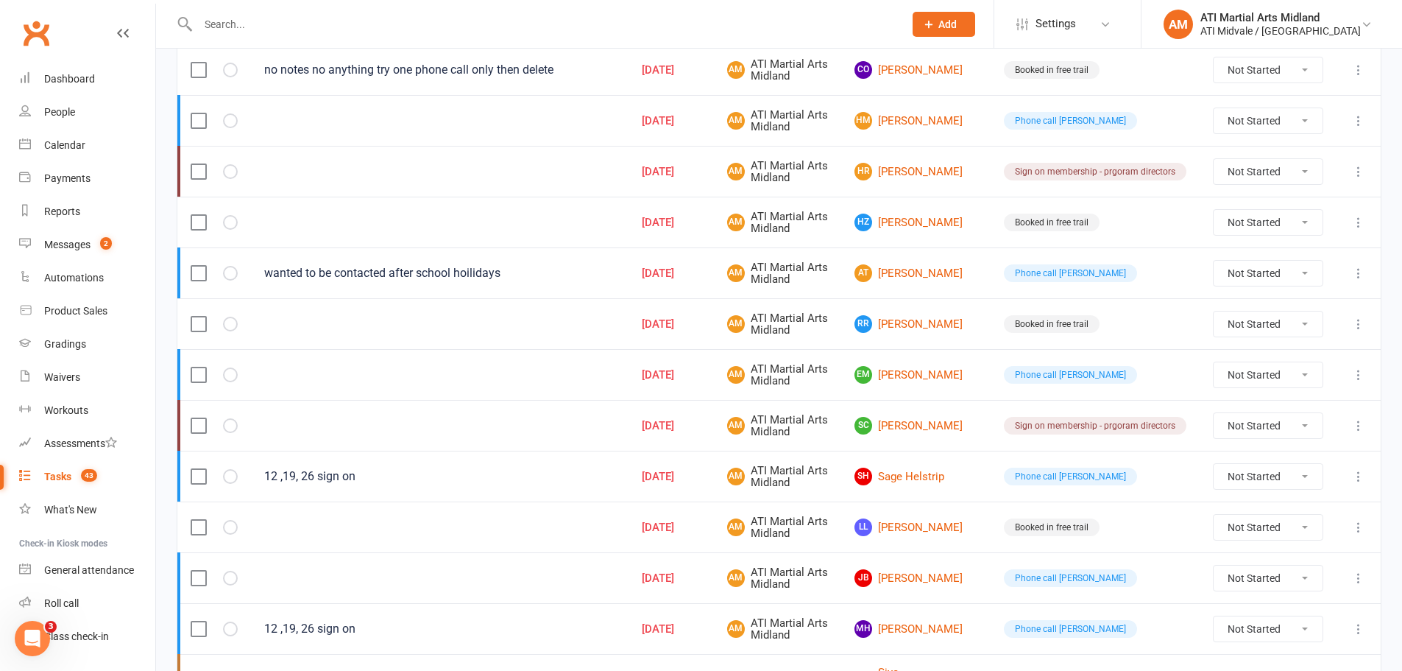
scroll to position [883, 0]
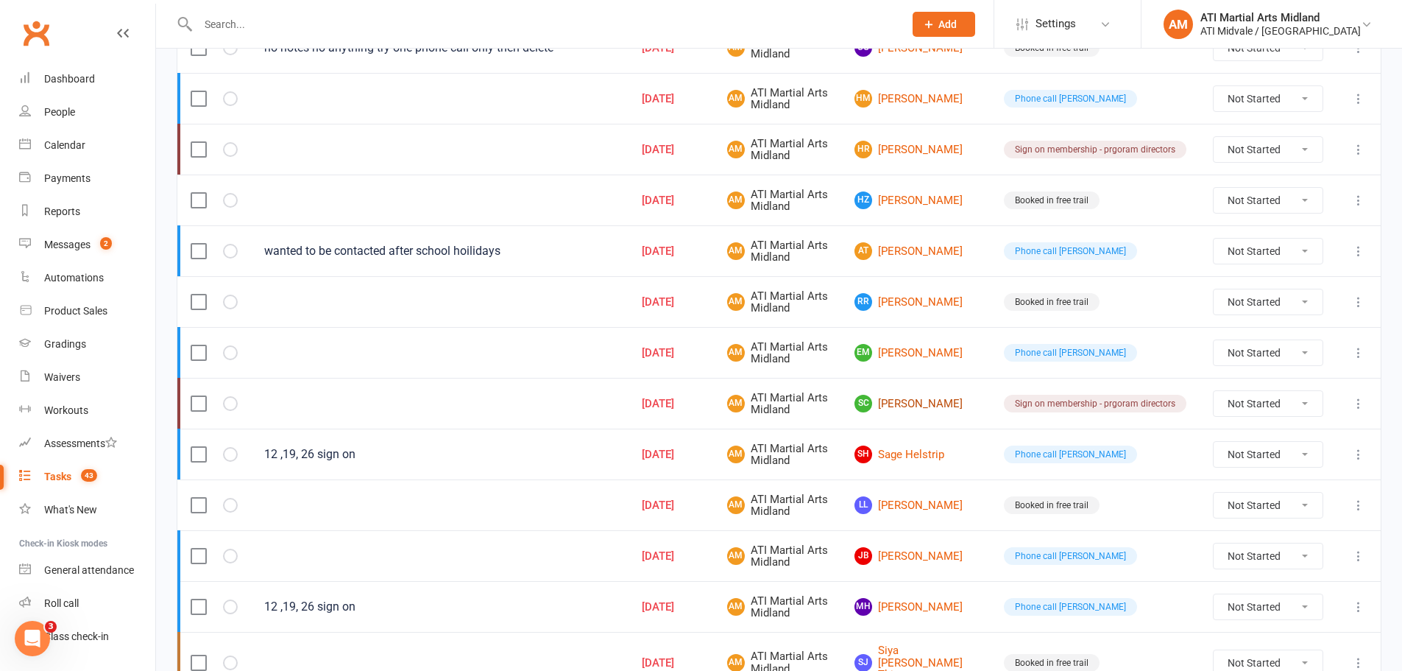
click at [958, 403] on link "SC [PERSON_NAME]" at bounding box center [916, 404] width 123 height 18
